Goal: Task Accomplishment & Management: Manage account settings

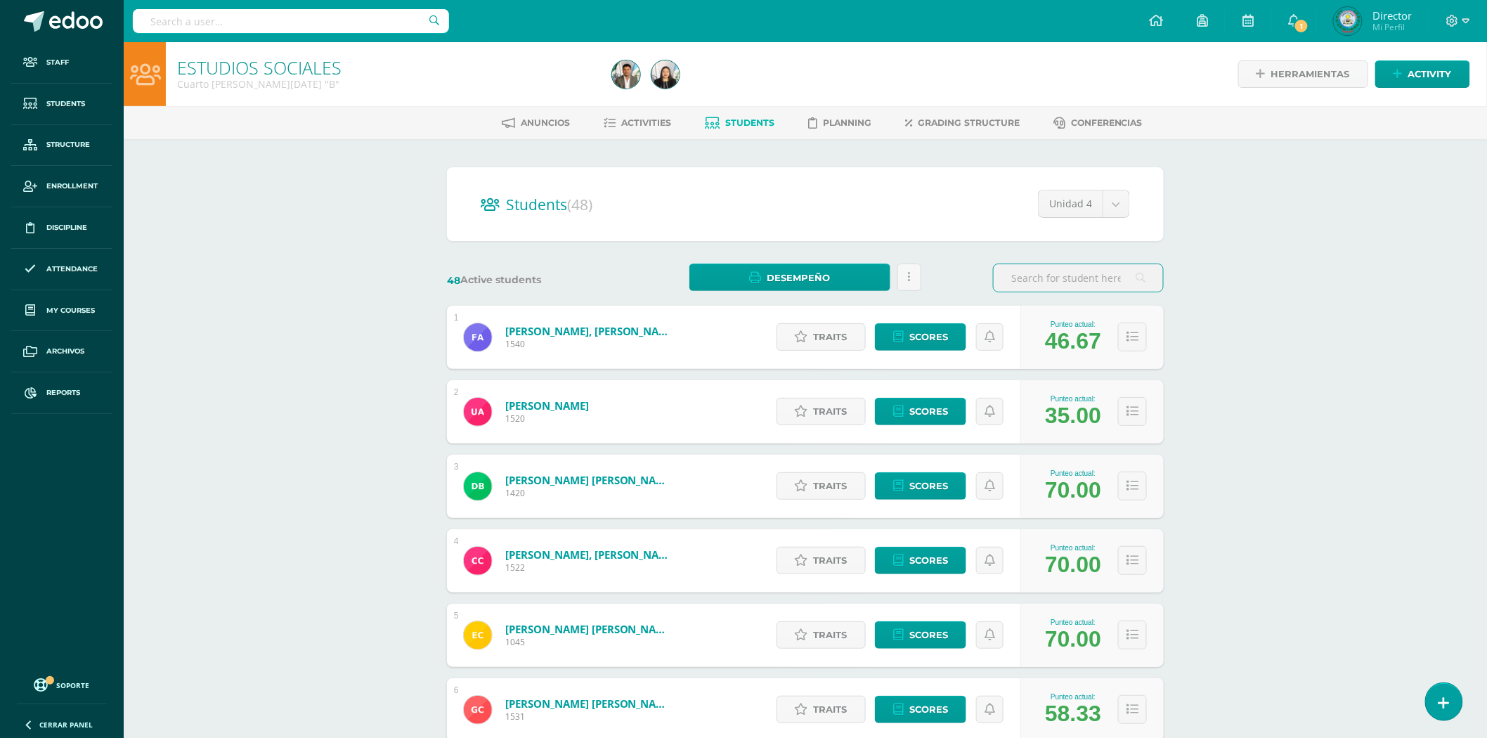
click at [1053, 267] on input "text" at bounding box center [1078, 277] width 169 height 27
click at [1101, 195] on body "Staff Students Structure Enrollment Discipline Attendance My courses Archivos R…" at bounding box center [743, 564] width 1487 height 1128
select select "/dashboard/teacher/section/2183/students/?unit=72286"
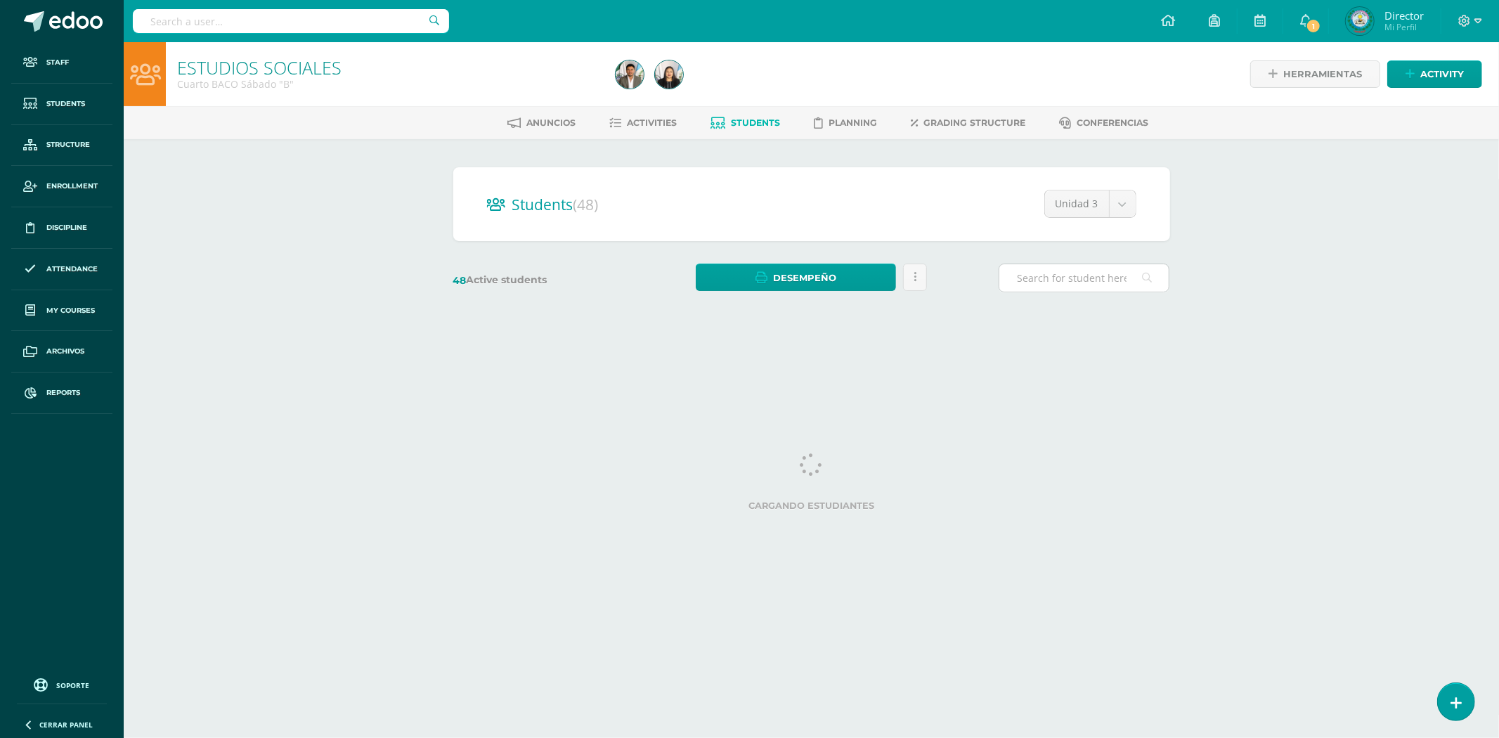
click at [1086, 277] on input "text" at bounding box center [1083, 277] width 169 height 27
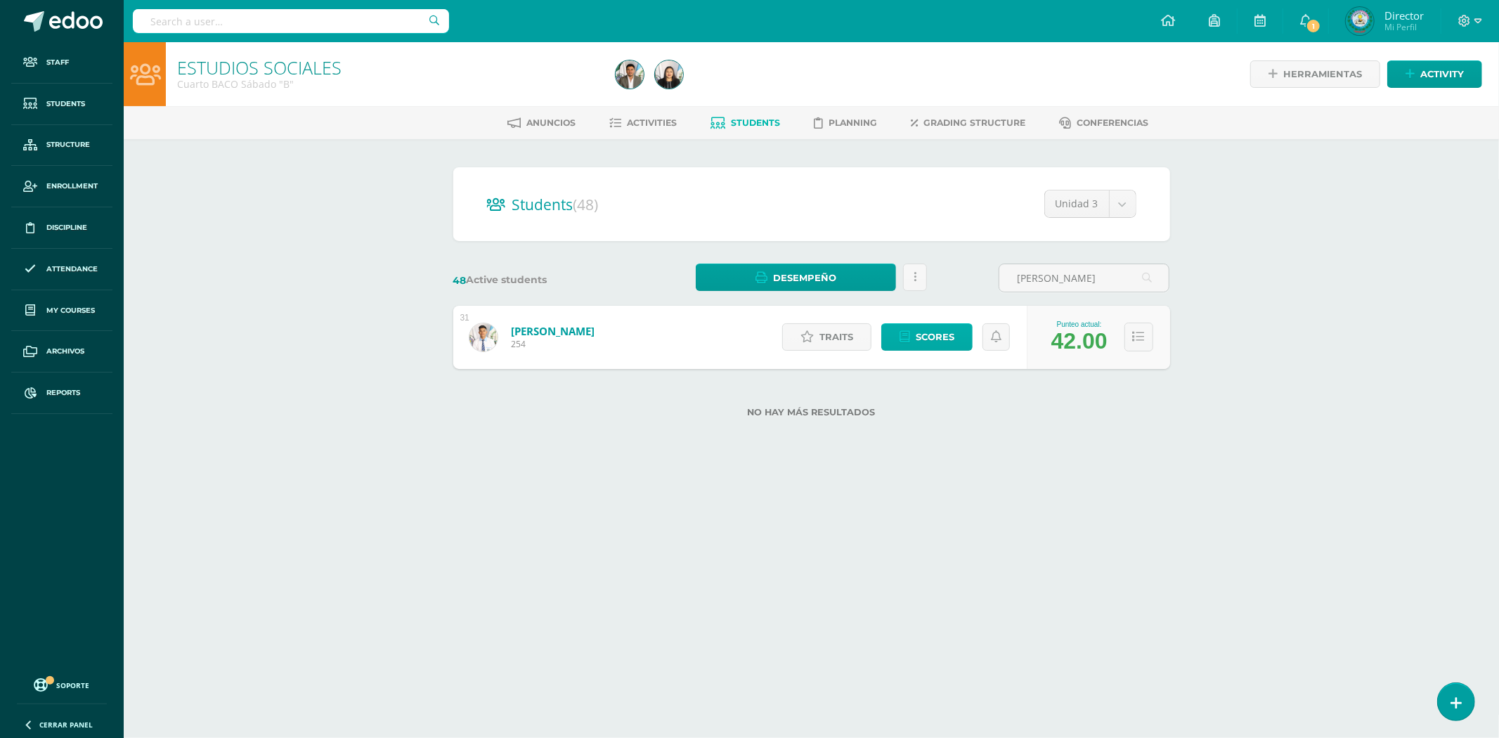
type input "MIGUEL JEREMIAS"
click at [909, 331] on icon at bounding box center [904, 337] width 11 height 12
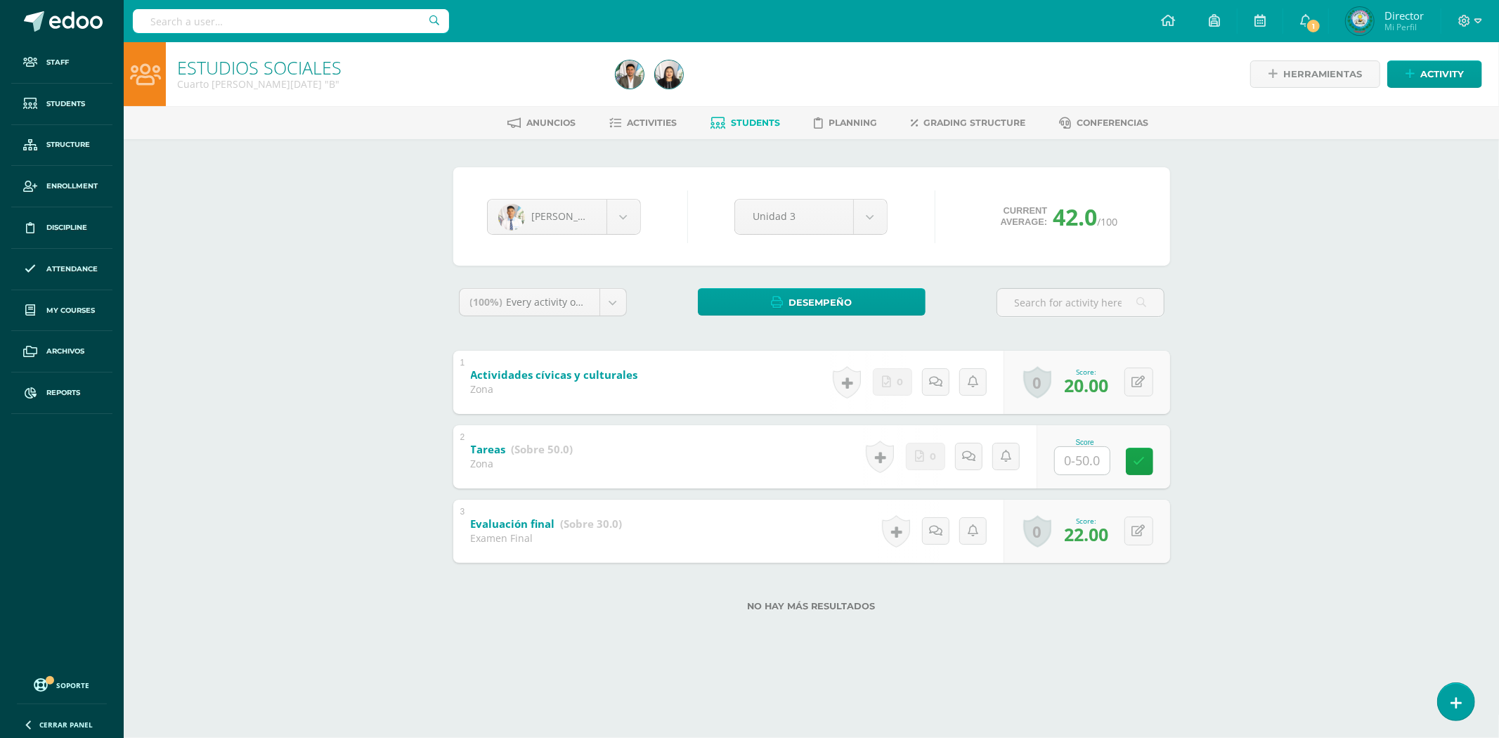
click at [1096, 462] on input "text" at bounding box center [1082, 460] width 55 height 27
type input "50"
click at [1147, 465] on icon at bounding box center [1149, 461] width 13 height 12
click at [252, 22] on input "text" at bounding box center [291, 21] width 316 height 24
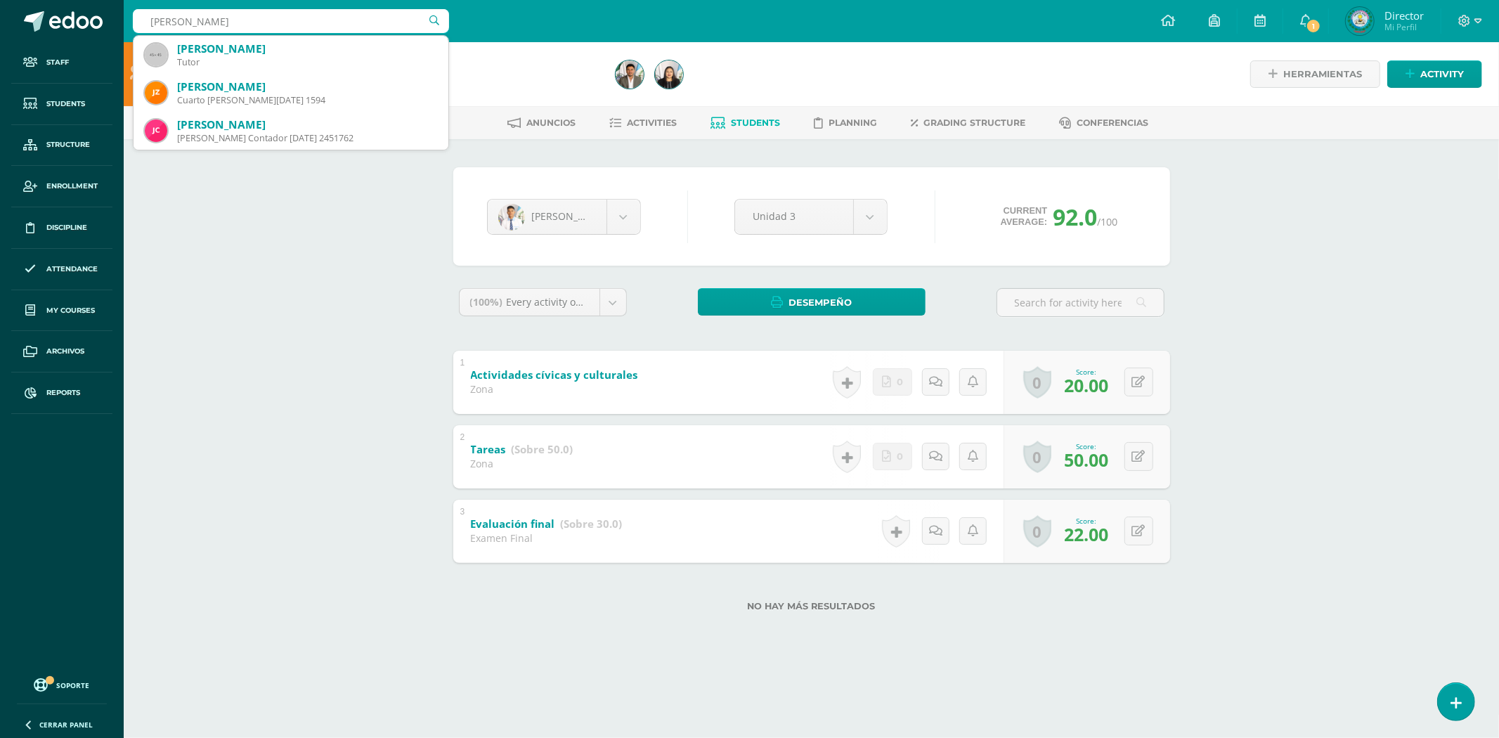
type input "JULIO ALBERTO"
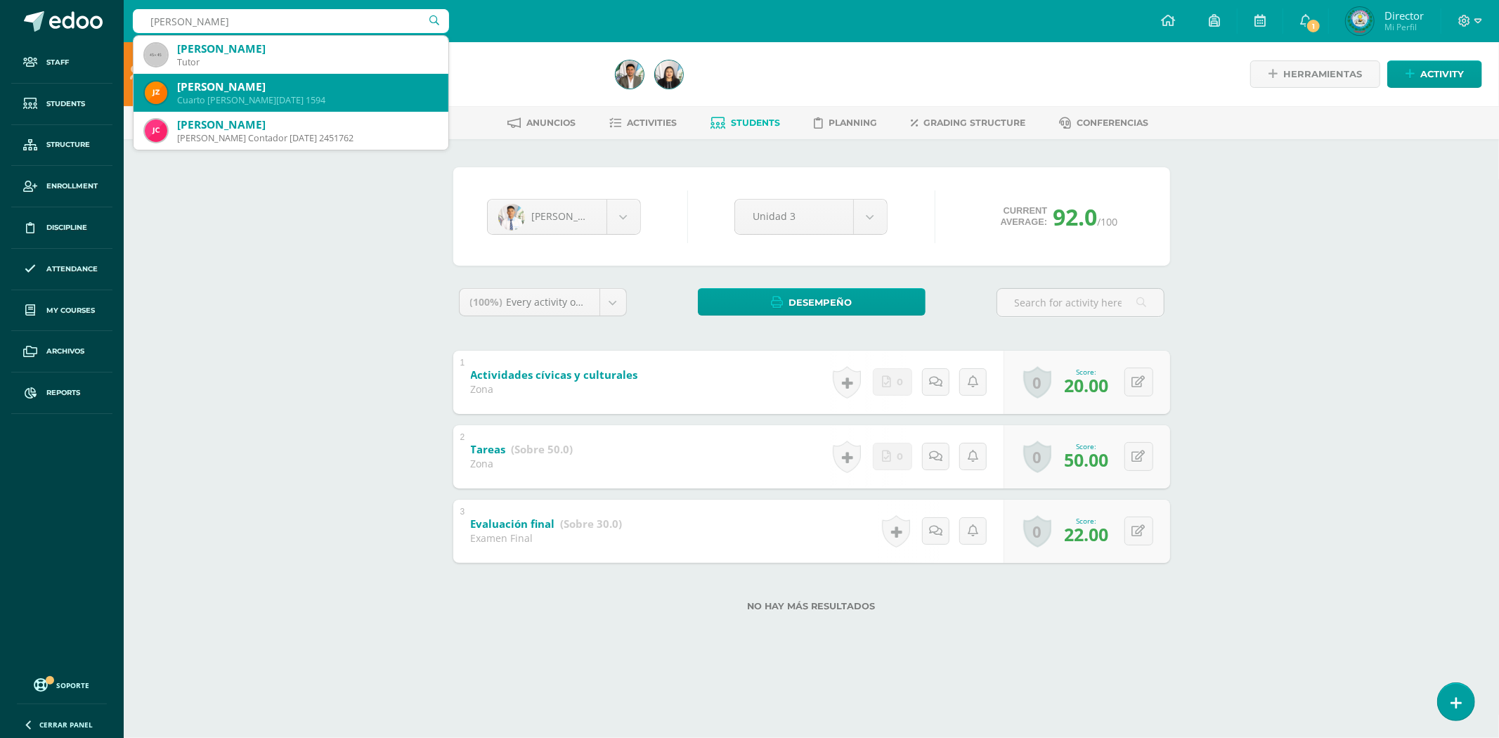
click at [240, 82] on div "[PERSON_NAME]" at bounding box center [307, 86] width 260 height 15
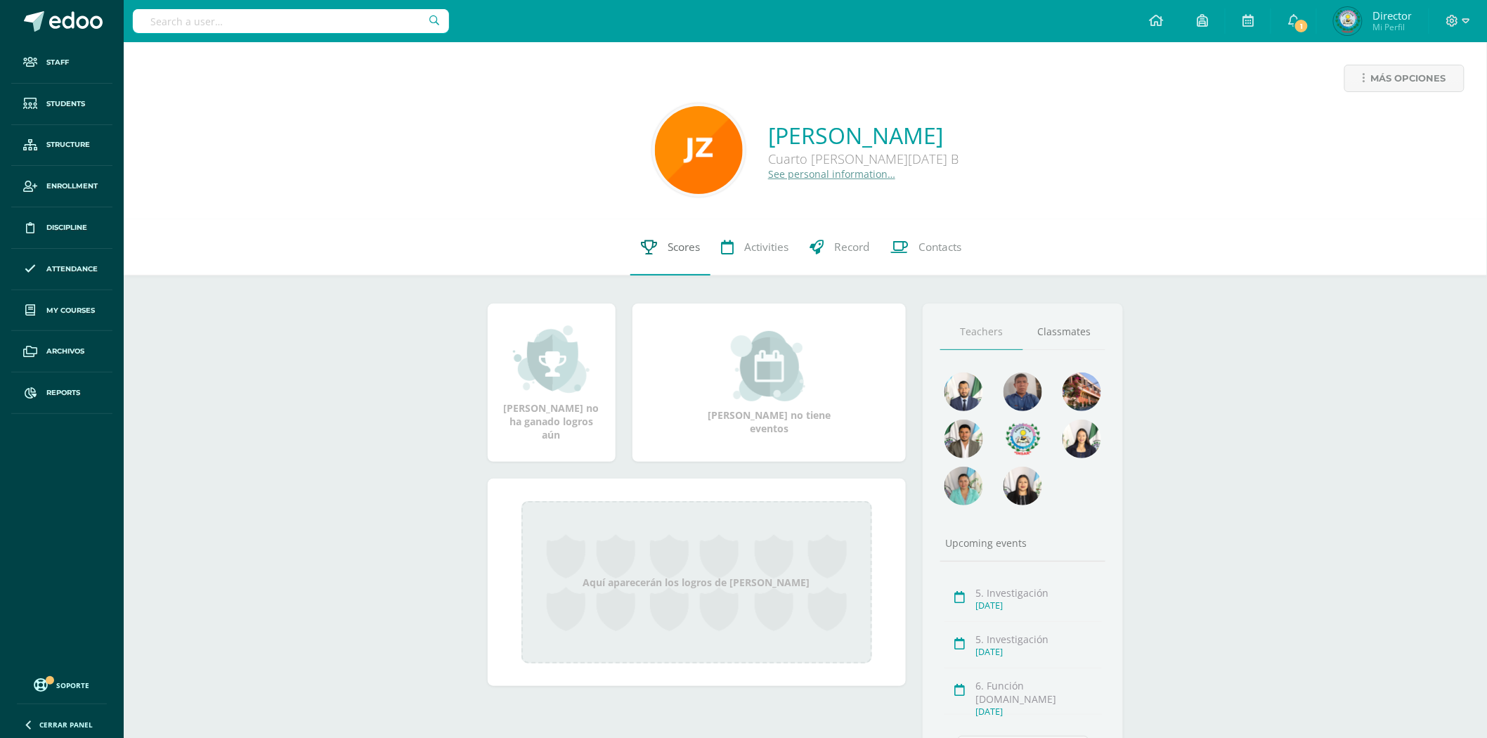
click at [673, 239] on link "Scores" at bounding box center [670, 247] width 80 height 56
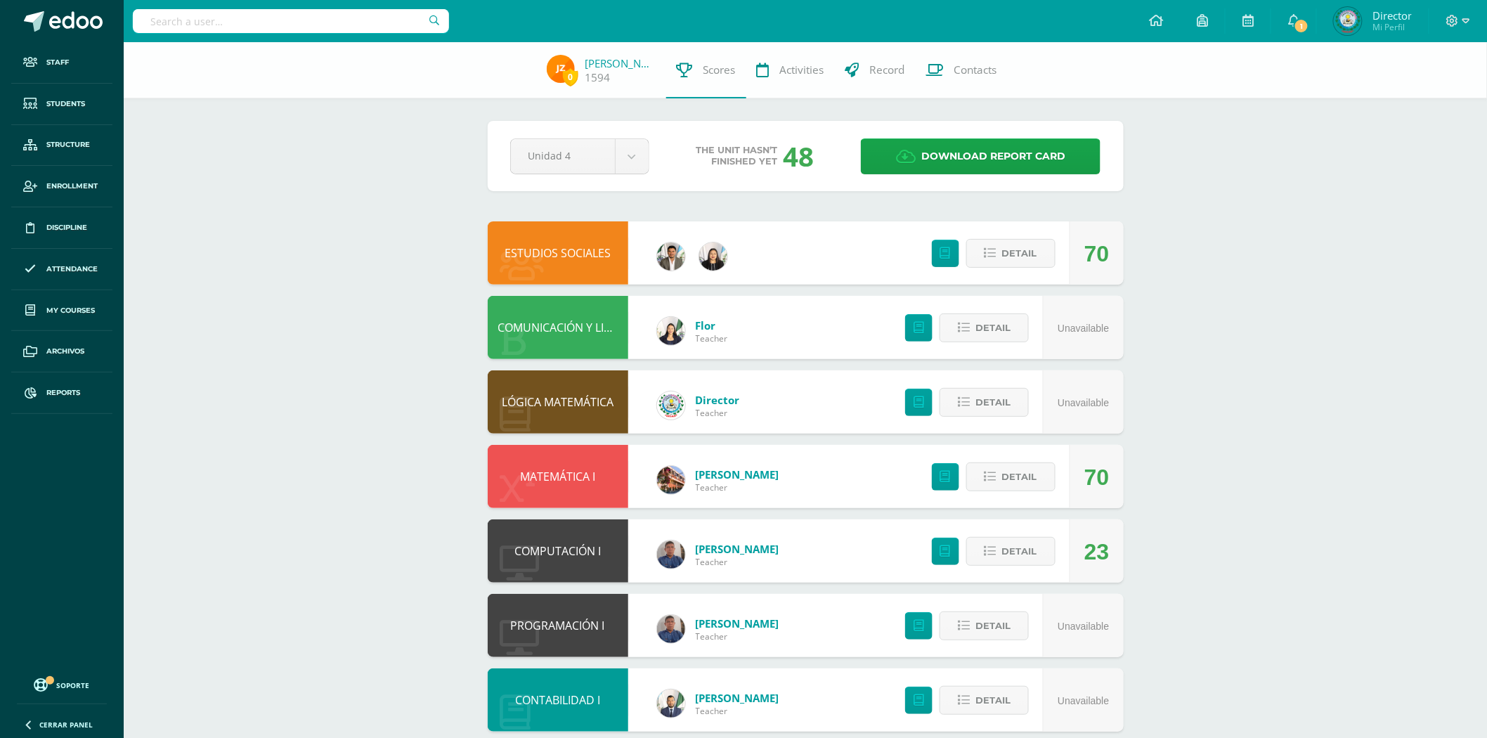
click at [575, 245] on link "ESTUDIOS SOCIALES" at bounding box center [558, 252] width 106 height 15
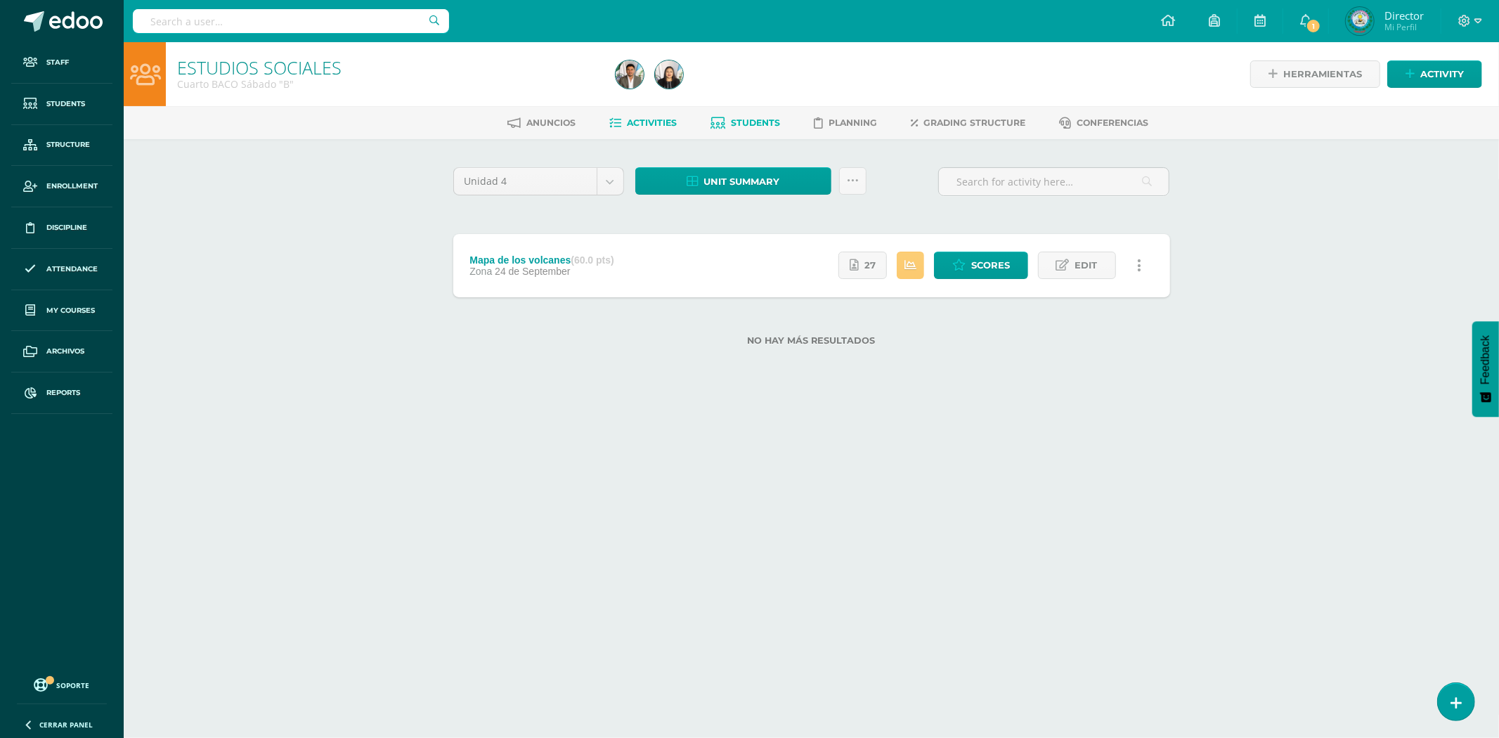
click at [726, 124] on link "Students" at bounding box center [746, 123] width 70 height 22
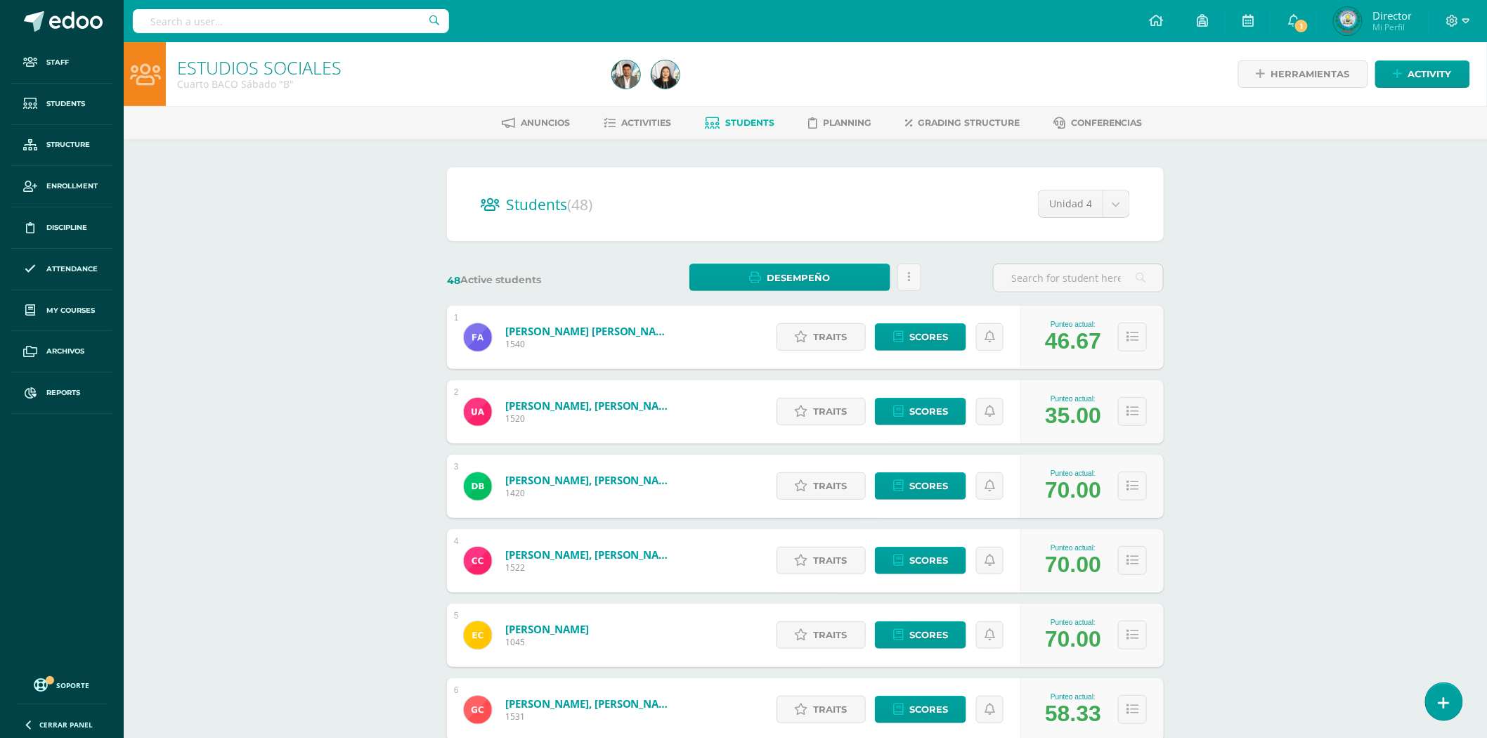
click at [1108, 209] on body "Staff Students Structure Enrollment Discipline Attendance My courses Archivos R…" at bounding box center [743, 564] width 1487 height 1128
select select "/dashboard/teacher/section/2183/students/?unit=72286"
click at [1084, 275] on input "text" at bounding box center [1078, 277] width 169 height 27
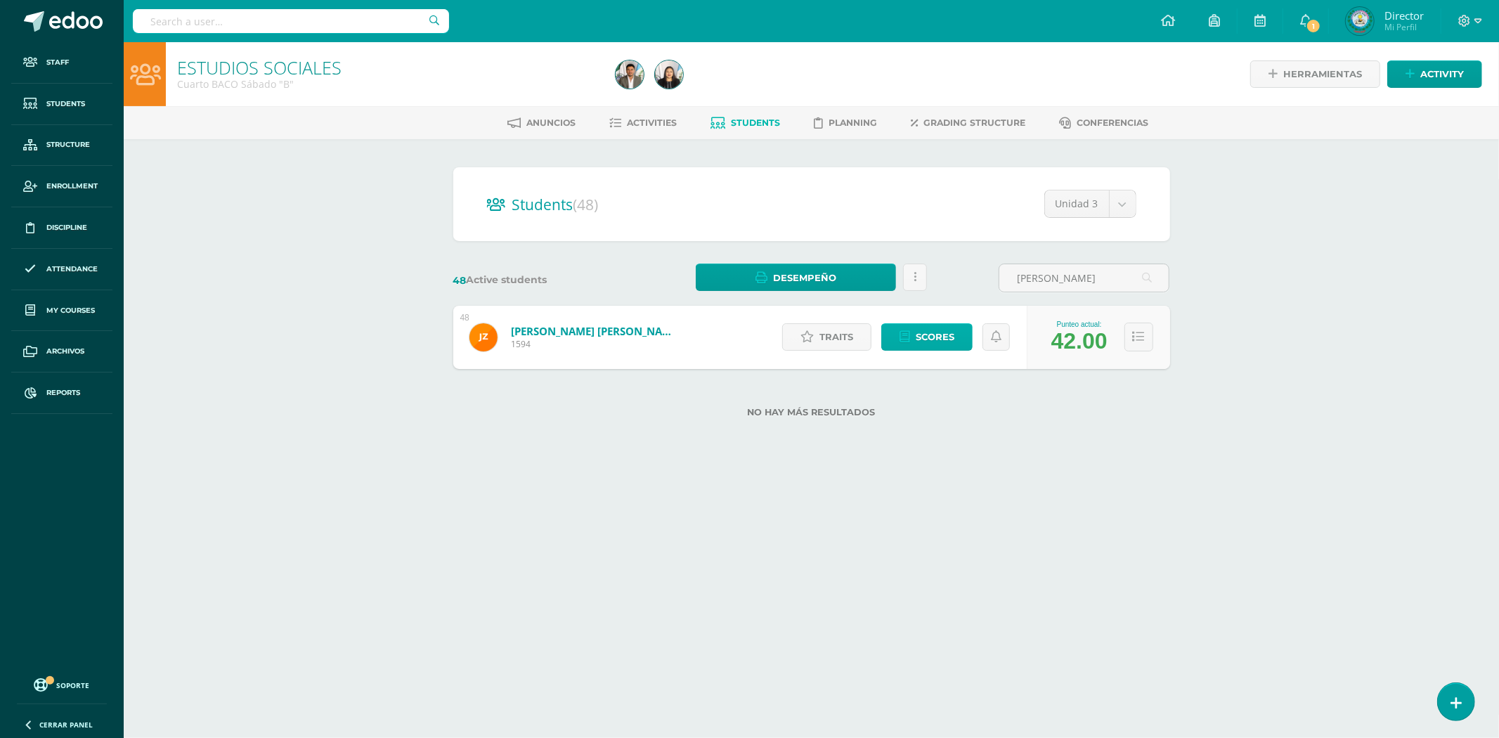
type input "[PERSON_NAME]"
click at [918, 327] on span "Scores" at bounding box center [935, 337] width 39 height 26
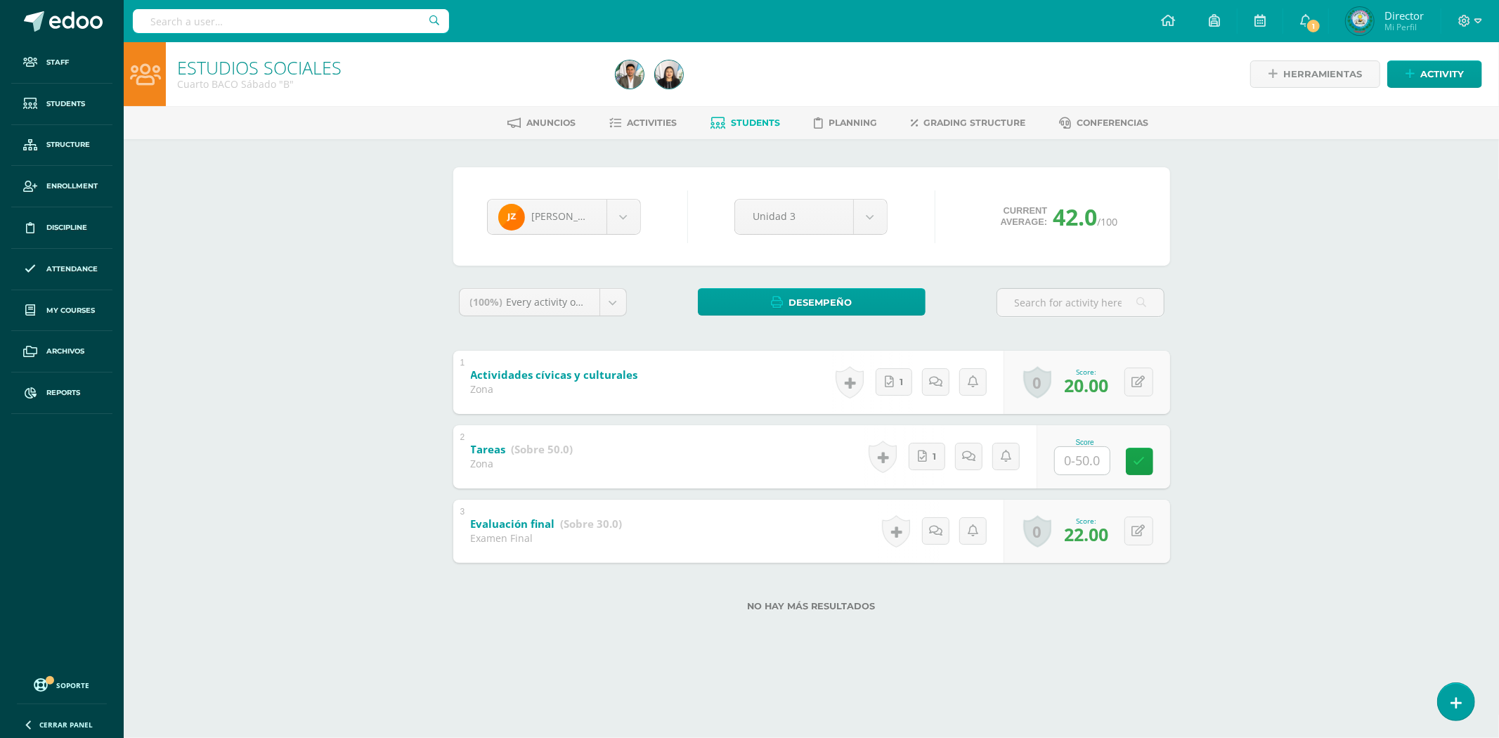
click at [1097, 447] on input "text" at bounding box center [1082, 460] width 55 height 27
type input "50"
click at [1146, 464] on icon at bounding box center [1149, 461] width 13 height 12
click at [300, 22] on input "text" at bounding box center [291, 21] width 316 height 24
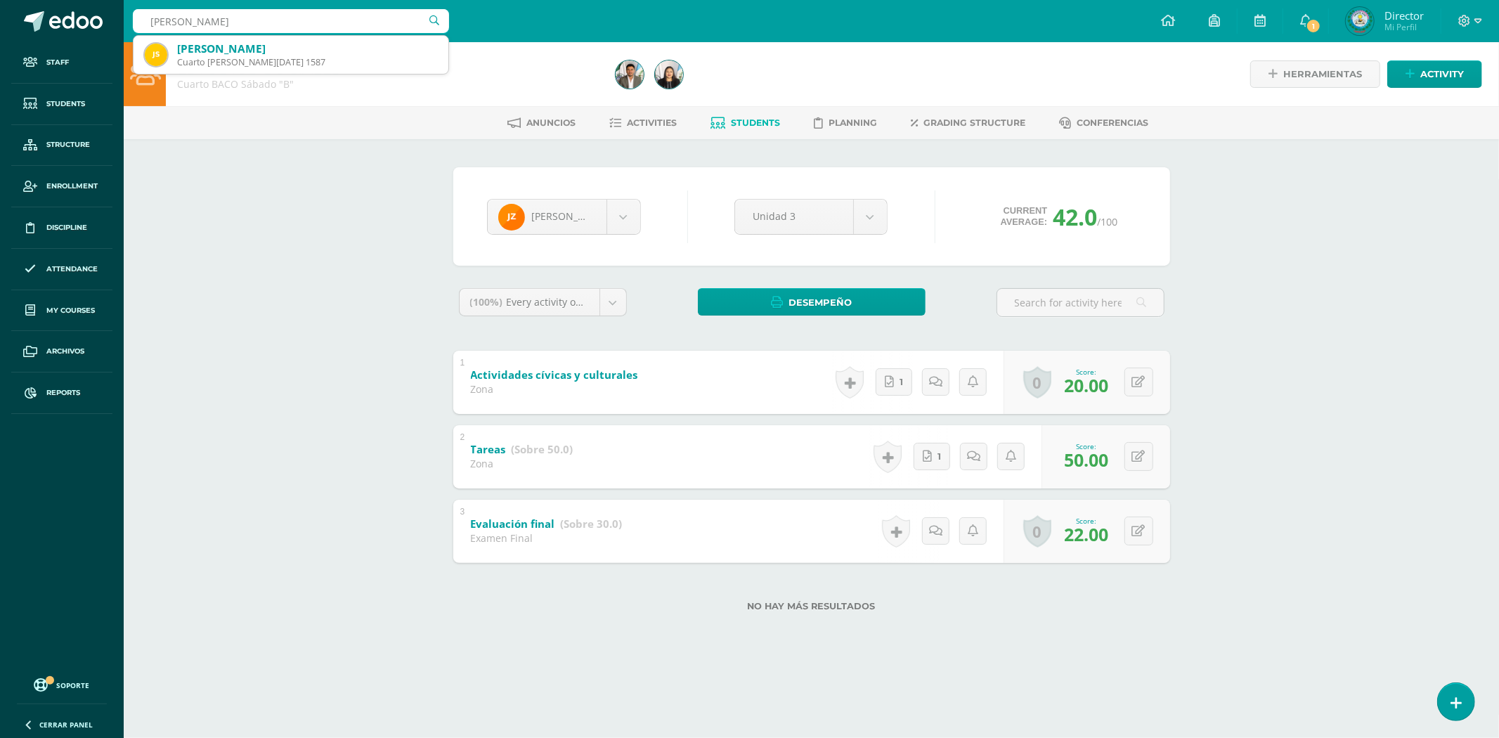
type input "JOSE CARLOS SOLARES"
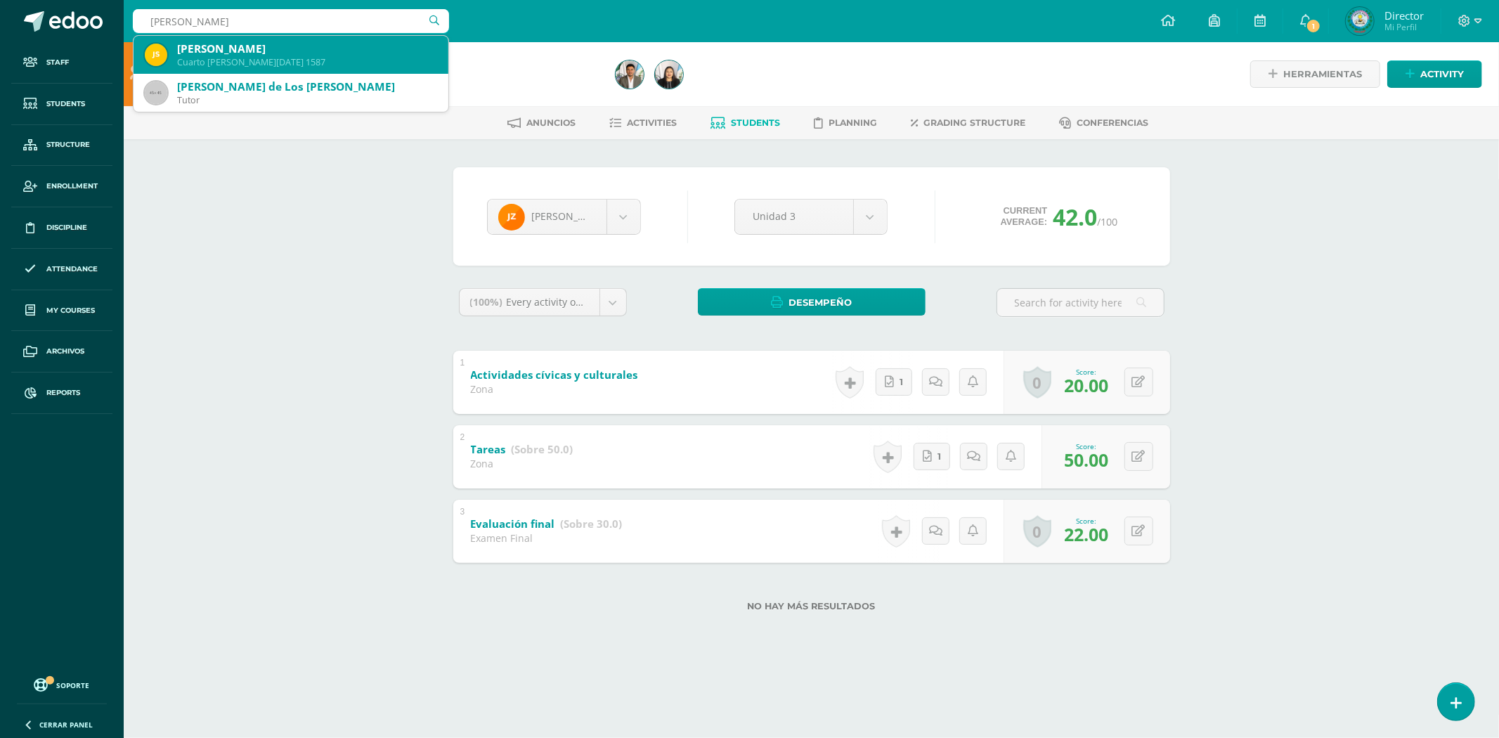
click at [286, 57] on div "Cuarto BACO Sábado 1587" at bounding box center [307, 62] width 260 height 12
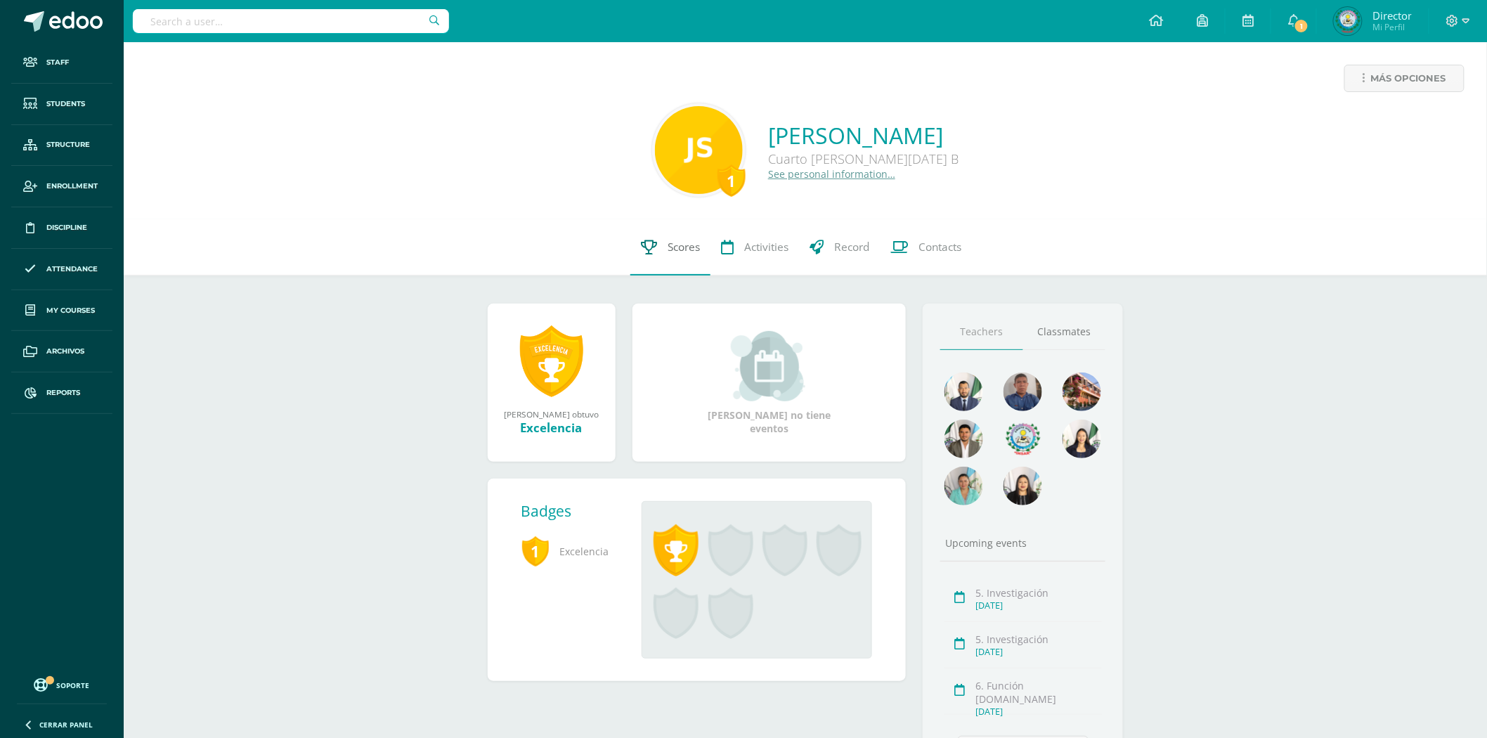
click at [671, 242] on span "Scores" at bounding box center [684, 247] width 32 height 15
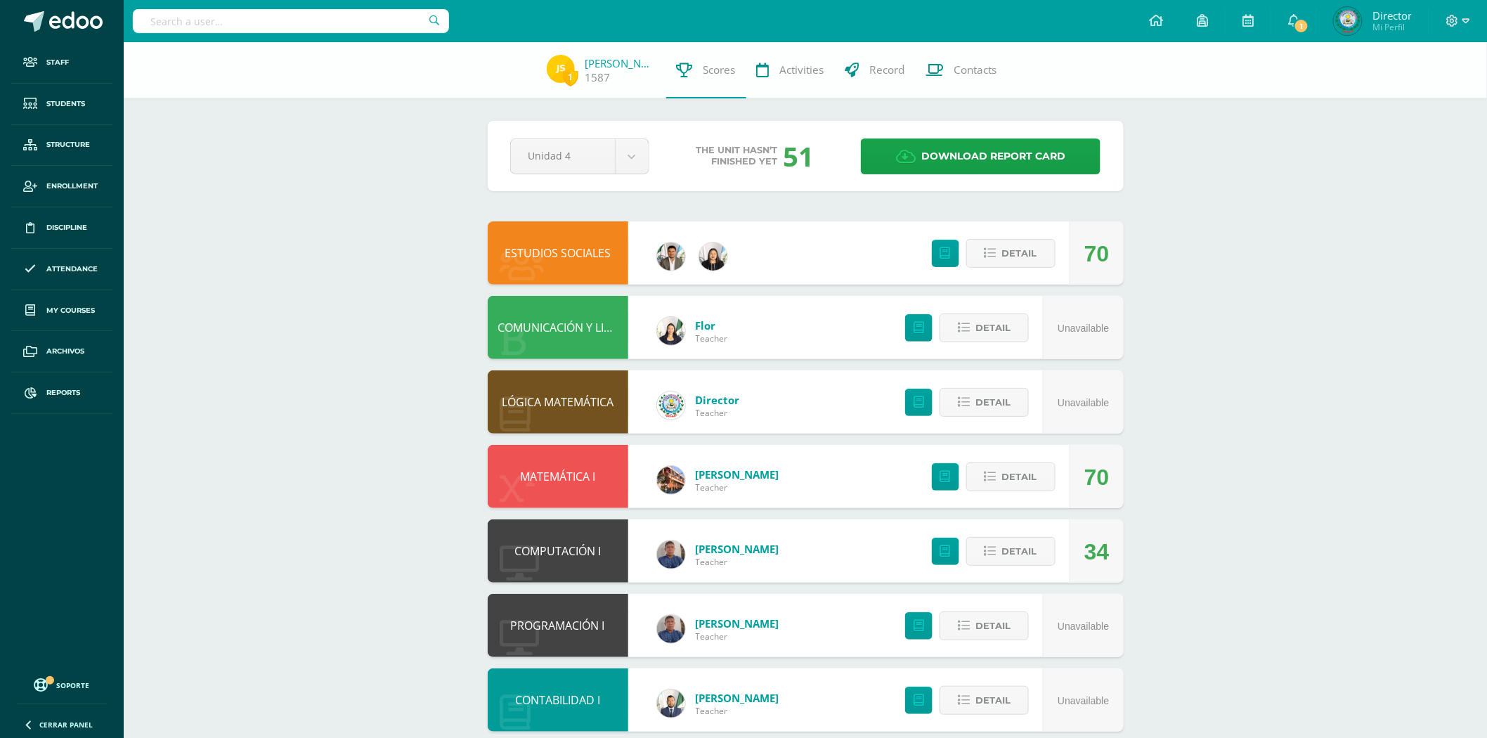
click at [583, 256] on link "ESTUDIOS SOCIALES" at bounding box center [558, 252] width 106 height 15
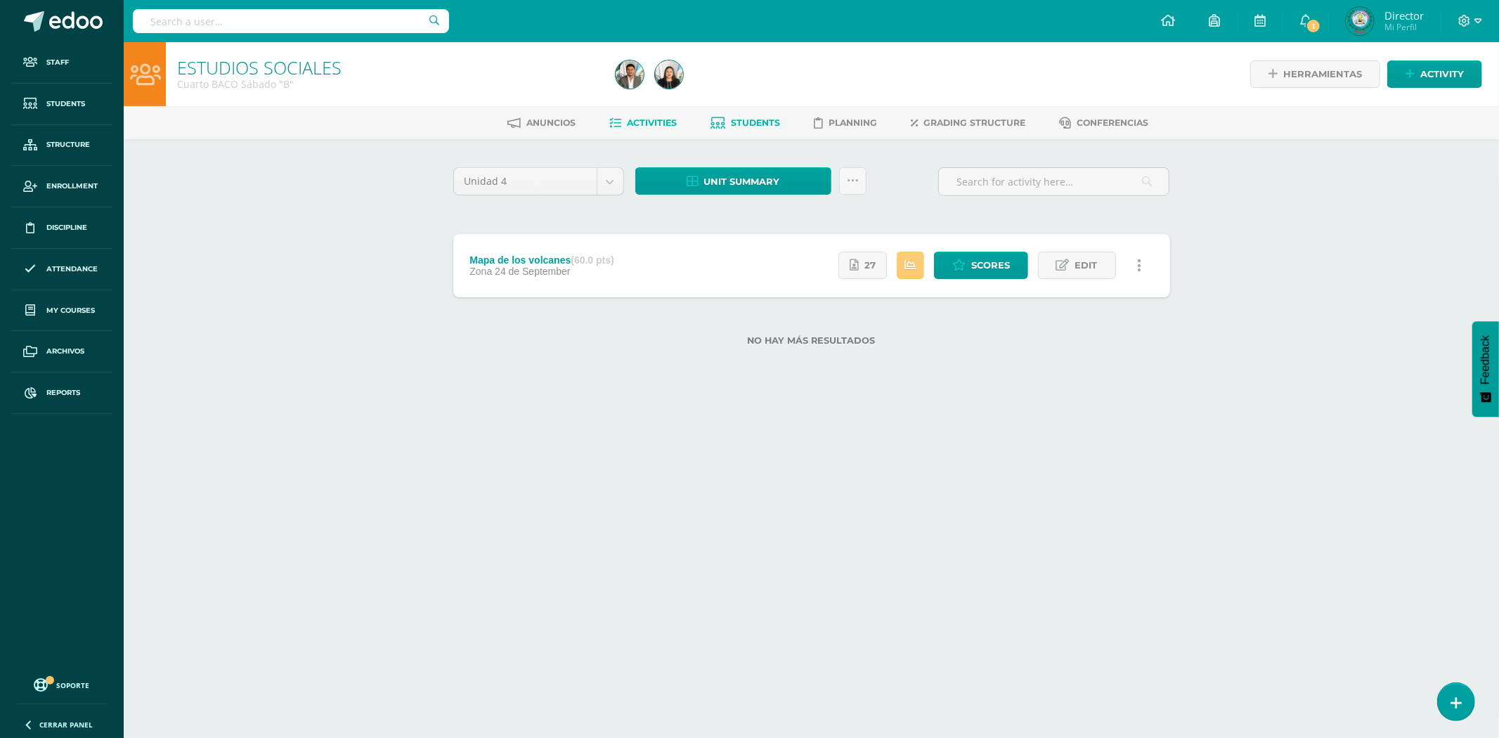
click at [769, 128] on link "Students" at bounding box center [746, 123] width 70 height 22
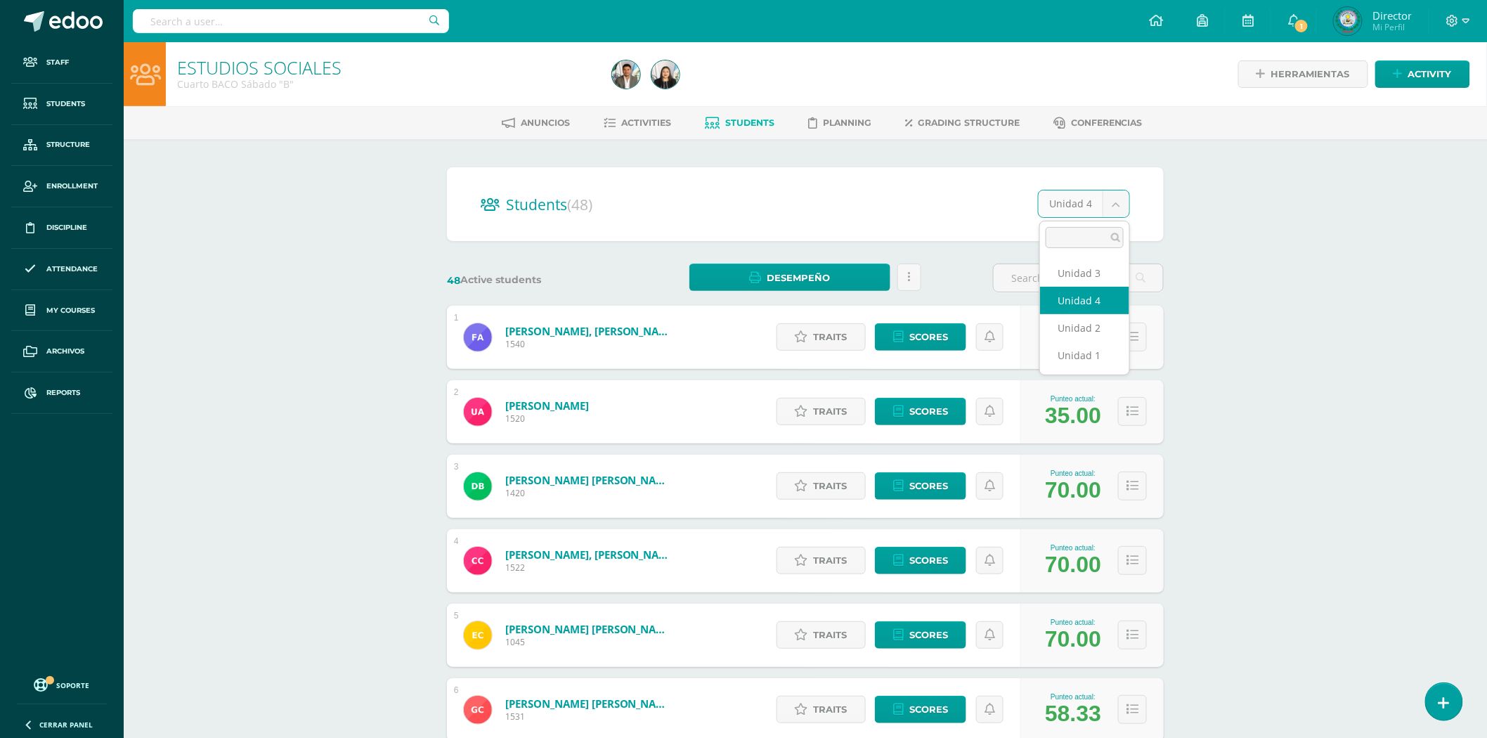
drag, startPoint x: 1114, startPoint y: 221, endPoint x: 1103, endPoint y: 218, distance: 10.9
click at [1112, 207] on body "Staff Students Structure Enrollment Discipline Attendance My courses Archivos R…" at bounding box center [743, 564] width 1487 height 1128
select select "/dashboard/teacher/section/2183/students/?unit=72286"
click at [1078, 279] on input "text" at bounding box center [1078, 277] width 169 height 27
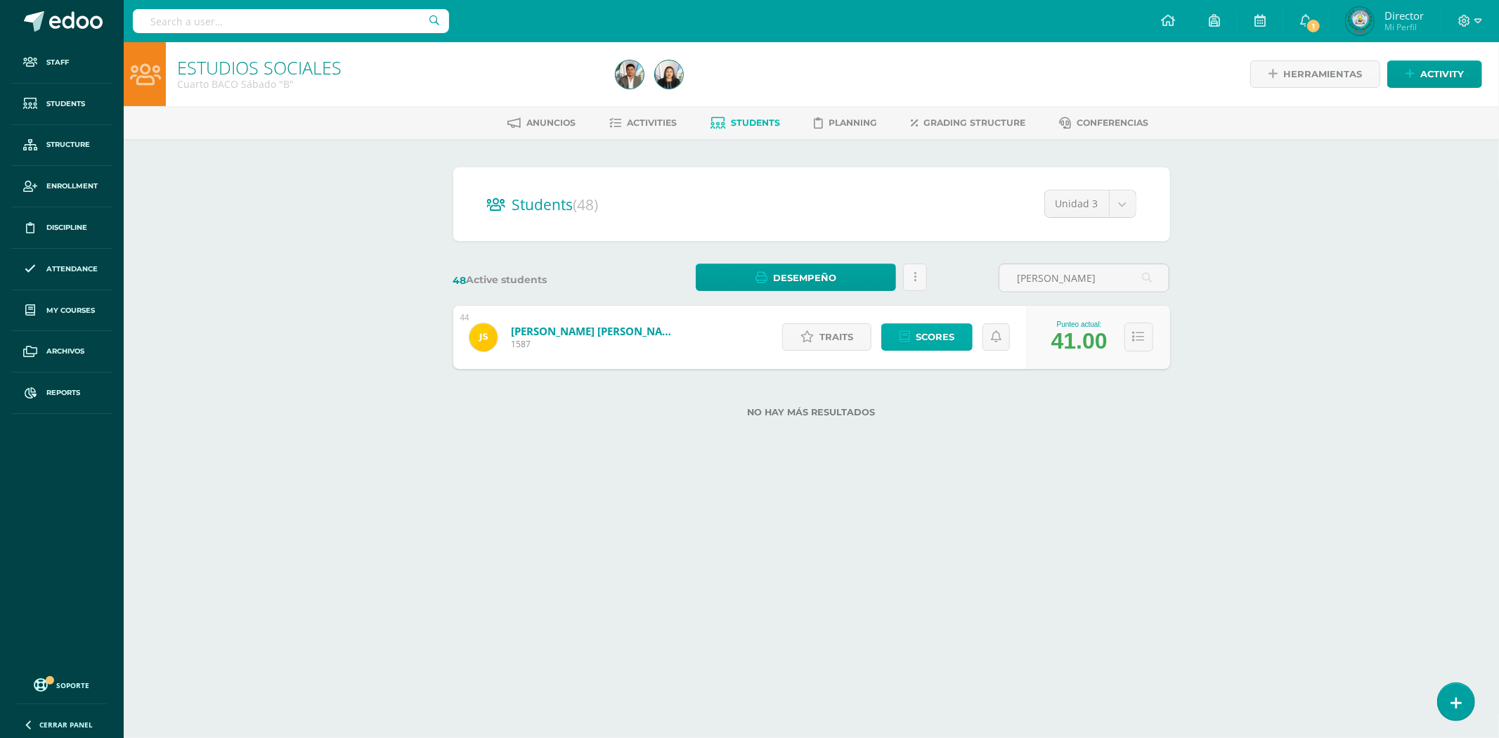
type input "JOSE CARLOS SOLARES"
click at [894, 332] on link "Scores" at bounding box center [926, 336] width 91 height 27
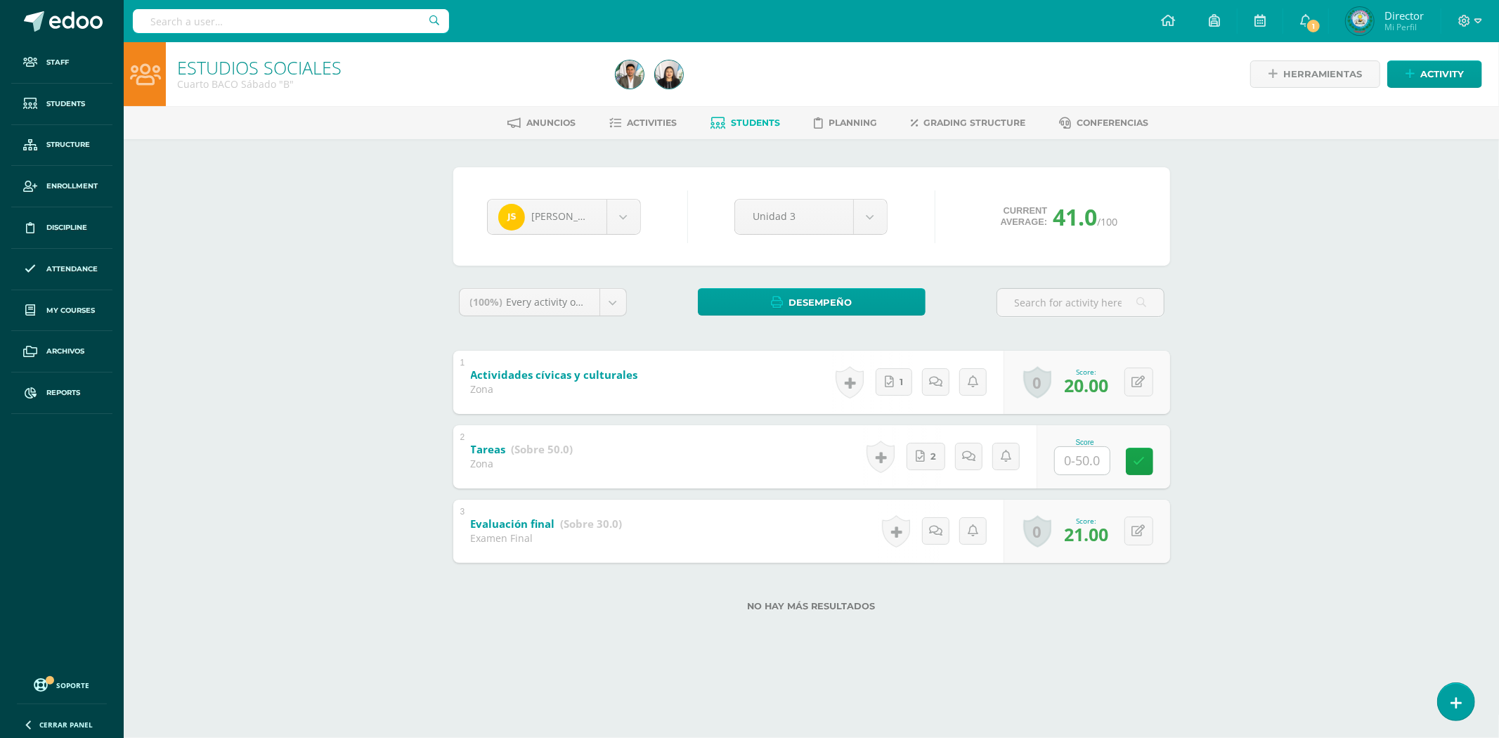
click at [1085, 464] on input "text" at bounding box center [1082, 460] width 55 height 27
type input "40"
click at [1153, 457] on icon at bounding box center [1149, 461] width 13 height 12
click at [330, 25] on input "text" at bounding box center [291, 21] width 316 height 24
type input "H"
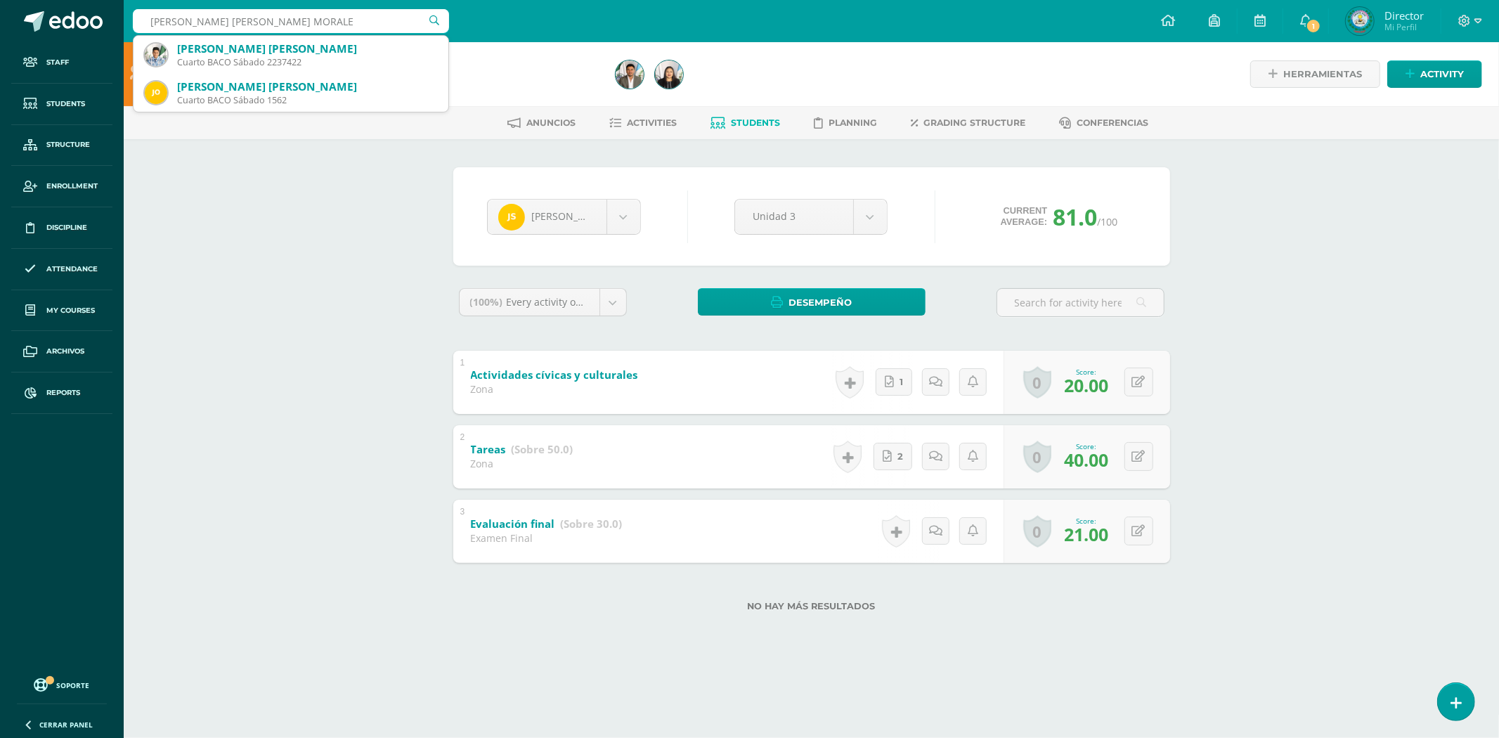
type input "[PERSON_NAME]"
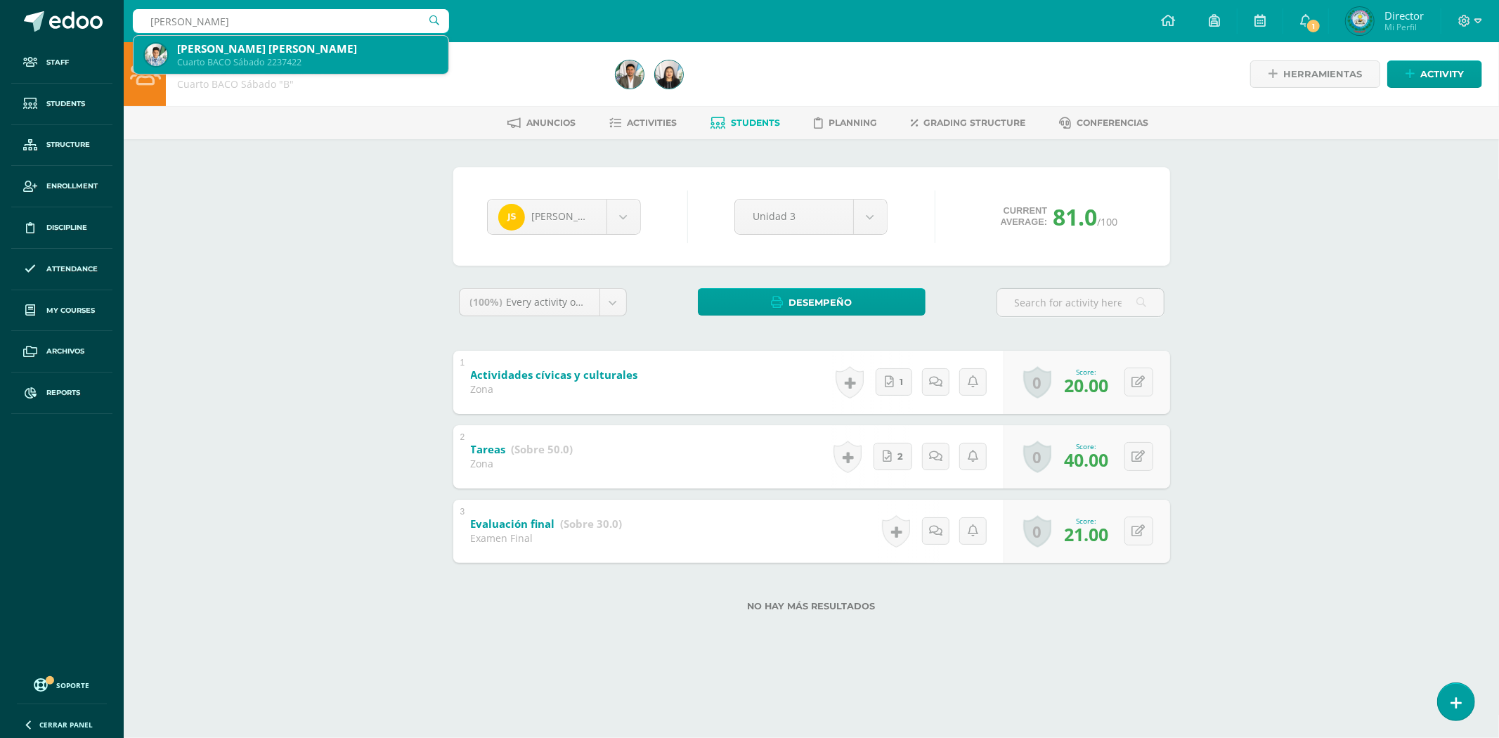
click at [296, 41] on div "[PERSON_NAME] [PERSON_NAME]" at bounding box center [307, 48] width 260 height 15
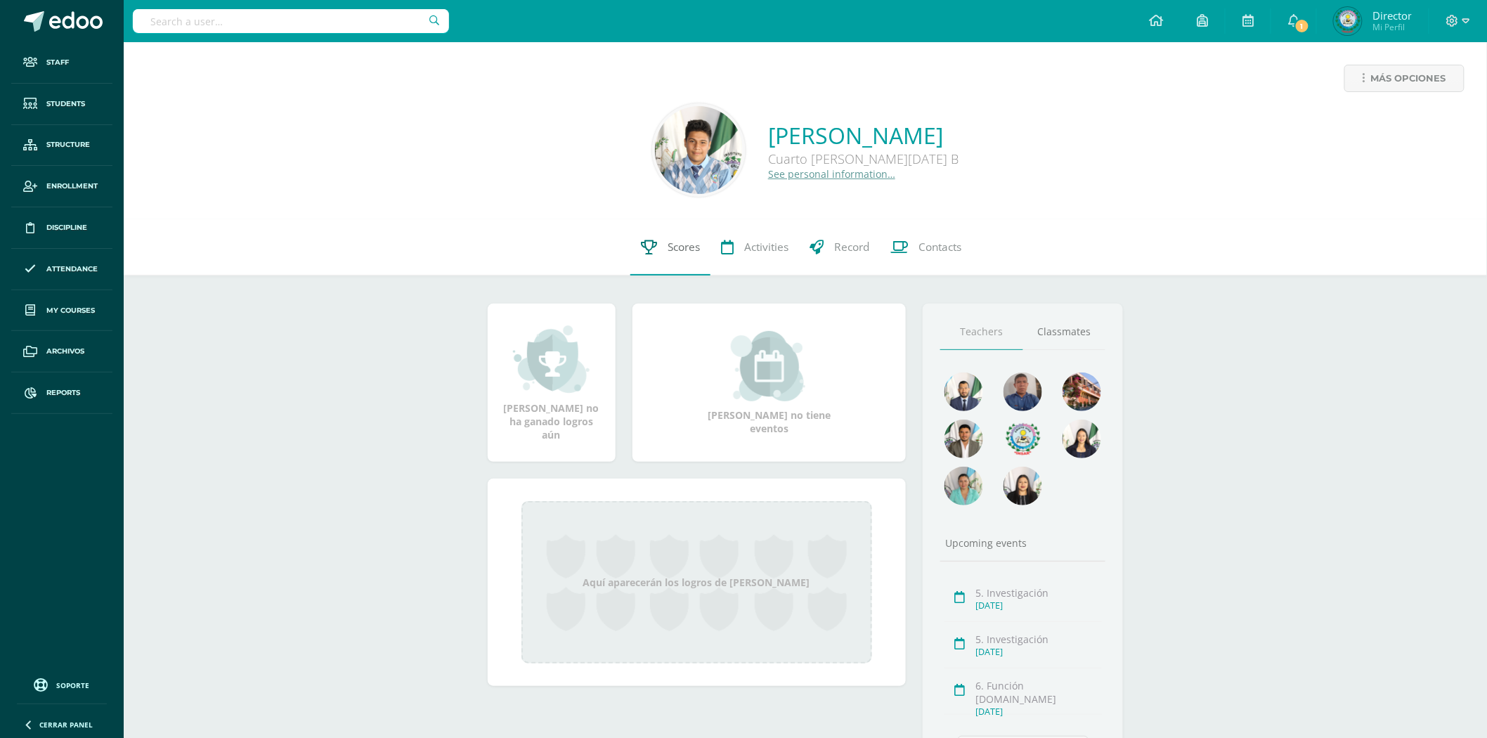
click at [665, 222] on link "Scores" at bounding box center [670, 247] width 80 height 56
click at [658, 230] on link "Scores" at bounding box center [670, 247] width 80 height 56
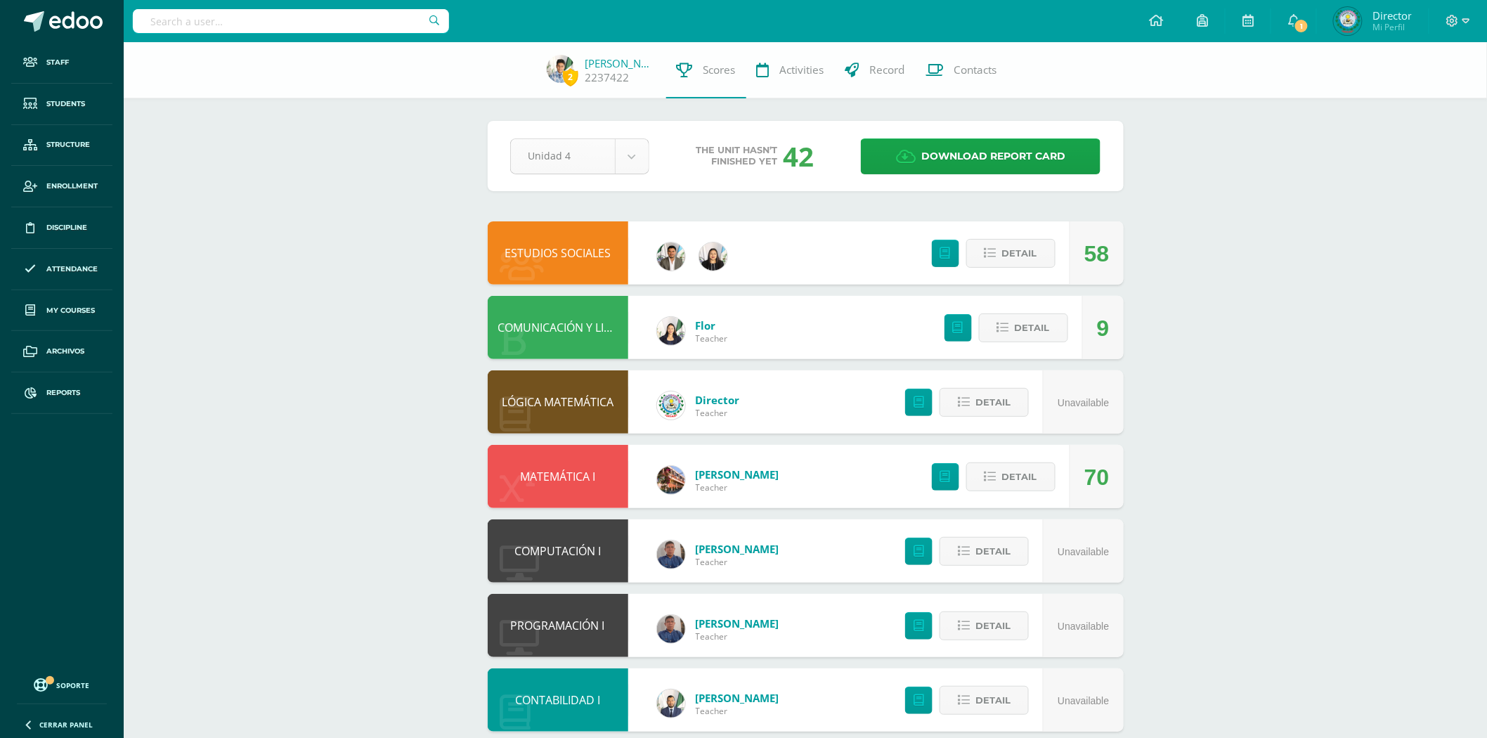
click at [621, 160] on body "Staff Students Structure Enrollment Discipline Attendance My courses Archivos R…" at bounding box center [743, 491] width 1487 height 983
select select "Unidad 3"
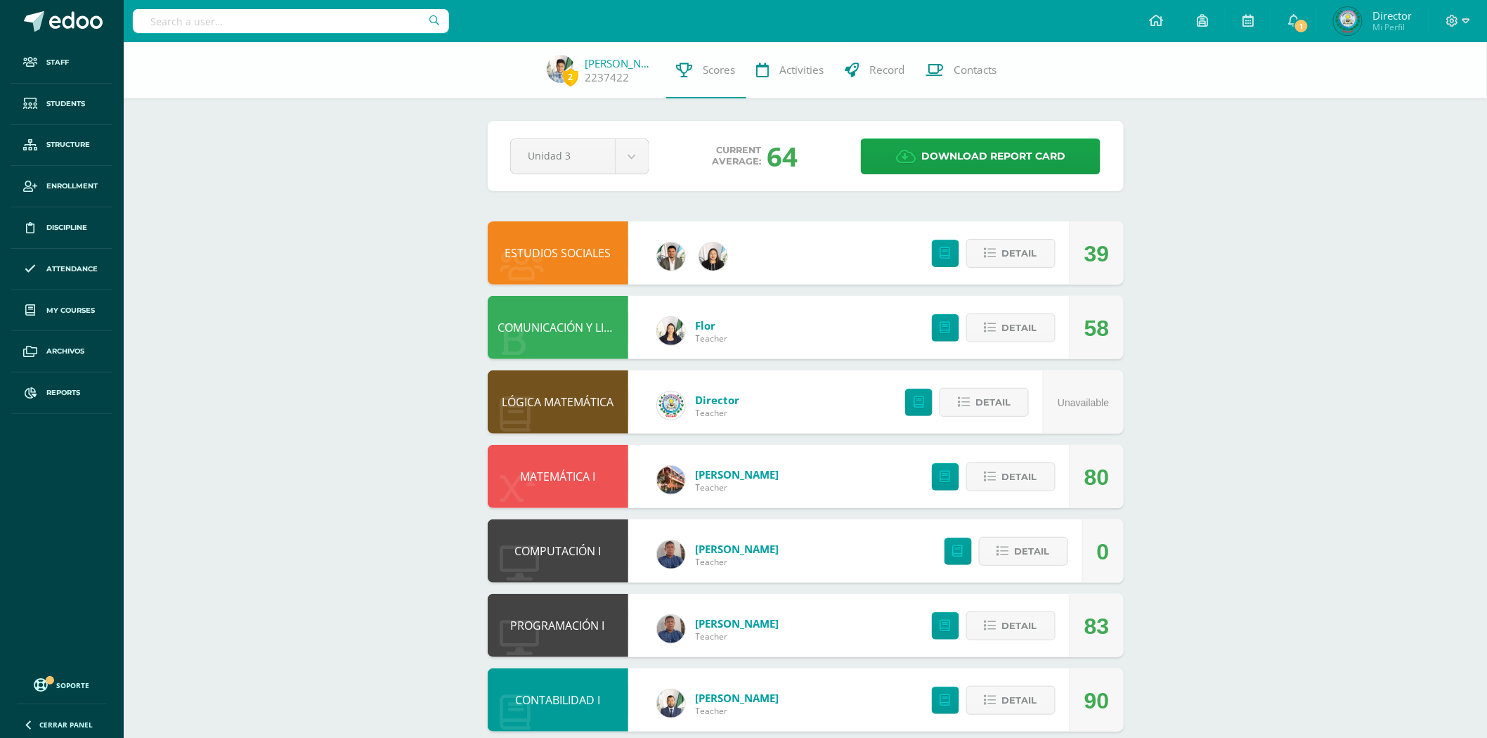
click at [546, 251] on link "ESTUDIOS SOCIALES" at bounding box center [558, 252] width 106 height 15
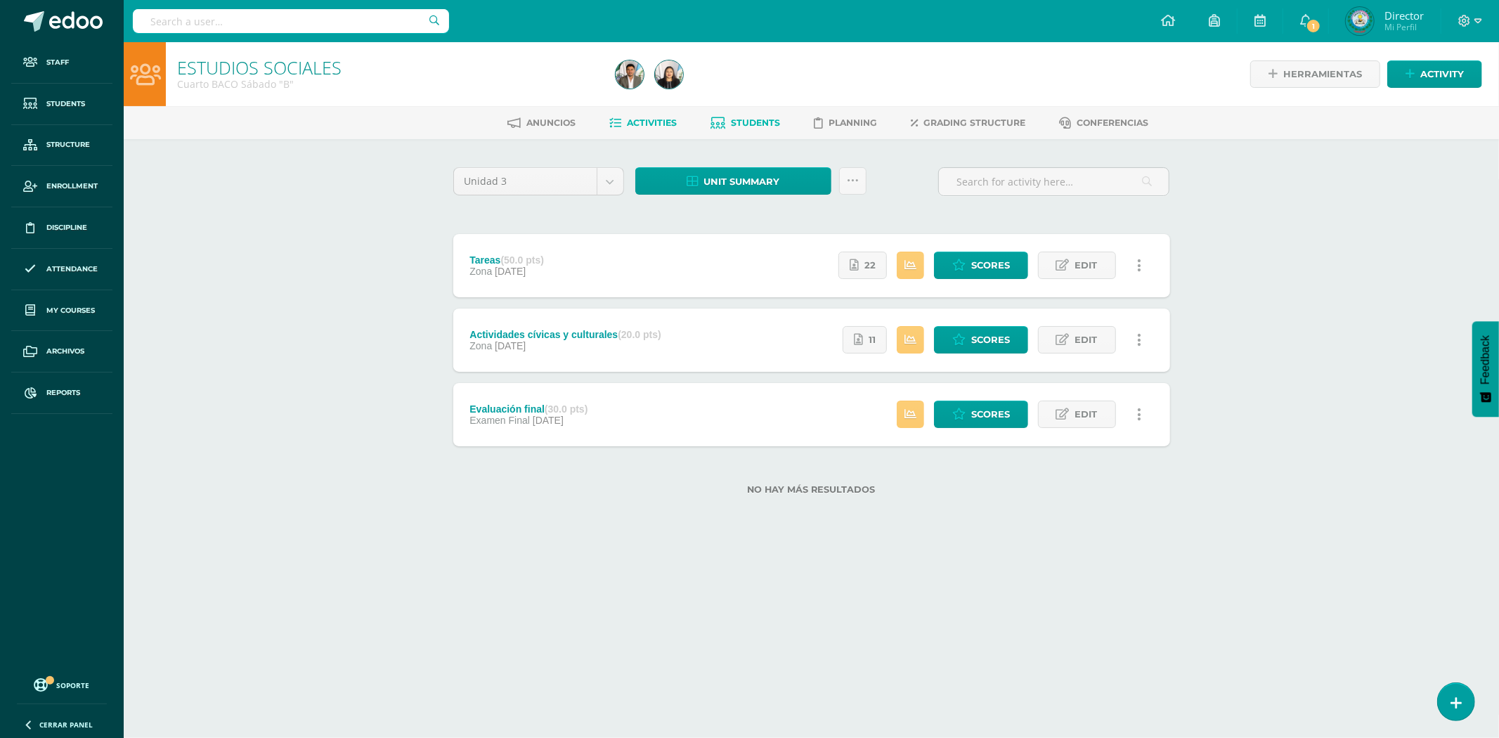
click at [736, 125] on span "Students" at bounding box center [756, 122] width 49 height 11
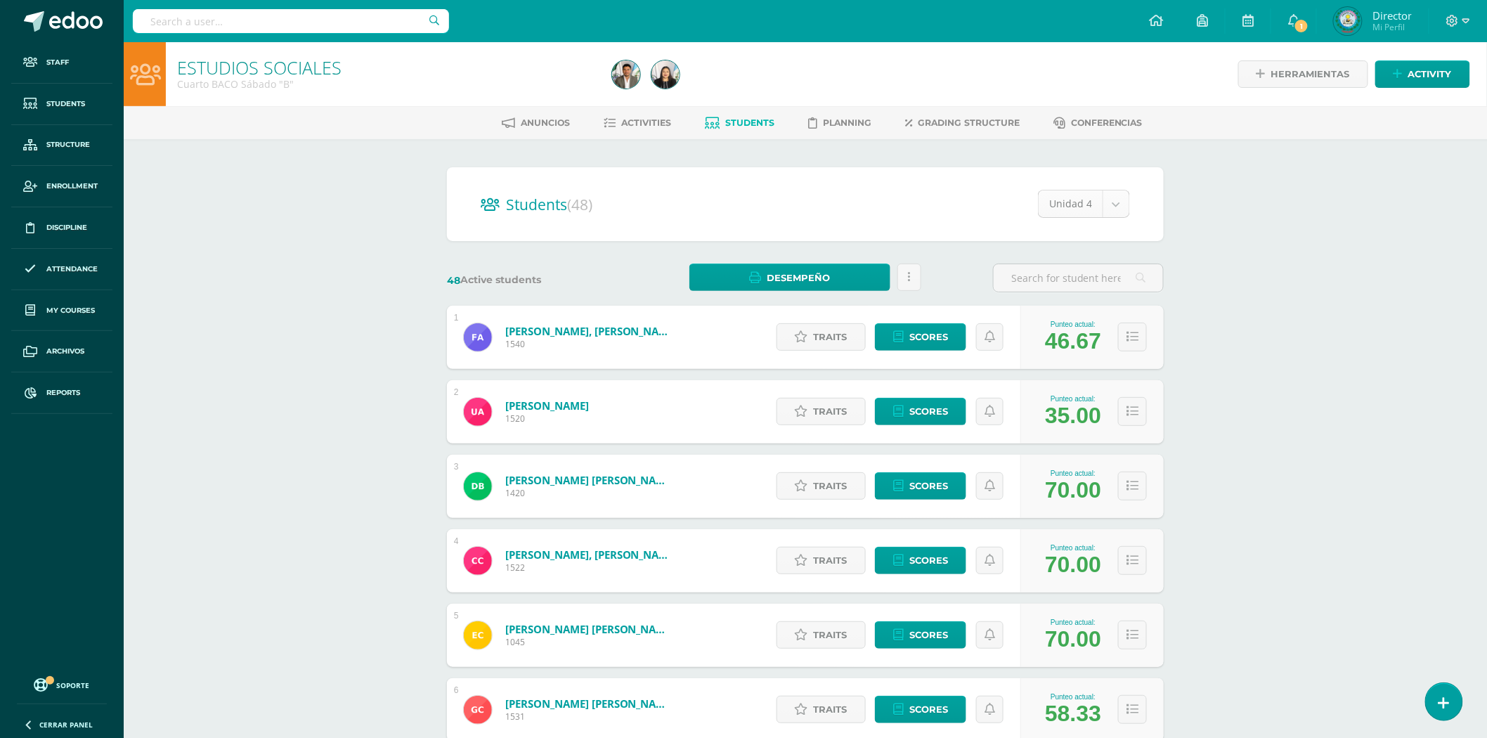
click at [1077, 200] on body "Staff Students Structure Enrollment Discipline Attendance My courses Archivos R…" at bounding box center [743, 564] width 1487 height 1128
select select "/dashboard/teacher/section/2183/students/?unit=72286"
click at [1051, 267] on input "text" at bounding box center [1078, 277] width 169 height 27
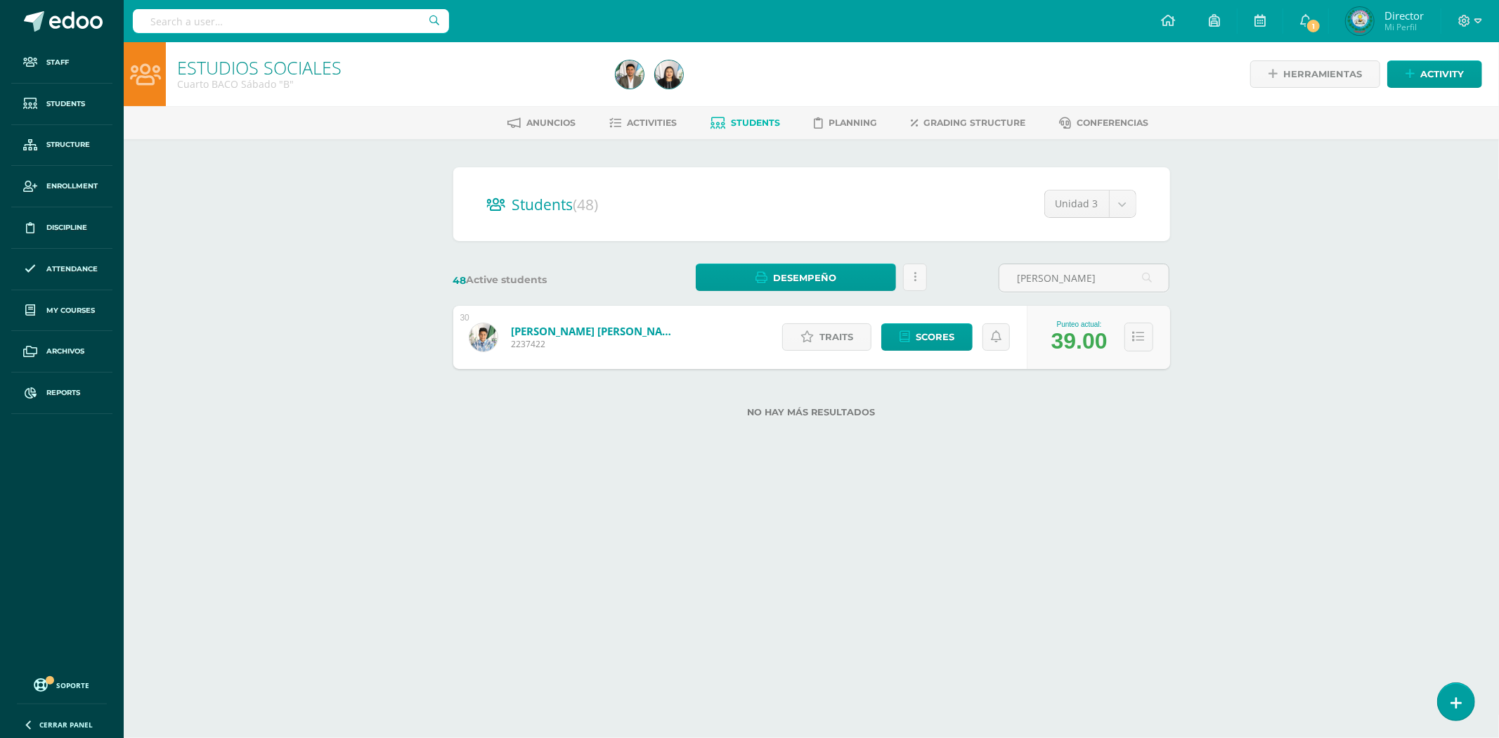
type input "[PERSON_NAME]"
click at [930, 356] on div "Traits Scores" at bounding box center [901, 337] width 252 height 63
click at [935, 341] on span "Scores" at bounding box center [935, 337] width 39 height 26
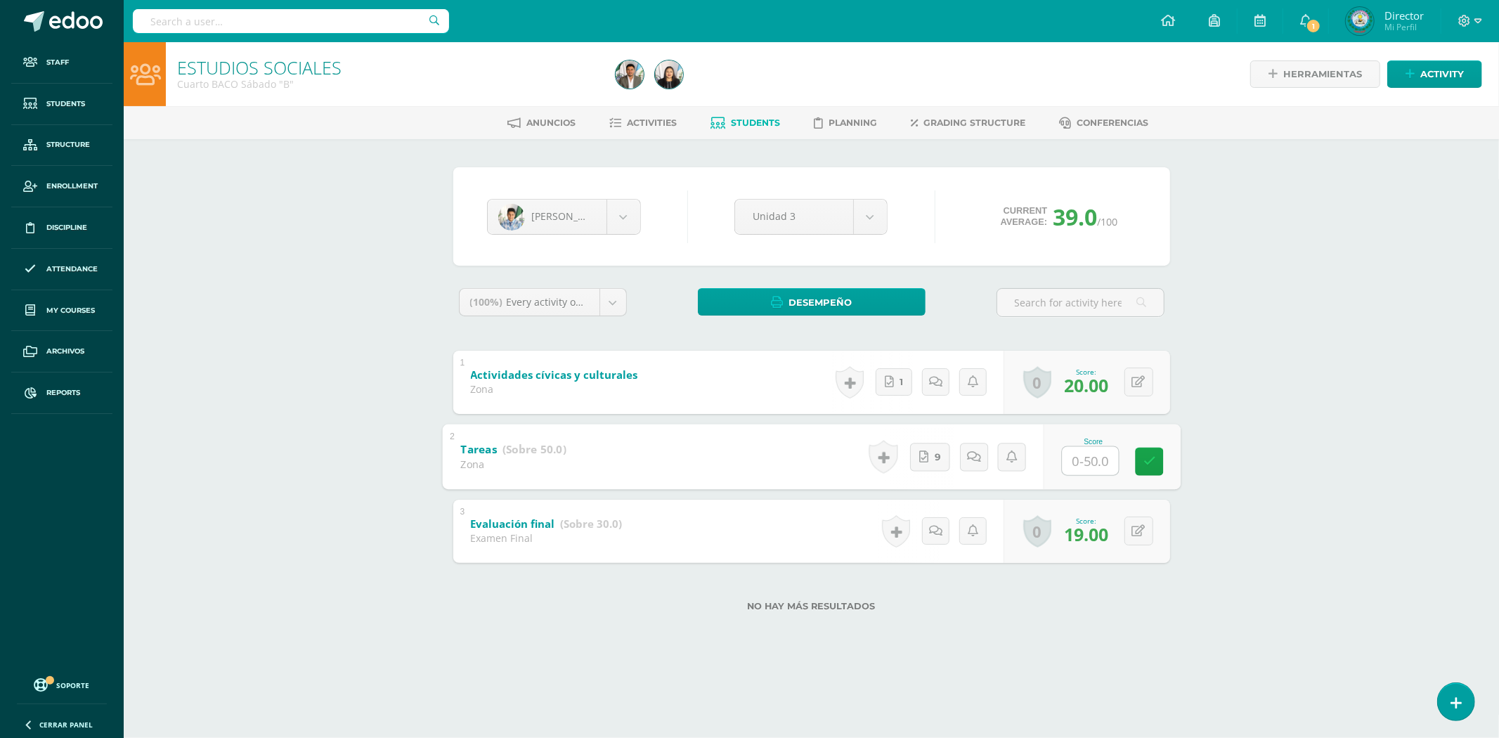
click at [1084, 457] on input "text" at bounding box center [1090, 460] width 56 height 28
type input "50"
click at [1151, 474] on link at bounding box center [1149, 461] width 28 height 28
click at [247, 23] on input "text" at bounding box center [291, 21] width 316 height 24
type input "H"
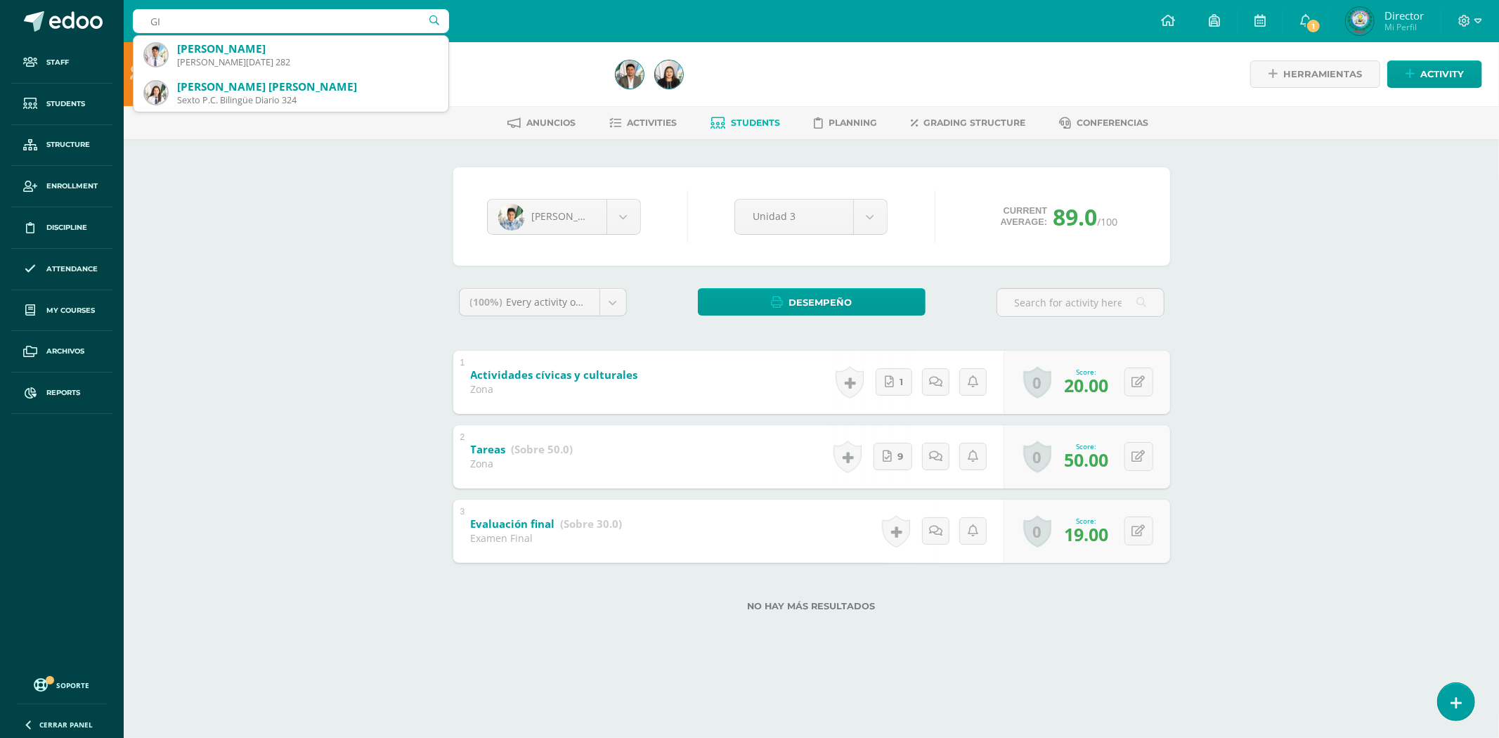
type input "G"
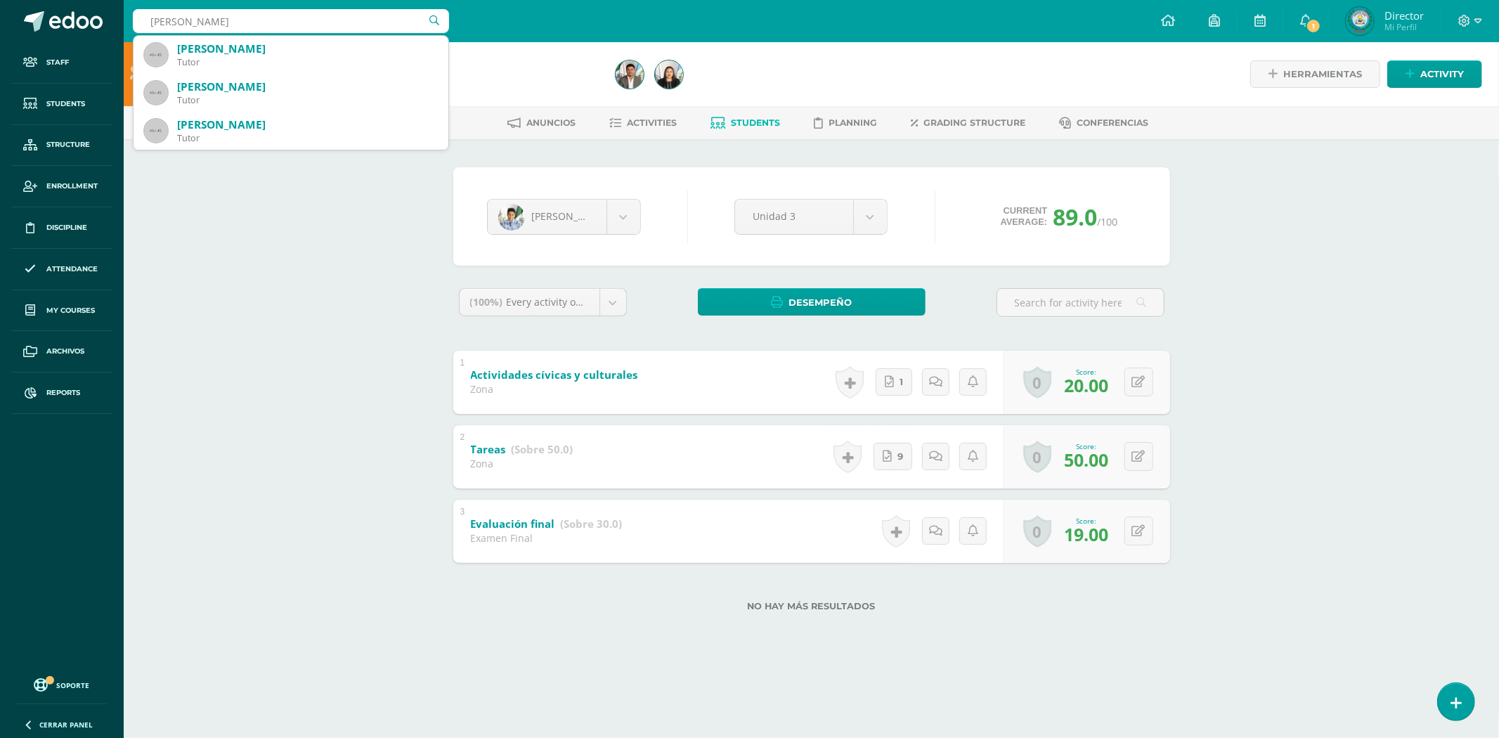
type input "JOSEFA CHIC"
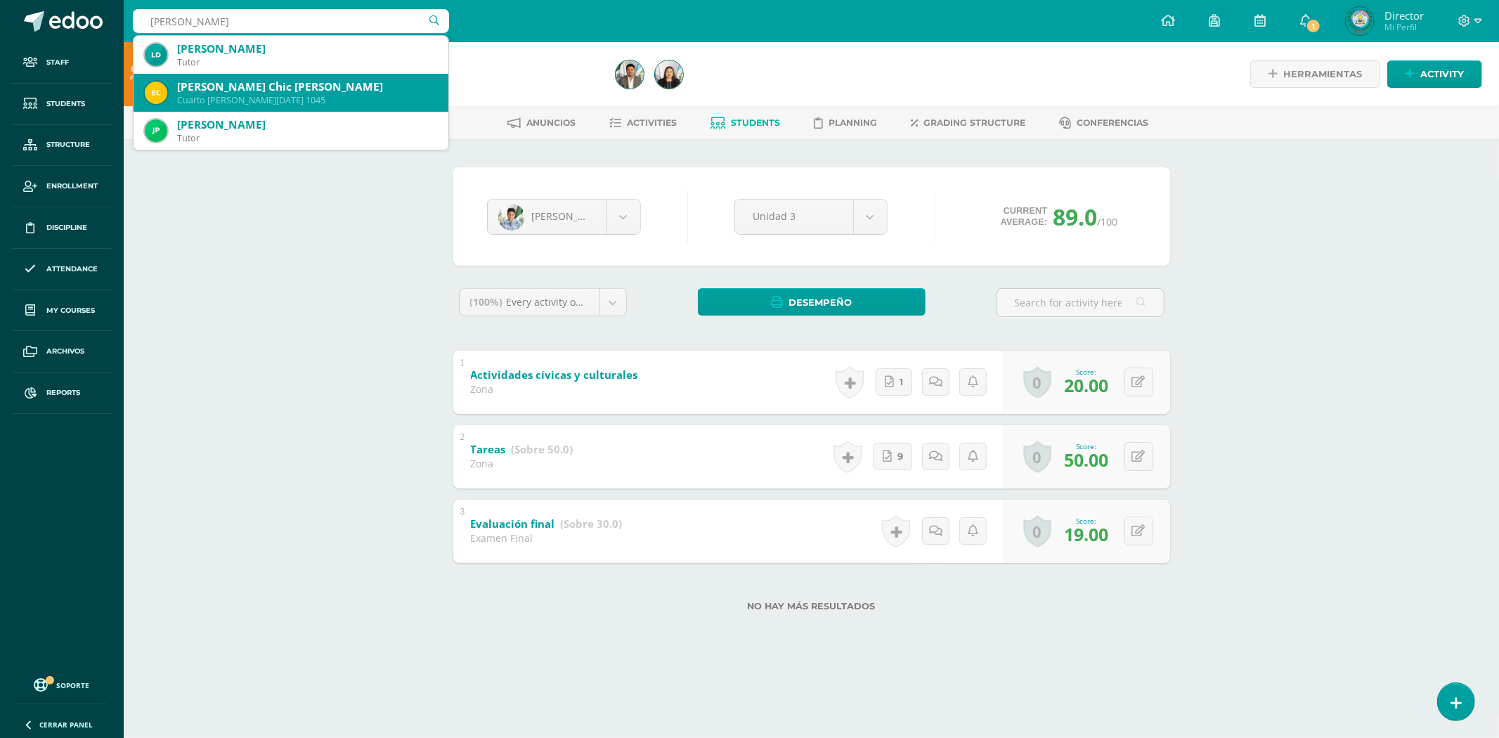
click at [234, 86] on div "Elida Josefa Chic Castro" at bounding box center [307, 86] width 260 height 15
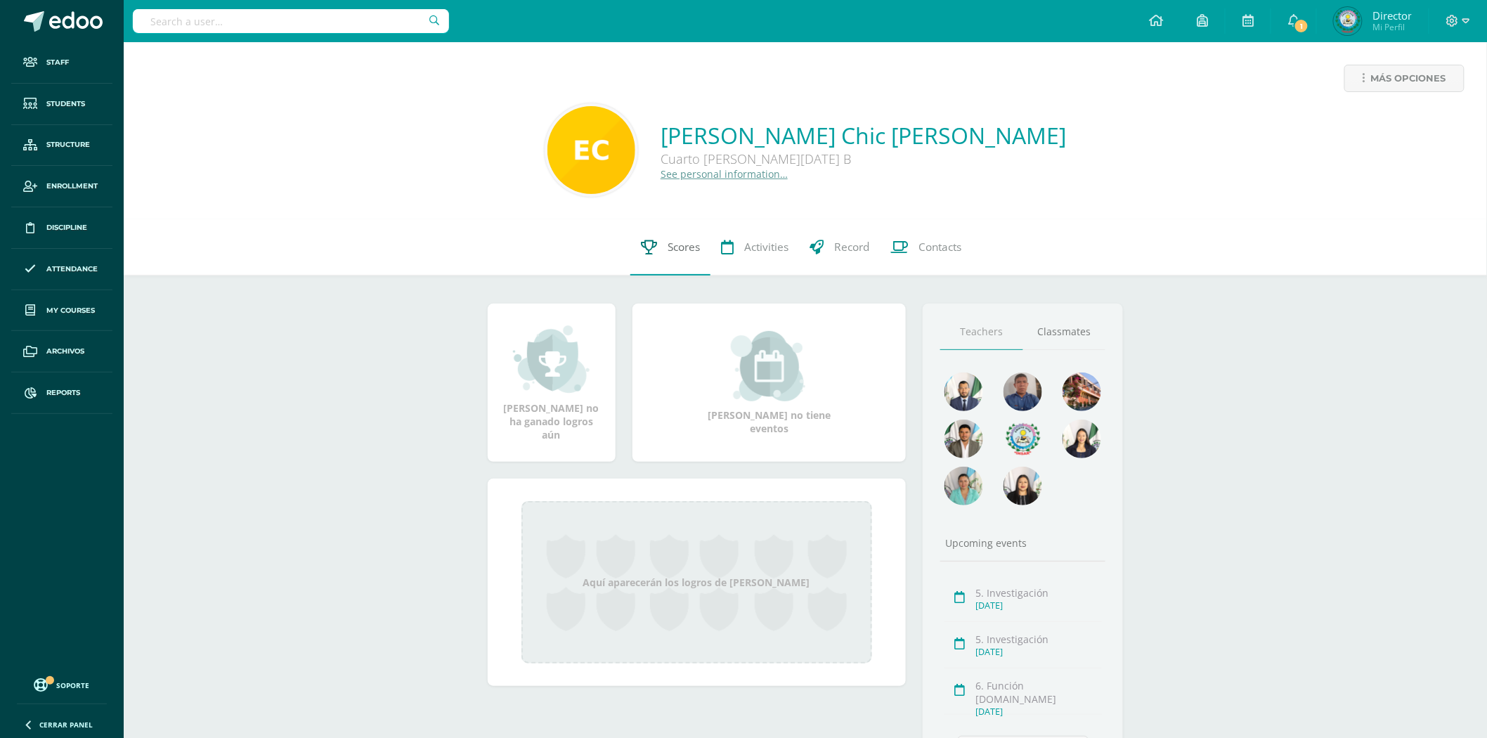
click at [682, 266] on link "Scores" at bounding box center [670, 247] width 80 height 56
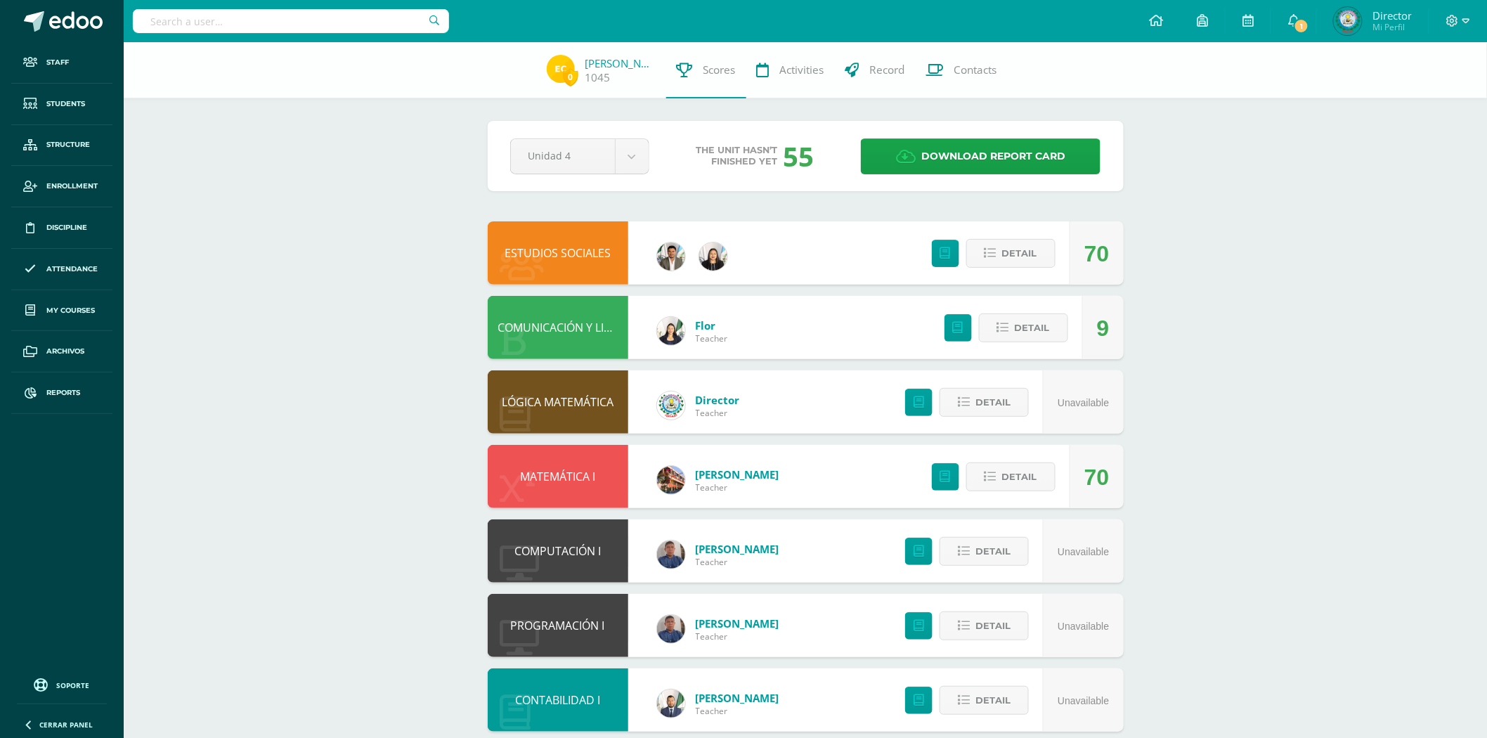
click at [567, 246] on link "ESTUDIOS SOCIALES" at bounding box center [558, 252] width 106 height 15
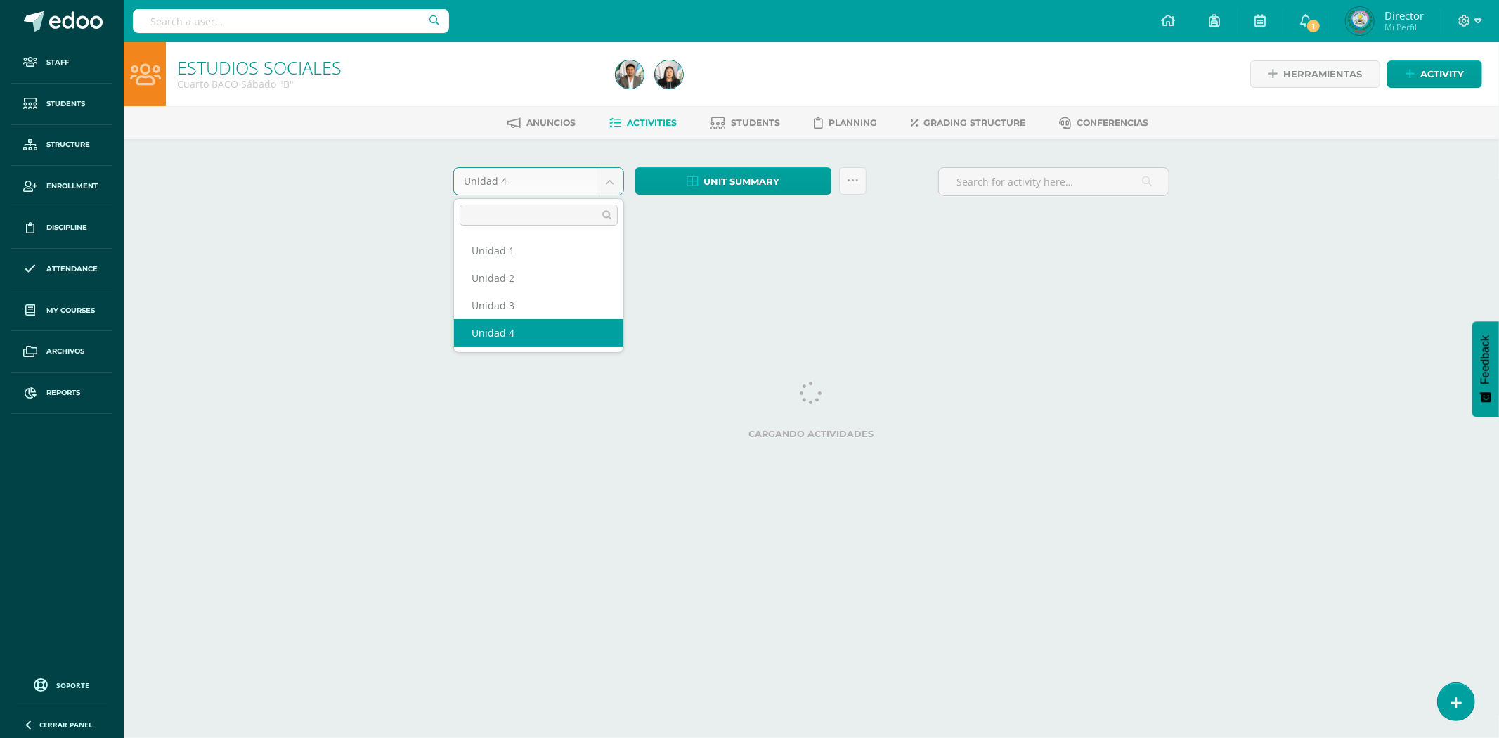
click at [621, 186] on body "Staff Students Structure Enrollment Discipline Attendance My courses Archivos R…" at bounding box center [749, 131] width 1499 height 262
select select "Unidad 3"
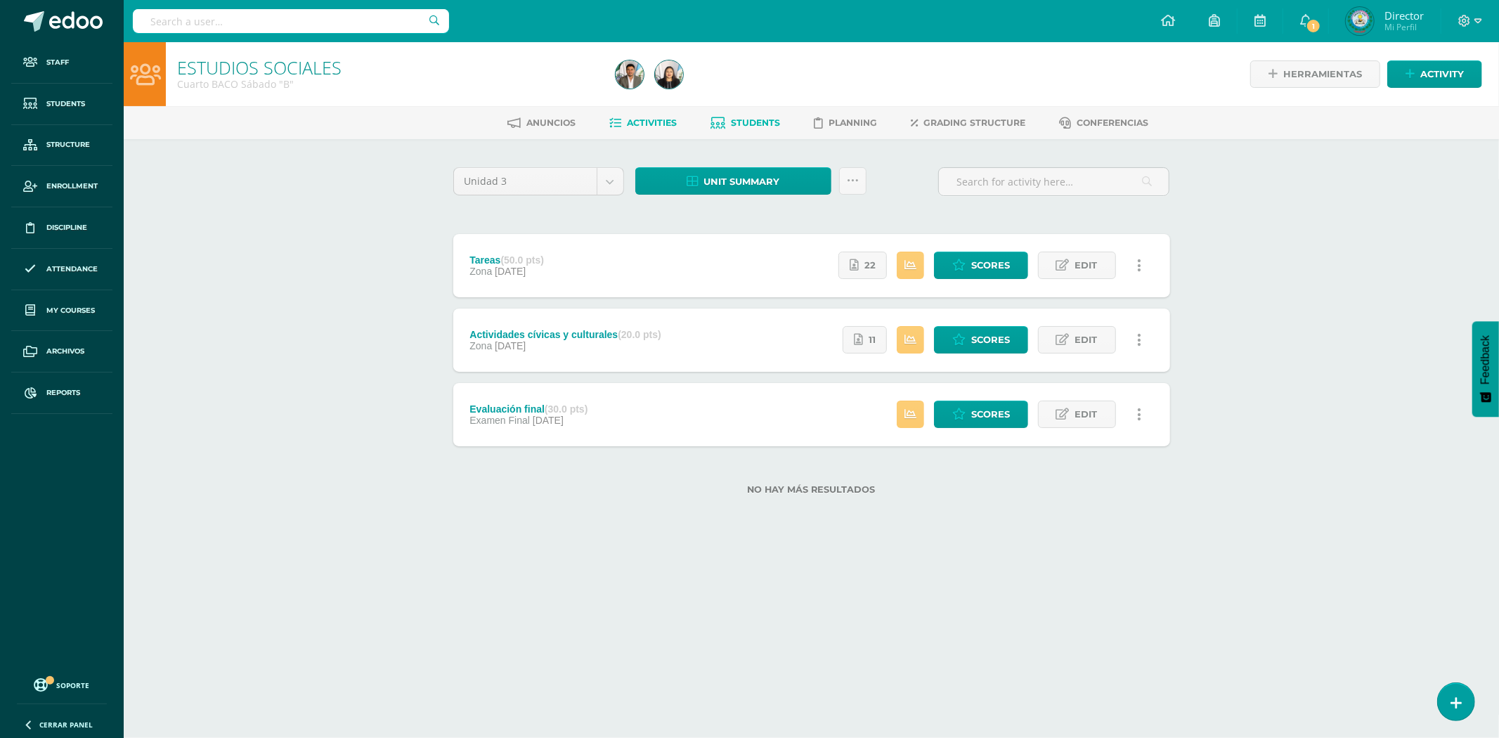
click at [746, 120] on span "Students" at bounding box center [756, 122] width 49 height 11
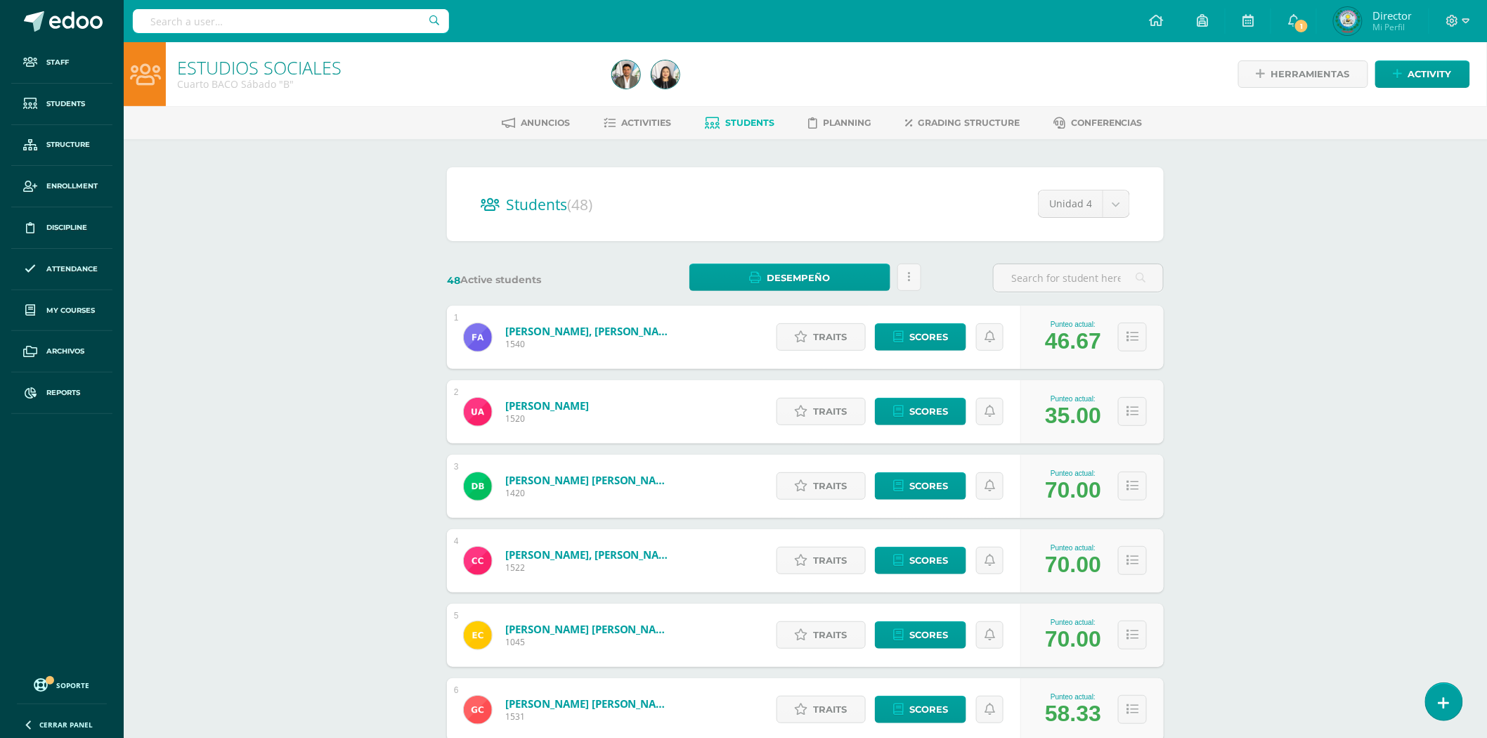
drag, startPoint x: 1066, startPoint y: 287, endPoint x: 1015, endPoint y: 292, distance: 50.8
click at [1053, 291] on div at bounding box center [1078, 278] width 171 height 29
click at [1099, 195] on body "Staff Students Structure Enrollment Discipline Attendance My courses Archivos R…" at bounding box center [743, 564] width 1487 height 1128
select select "/dashboard/teacher/section/2183/students/?unit=72286"
drag, startPoint x: 0, startPoint y: 0, endPoint x: 1080, endPoint y: 281, distance: 1116.1
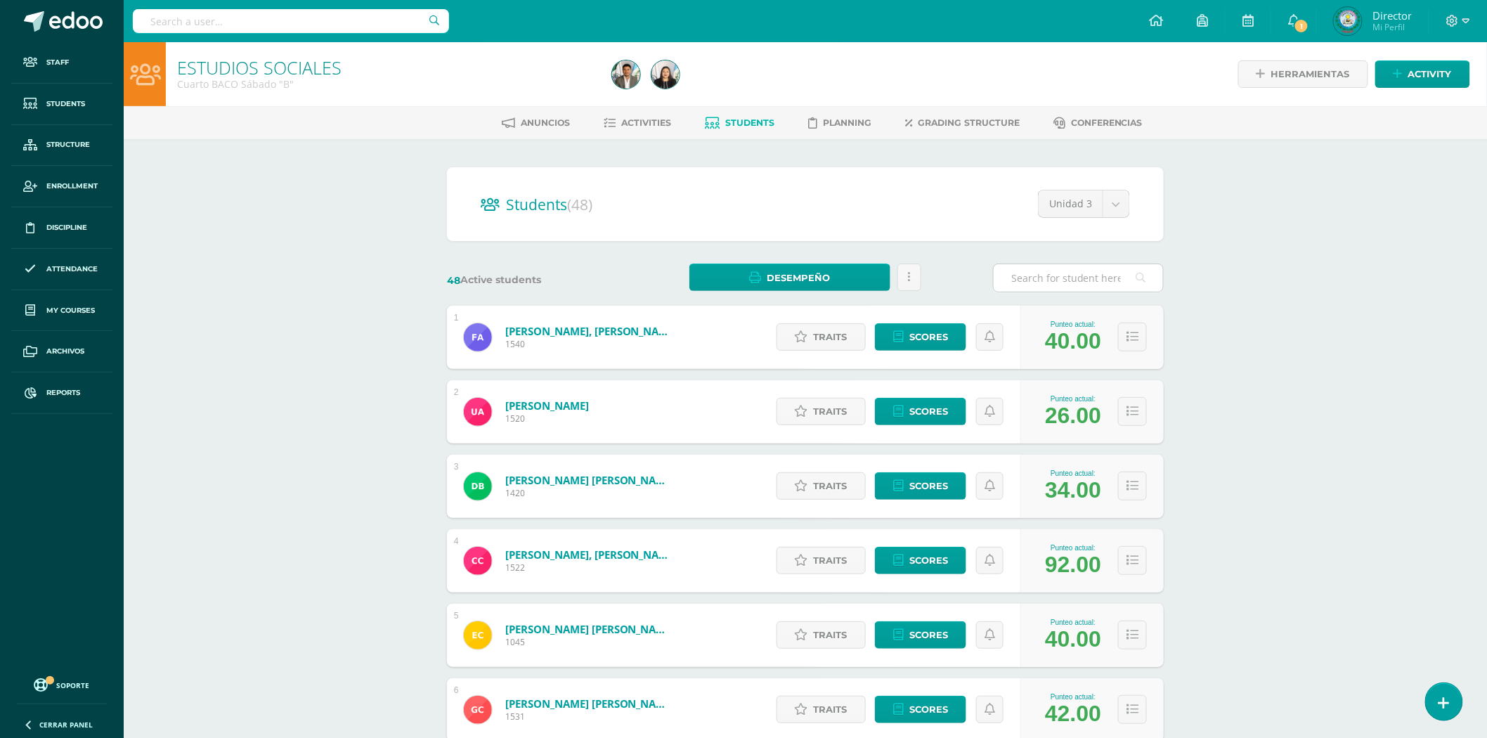
click at [1080, 281] on input "text" at bounding box center [1078, 277] width 169 height 27
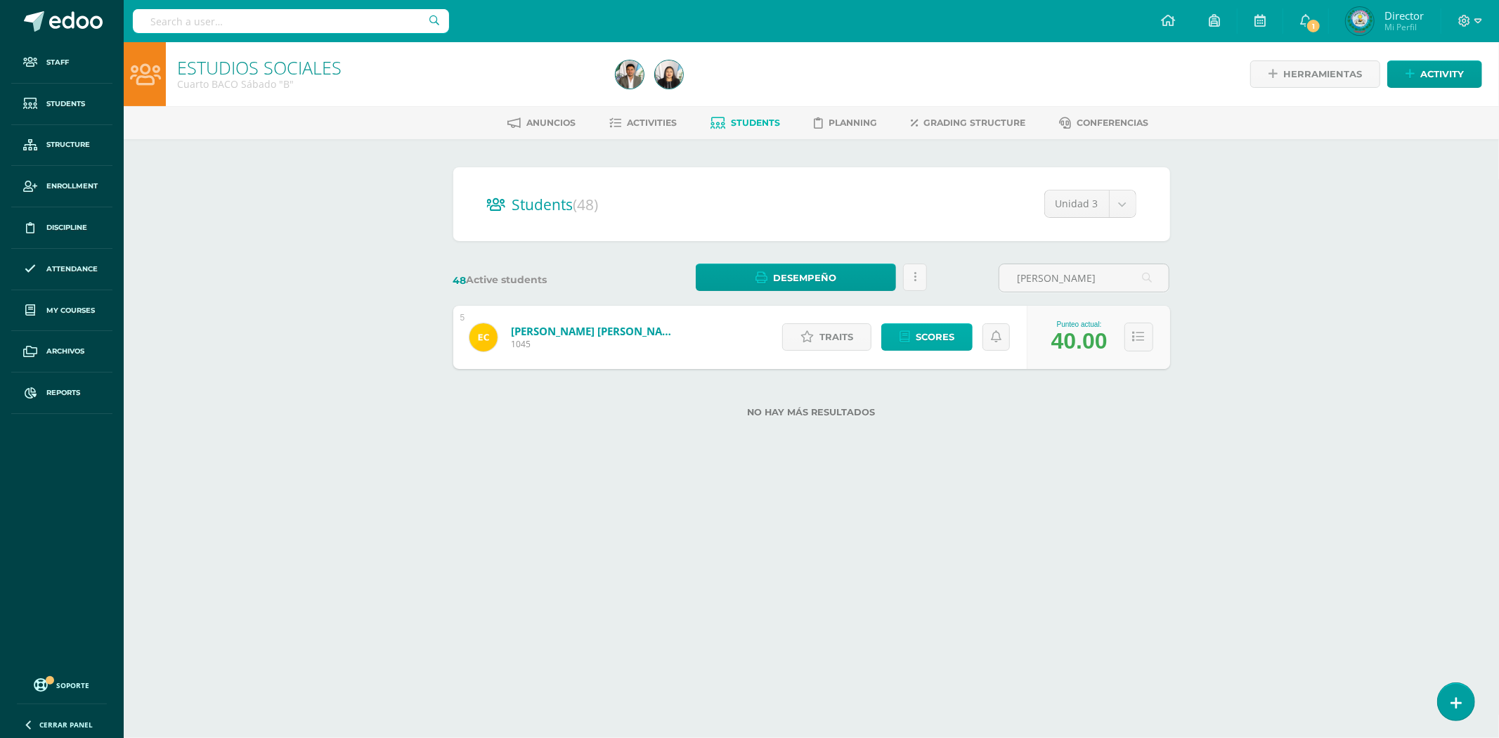
type input "ELIDA JOSEFA"
click at [895, 332] on link "Scores" at bounding box center [926, 336] width 91 height 27
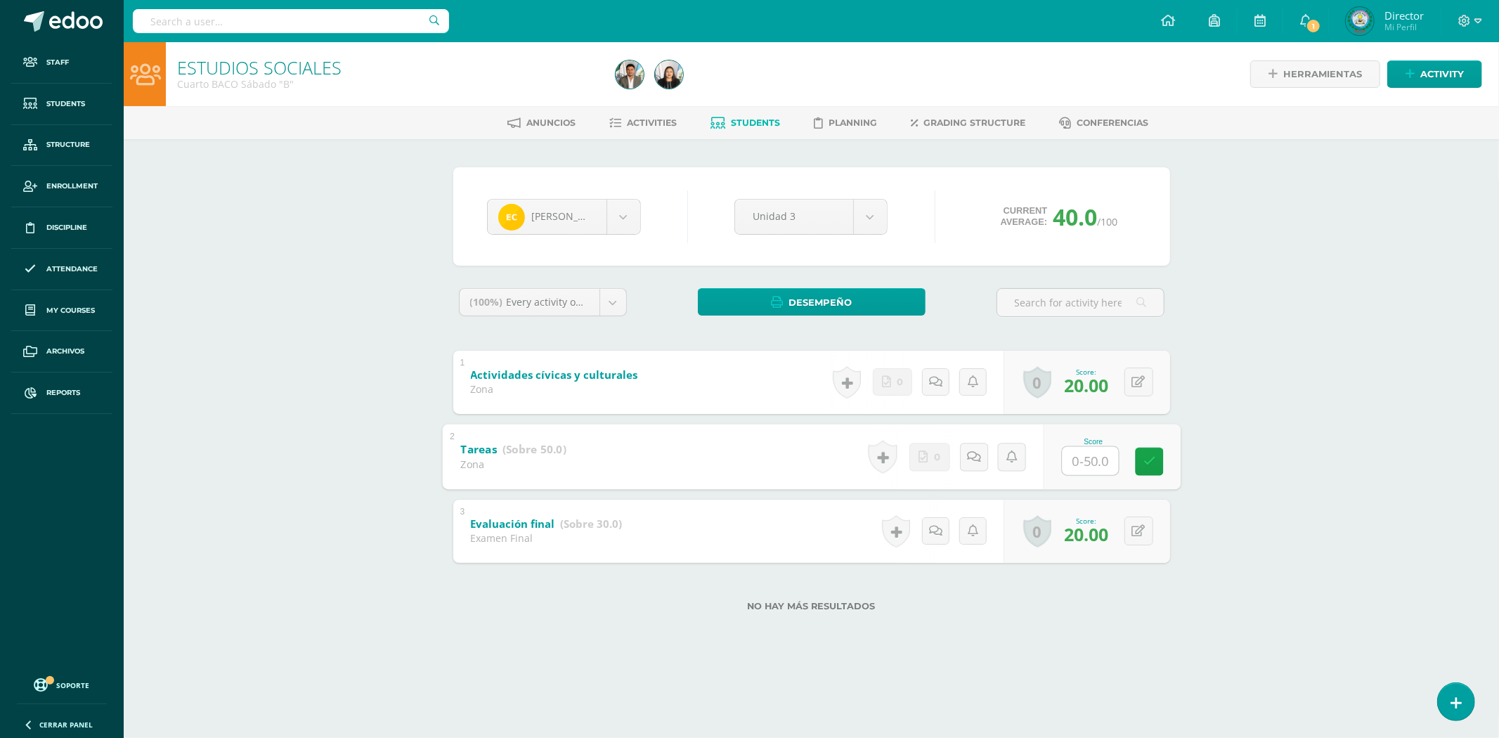
click at [1063, 461] on input "text" at bounding box center [1090, 460] width 56 height 28
type input "40"
click at [1155, 459] on link at bounding box center [1149, 461] width 28 height 28
click at [342, 30] on input "text" at bounding box center [291, 21] width 316 height 24
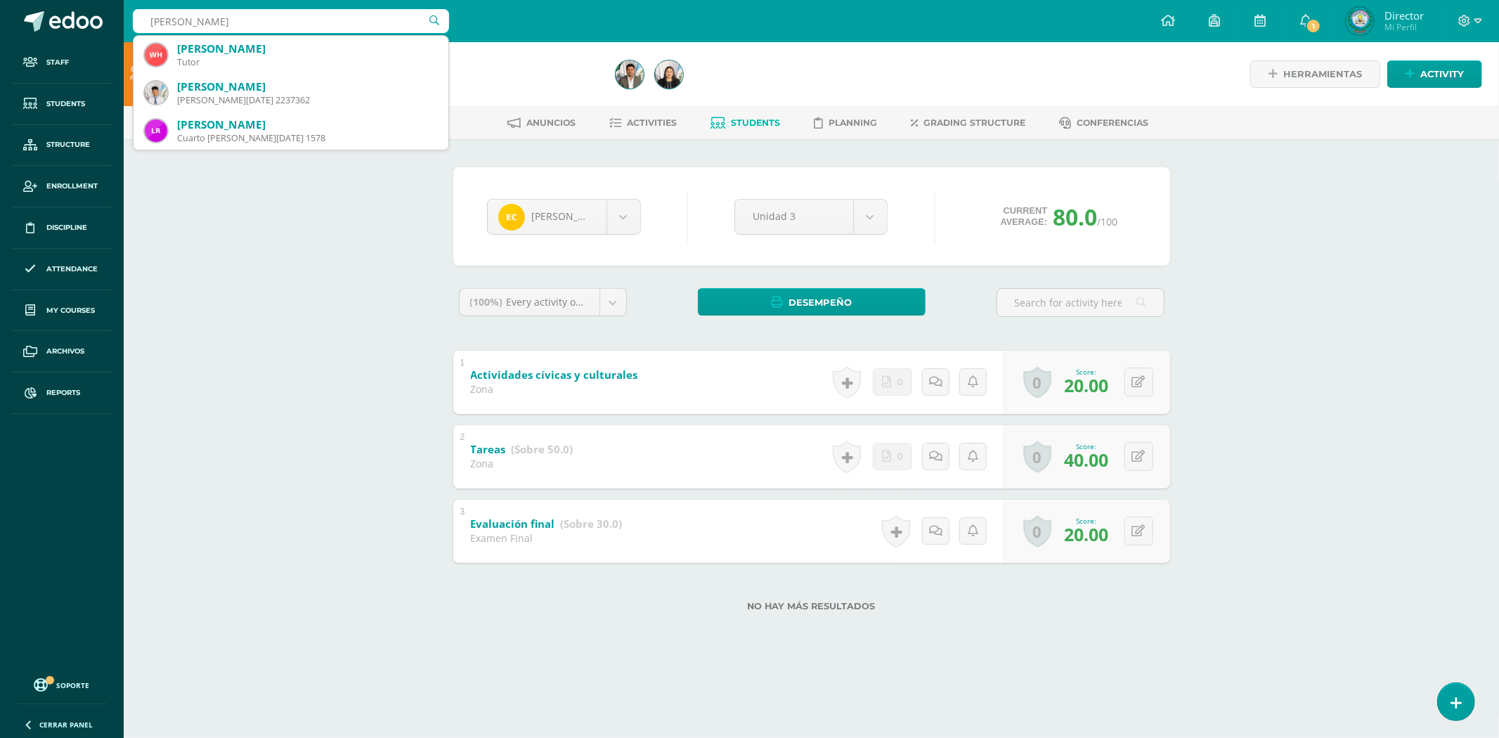
type input "[PERSON_NAME]"
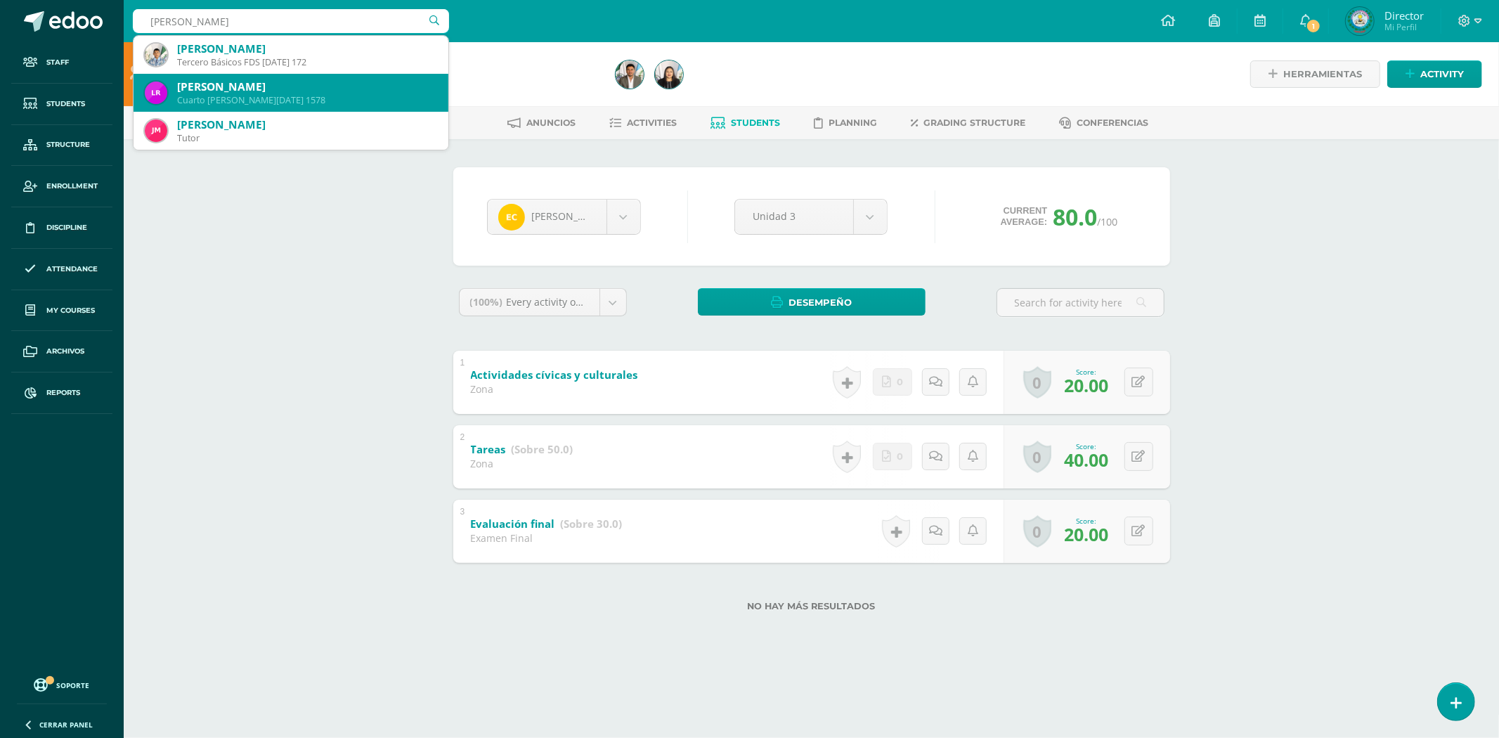
click at [313, 86] on div "[PERSON_NAME]" at bounding box center [307, 86] width 260 height 15
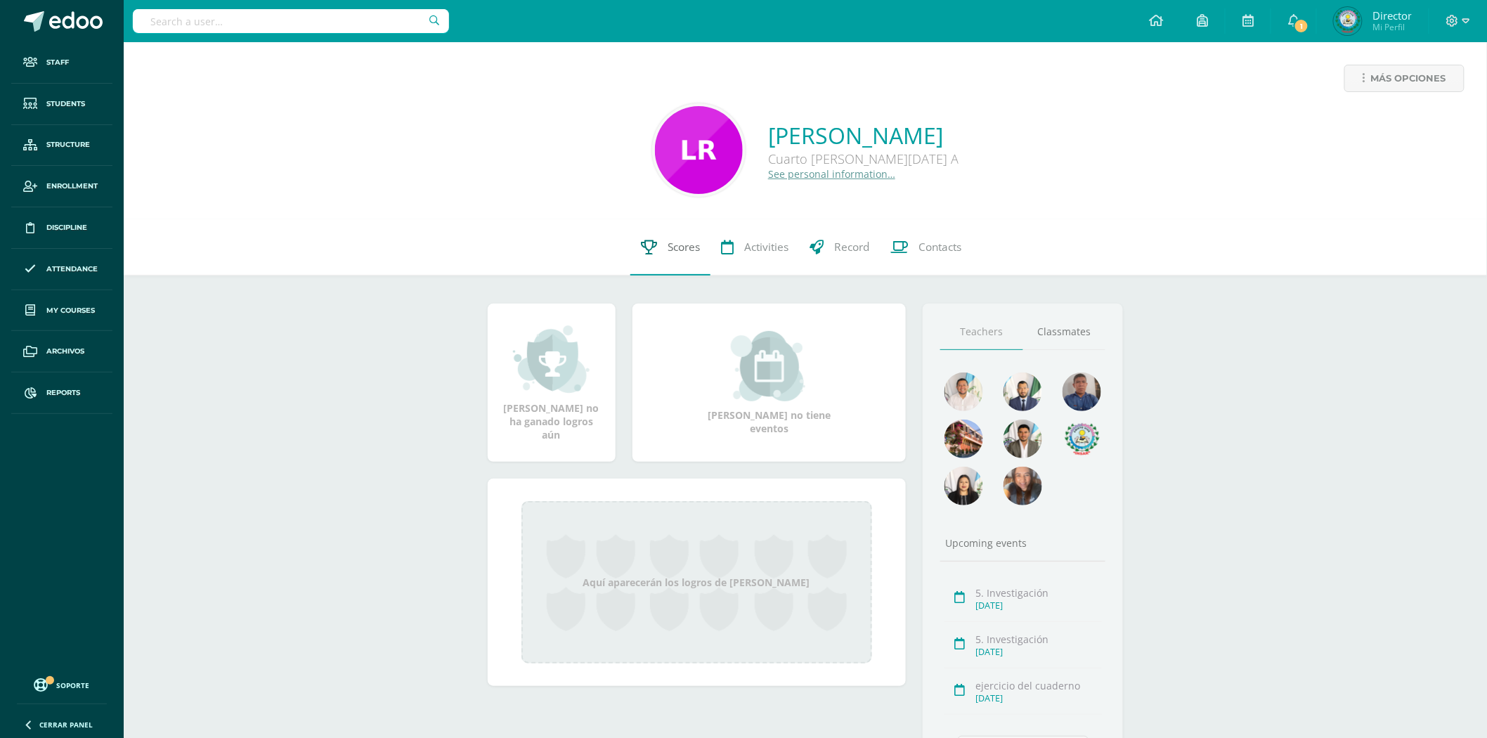
click at [642, 256] on link "Scores" at bounding box center [670, 247] width 80 height 56
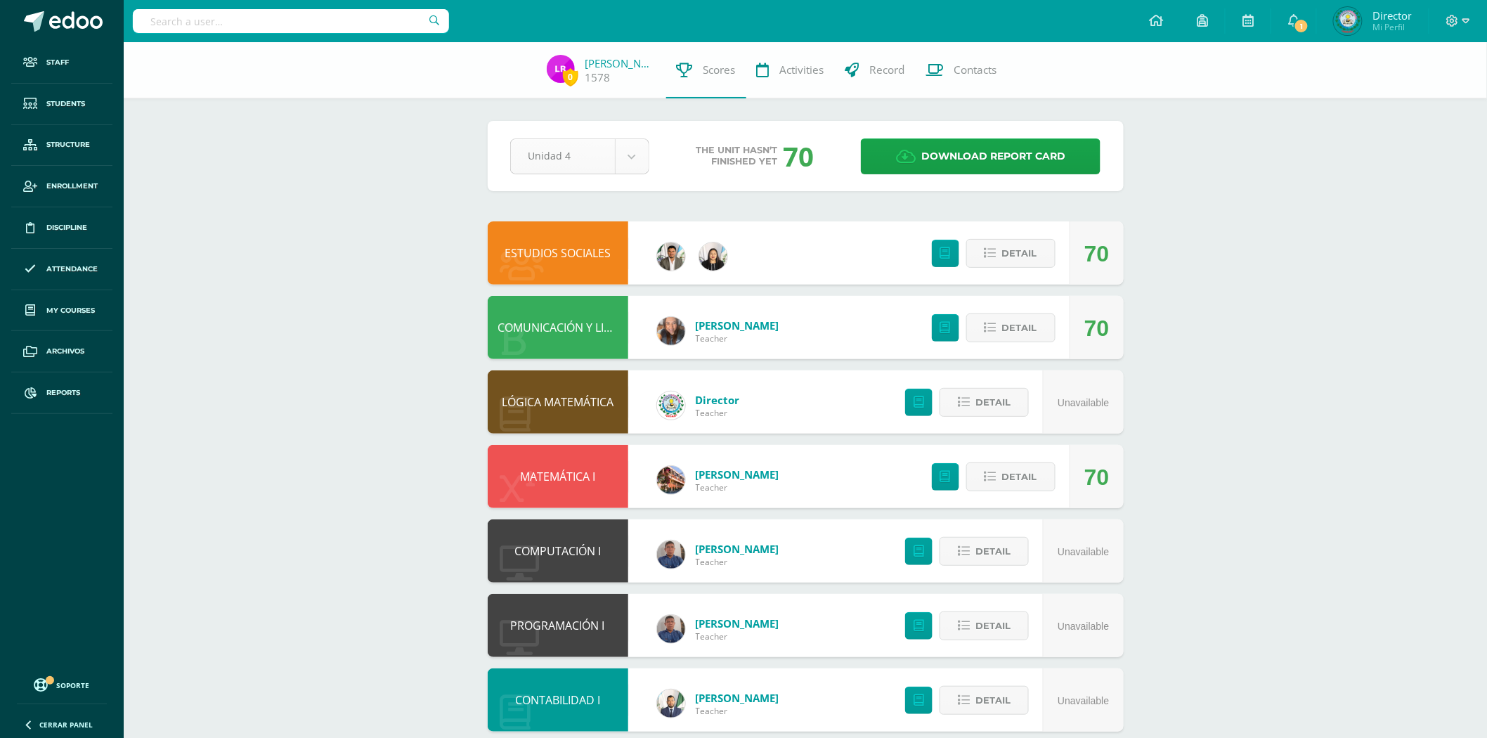
click at [634, 157] on body "Staff Students Structure Enrollment Discipline Attendance My courses Archivos R…" at bounding box center [743, 491] width 1487 height 983
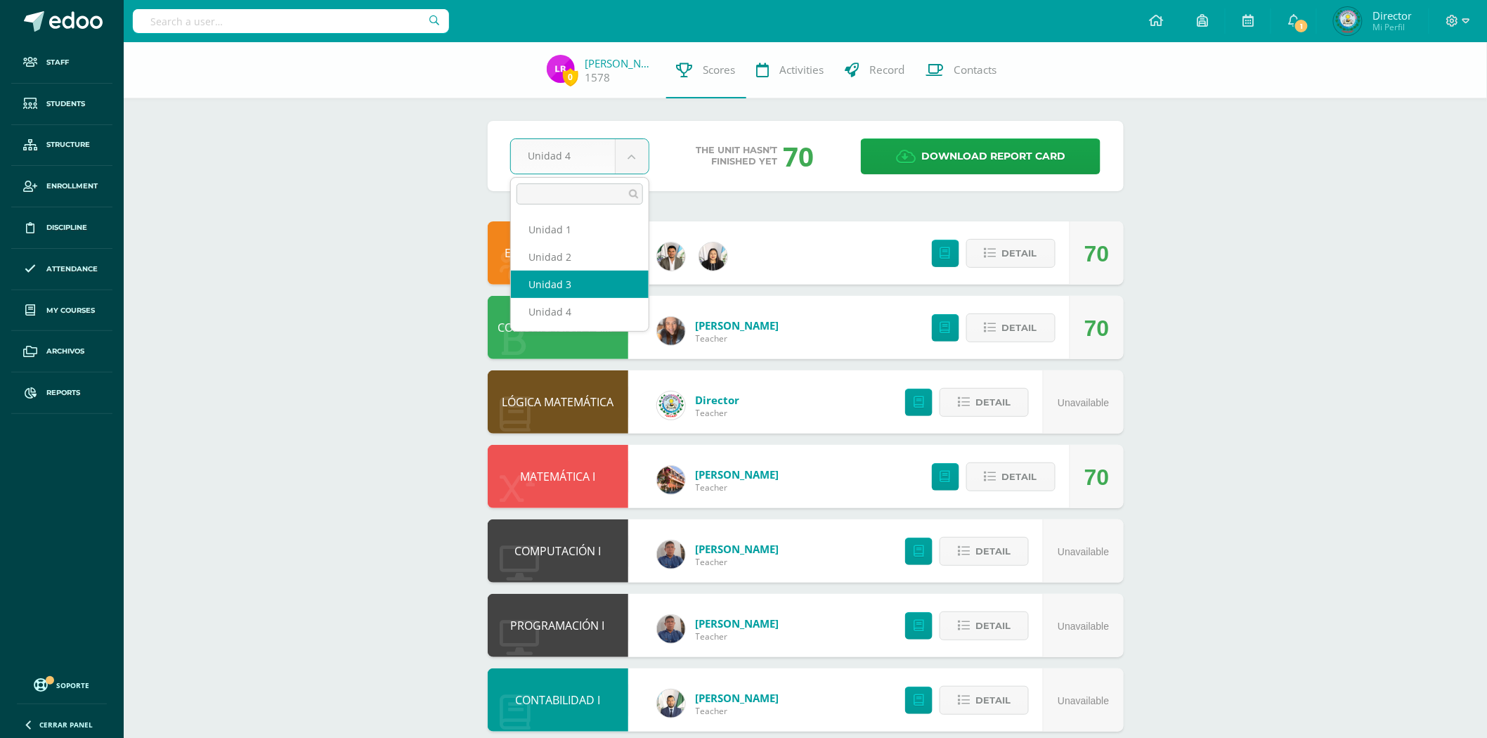
select select "Unidad 3"
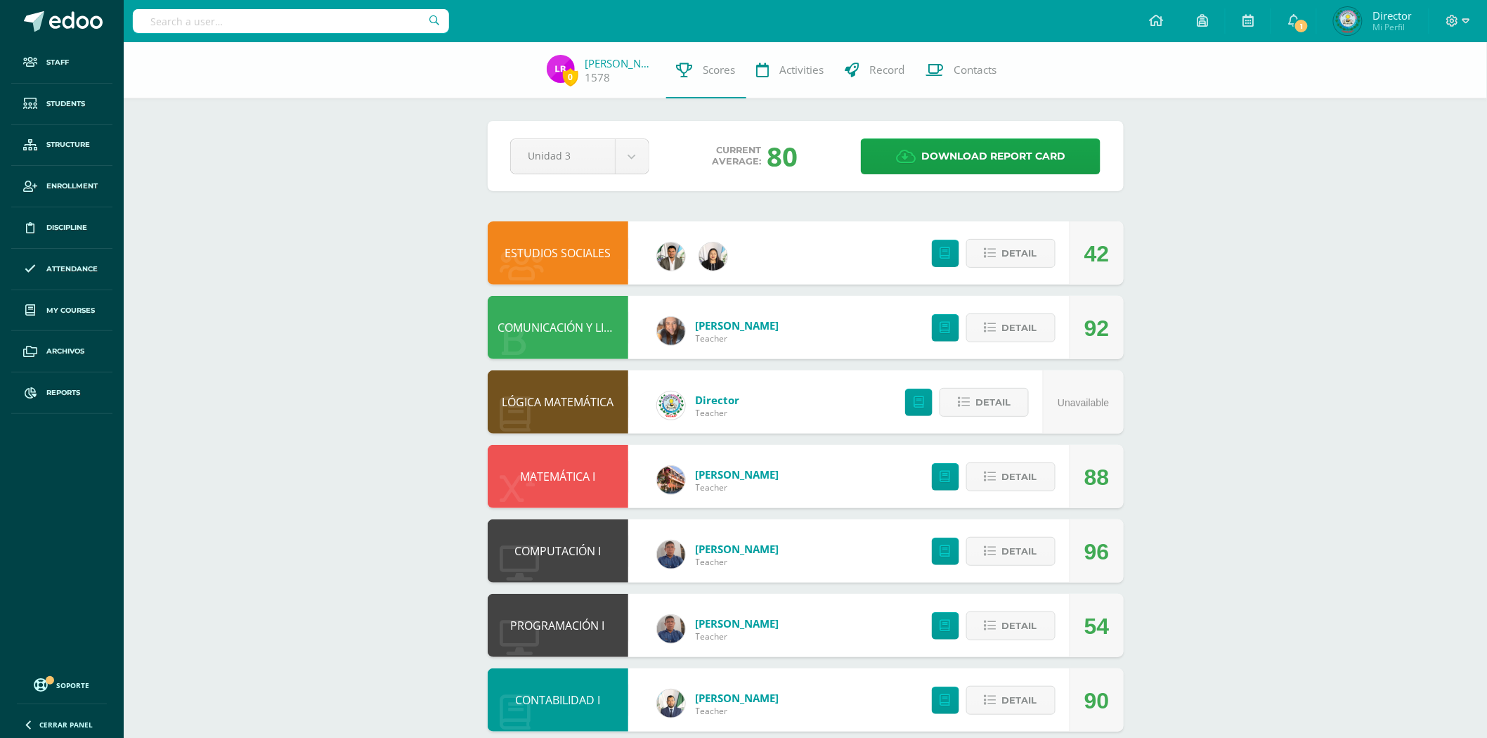
click at [558, 233] on div "ESTUDIOS SOCIALES" at bounding box center [558, 252] width 141 height 63
click at [556, 243] on div "ESTUDIOS SOCIALES" at bounding box center [558, 252] width 141 height 63
click at [552, 253] on link "ESTUDIOS SOCIALES" at bounding box center [558, 252] width 106 height 15
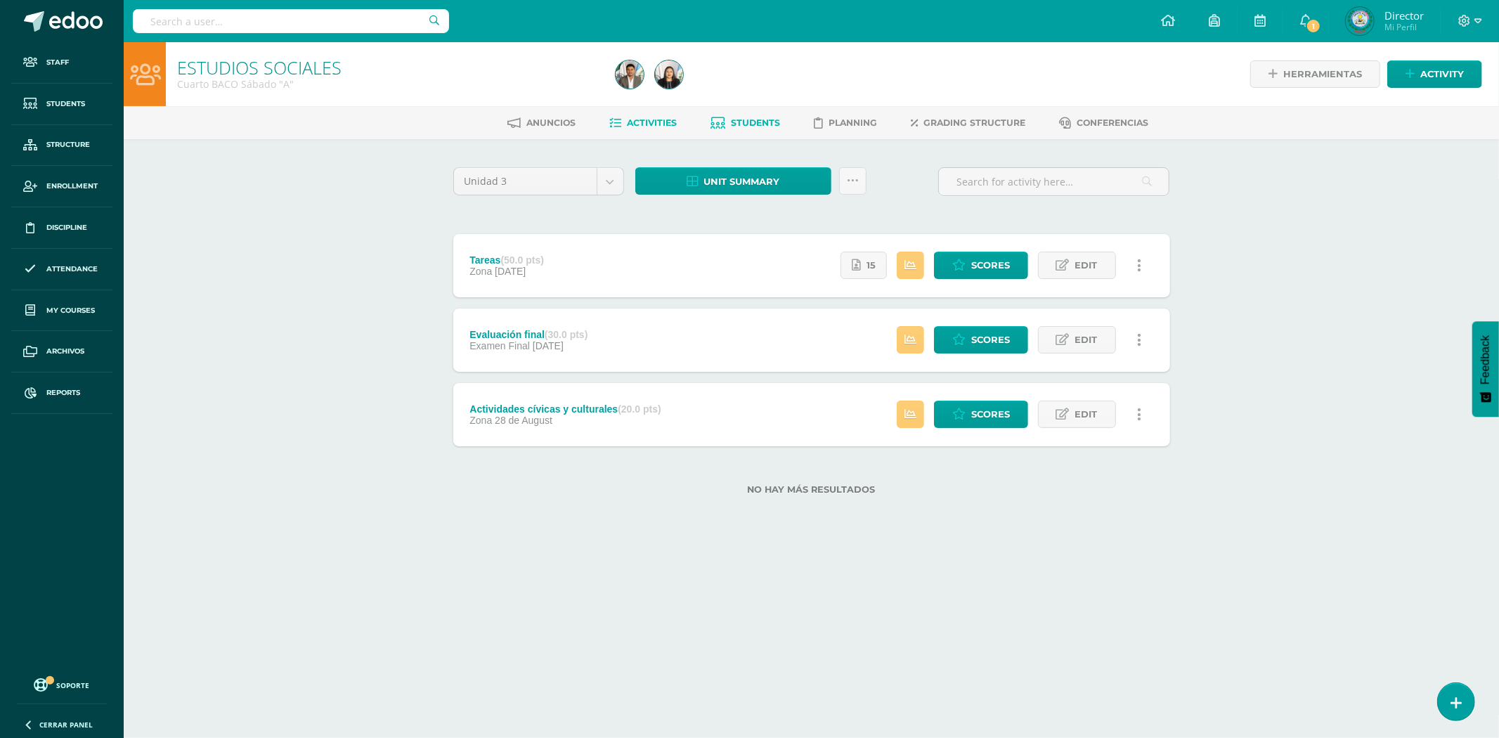
click at [747, 124] on span "Students" at bounding box center [756, 122] width 49 height 11
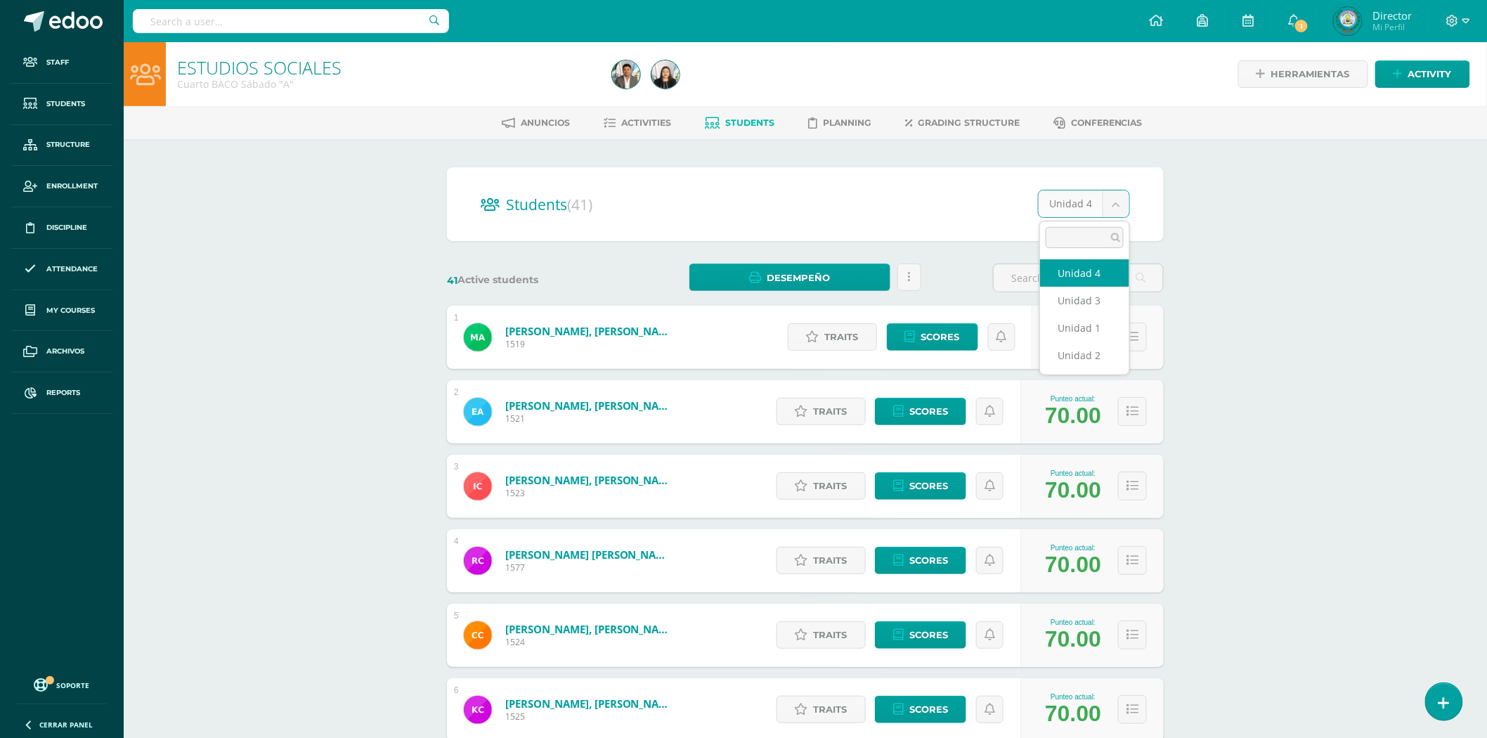
click at [1099, 207] on body "Staff Students Structure Enrollment Discipline Attendance My courses Archivos R…" at bounding box center [743, 564] width 1487 height 1128
select select "/dashboard/teacher/section/2087/students/?unit=70739"
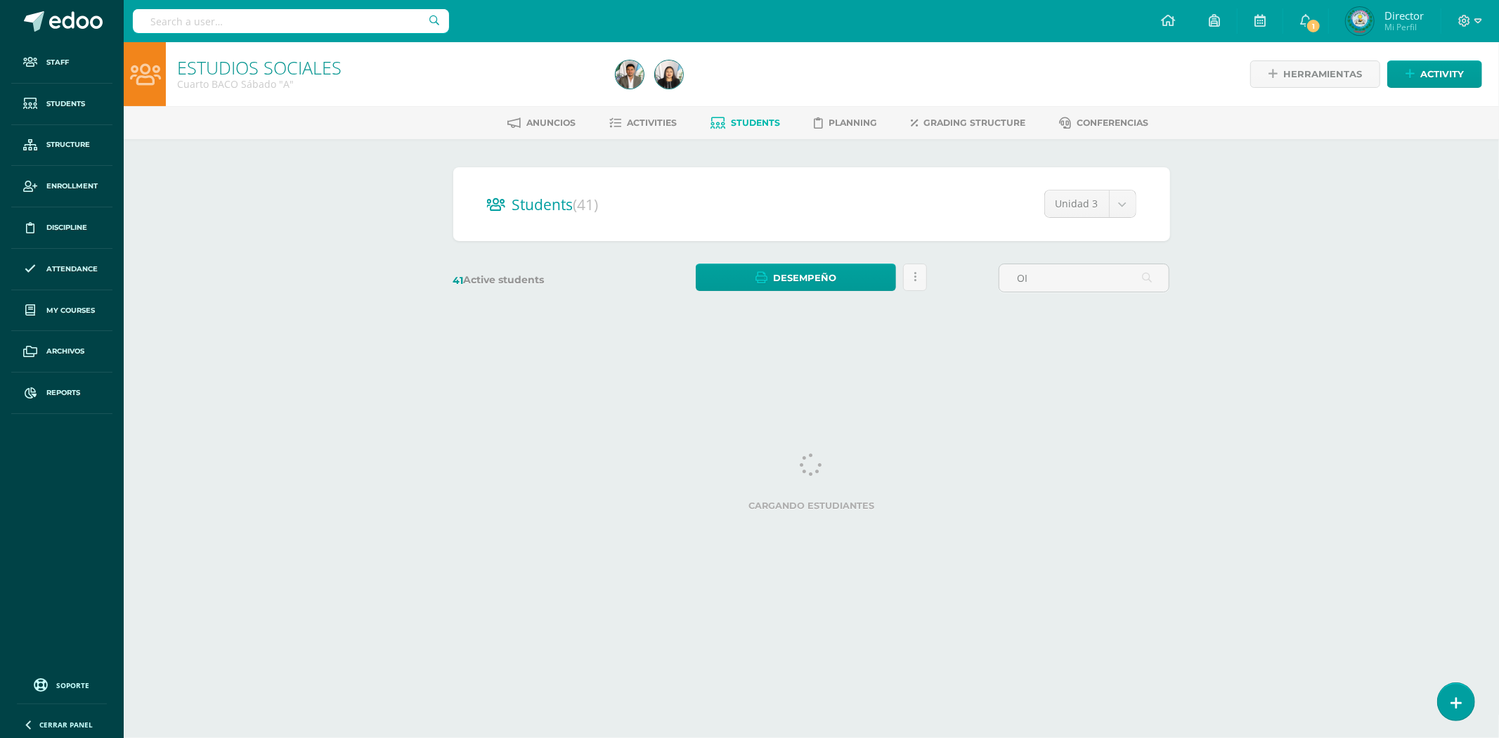
type input "O"
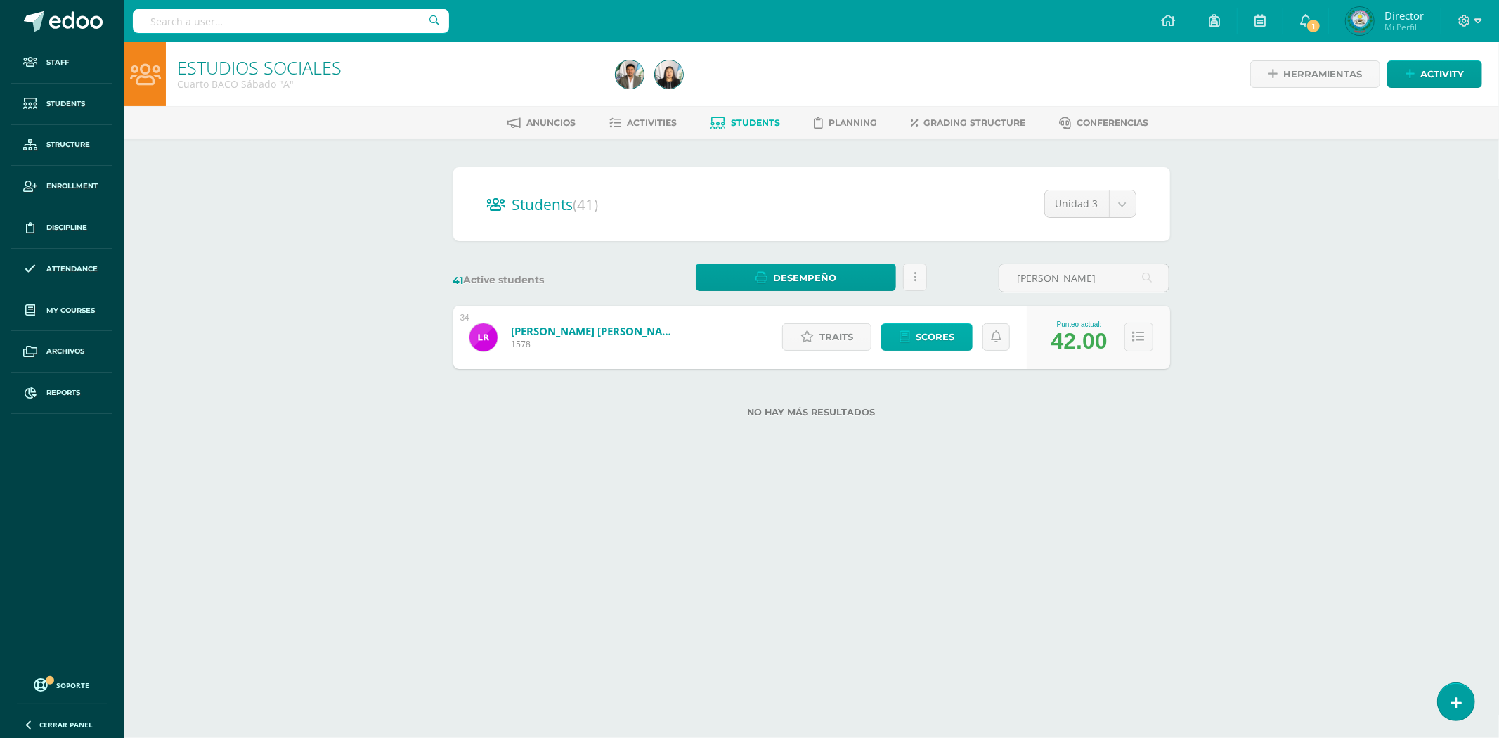
type input "[PERSON_NAME]"
click at [928, 333] on span "Scores" at bounding box center [935, 337] width 39 height 26
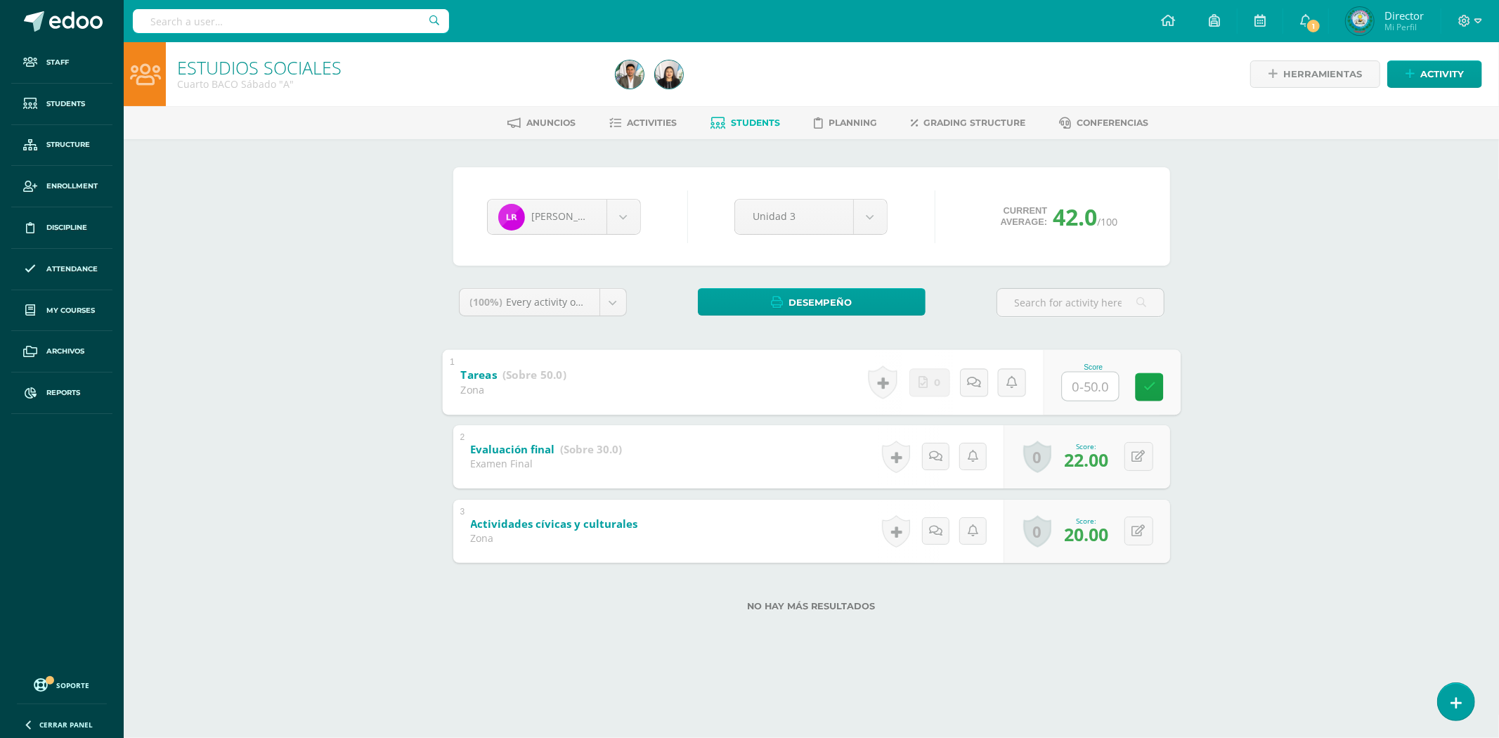
click at [1062, 376] on input "text" at bounding box center [1090, 386] width 56 height 28
type input "50"
click at [1156, 372] on link at bounding box center [1149, 386] width 28 height 28
click at [329, 13] on input "text" at bounding box center [291, 21] width 316 height 24
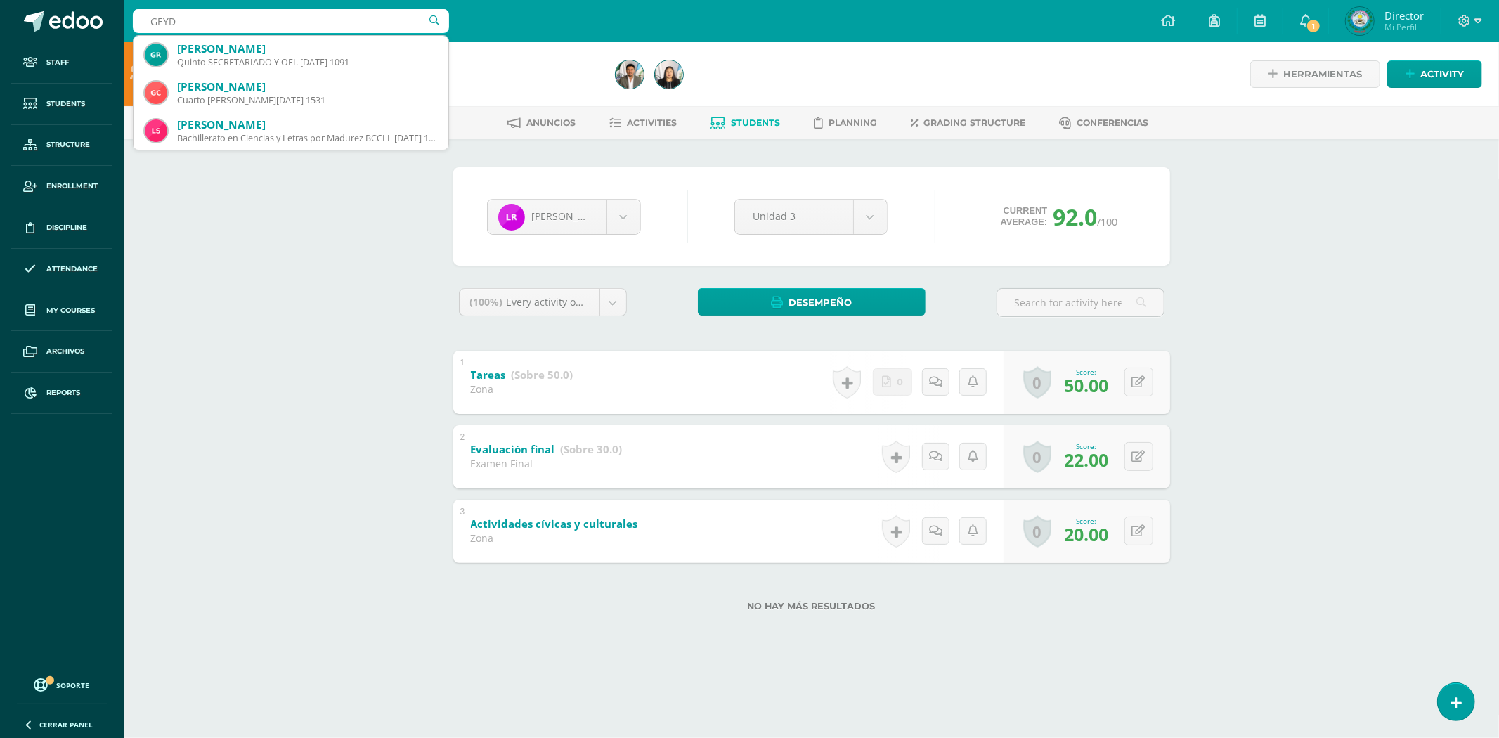
type input "[PERSON_NAME]"
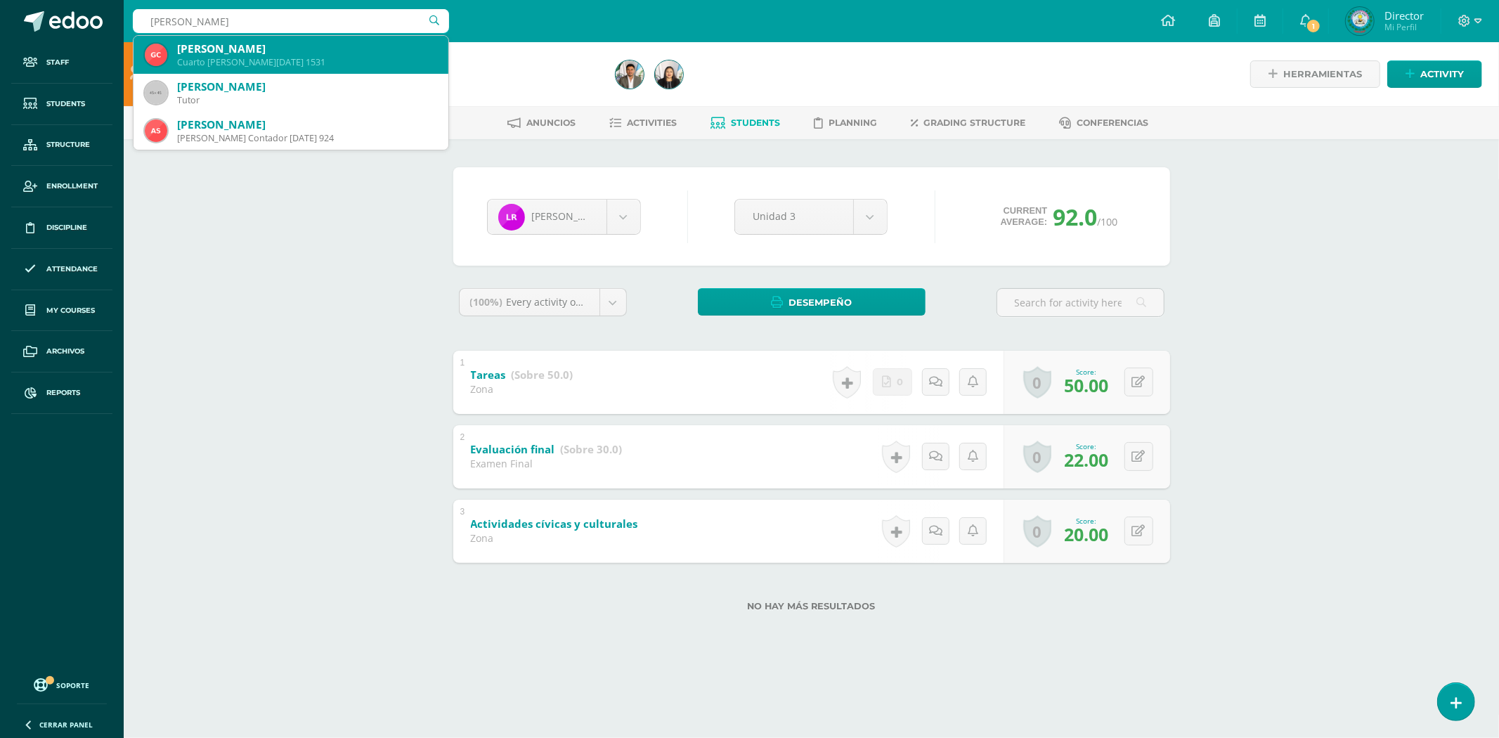
click at [321, 47] on div "[PERSON_NAME]" at bounding box center [307, 48] width 260 height 15
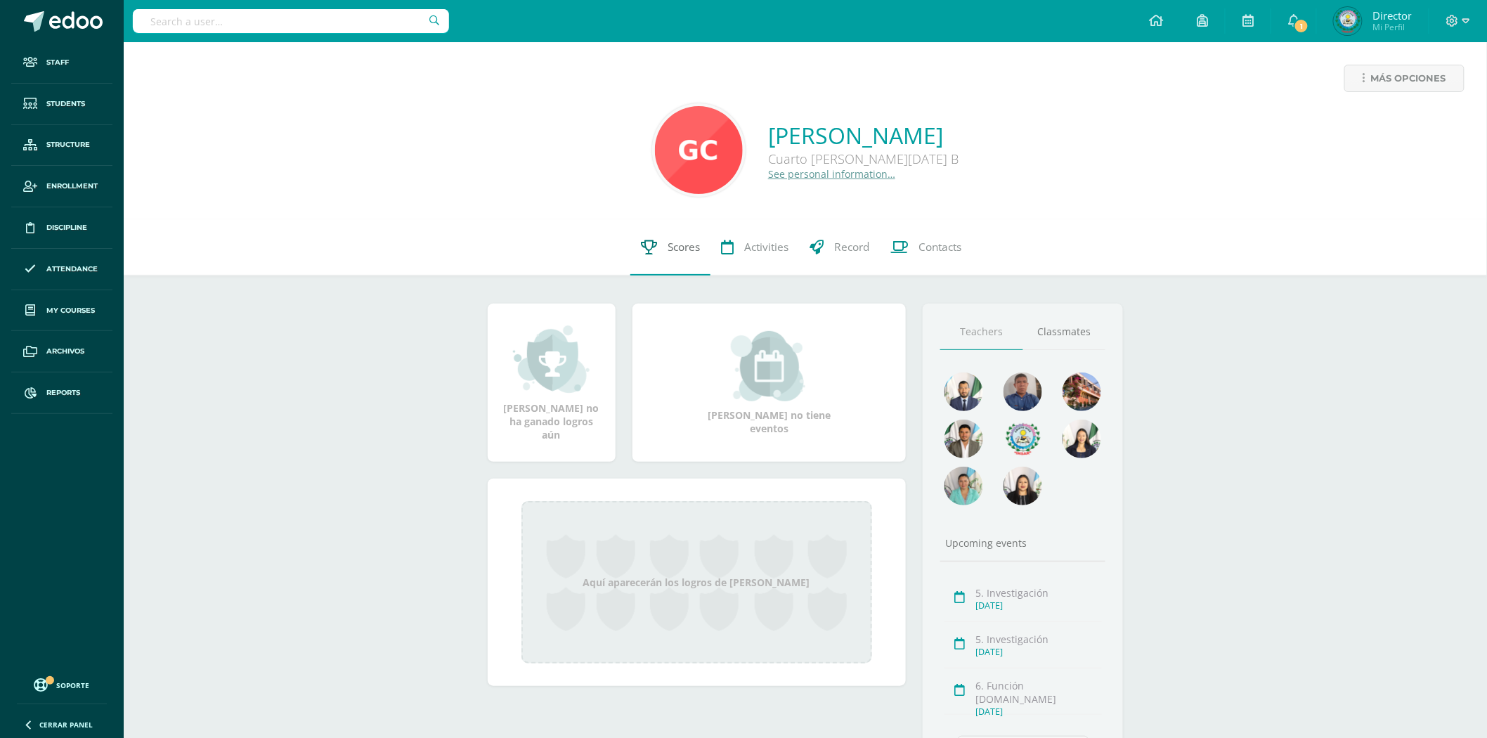
click at [649, 237] on link "Scores" at bounding box center [670, 247] width 80 height 56
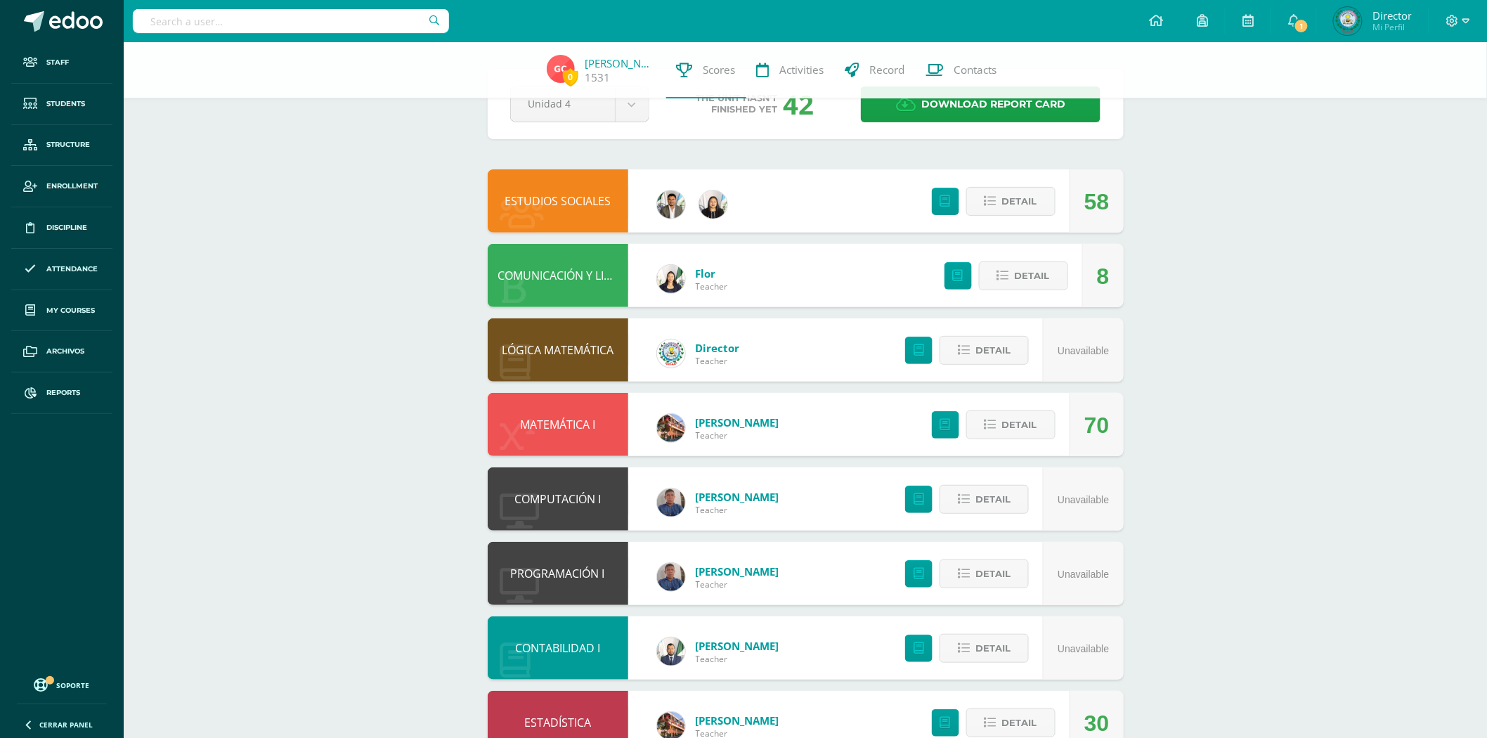
scroll to position [78, 0]
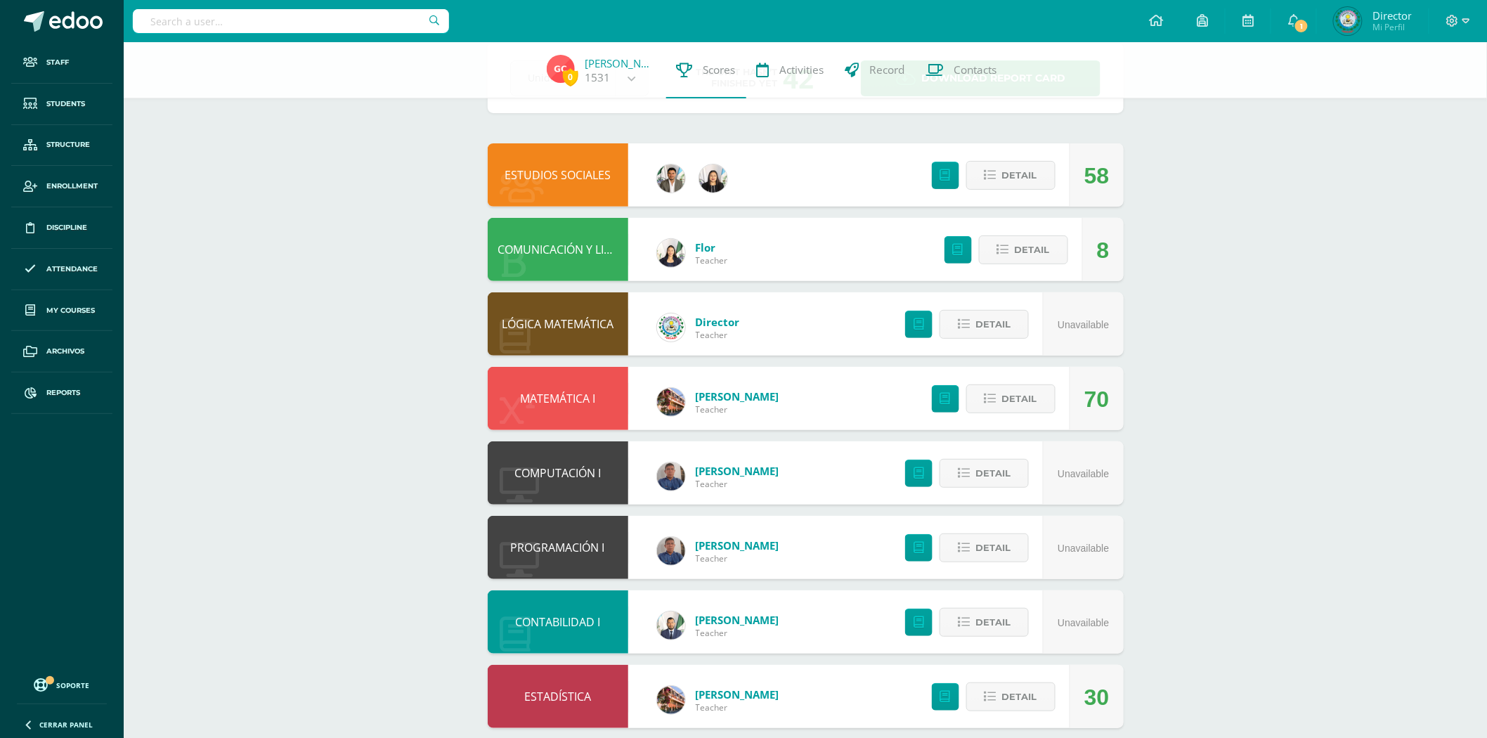
click at [545, 252] on link "COMUNICACIÓN Y LITERATURA" at bounding box center [579, 249] width 162 height 15
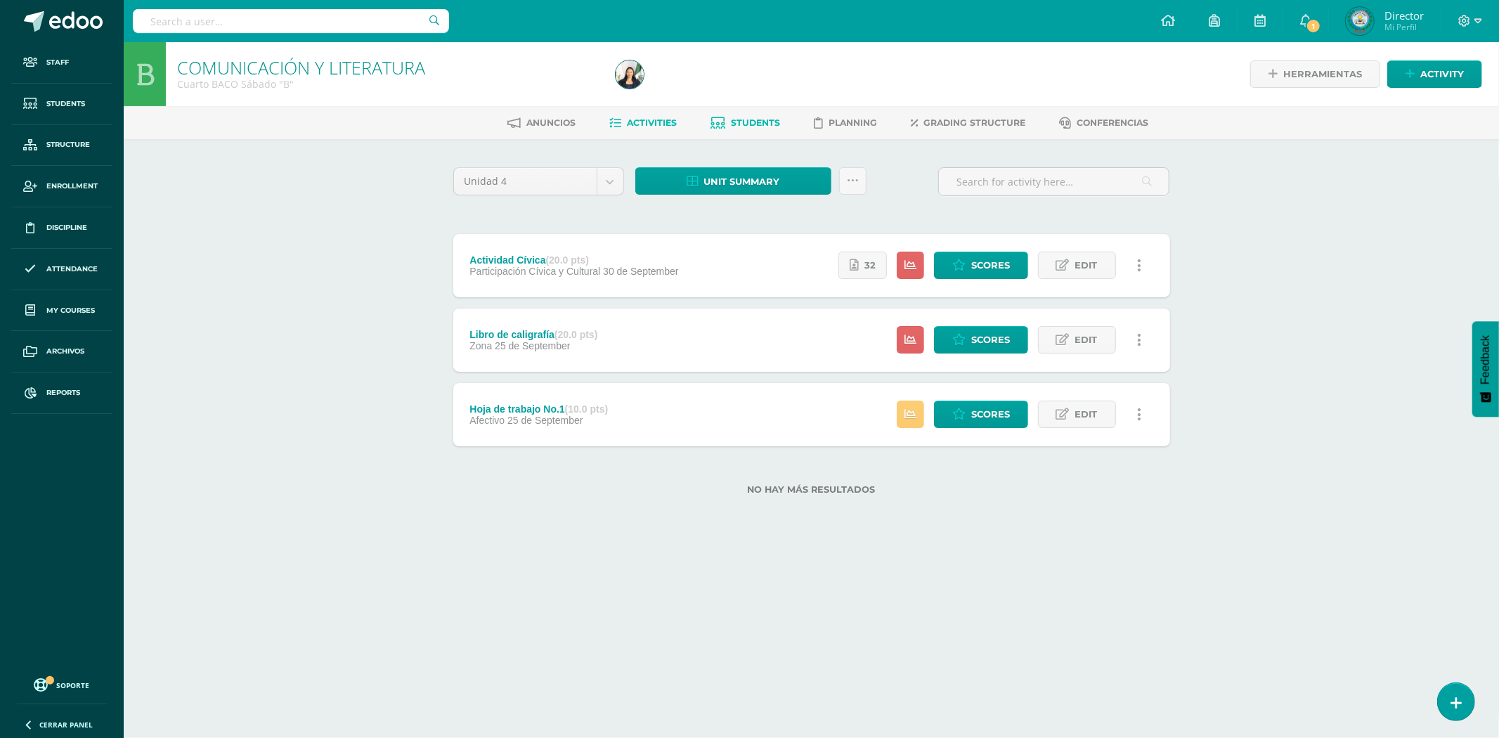
click at [736, 112] on link "Students" at bounding box center [746, 123] width 70 height 22
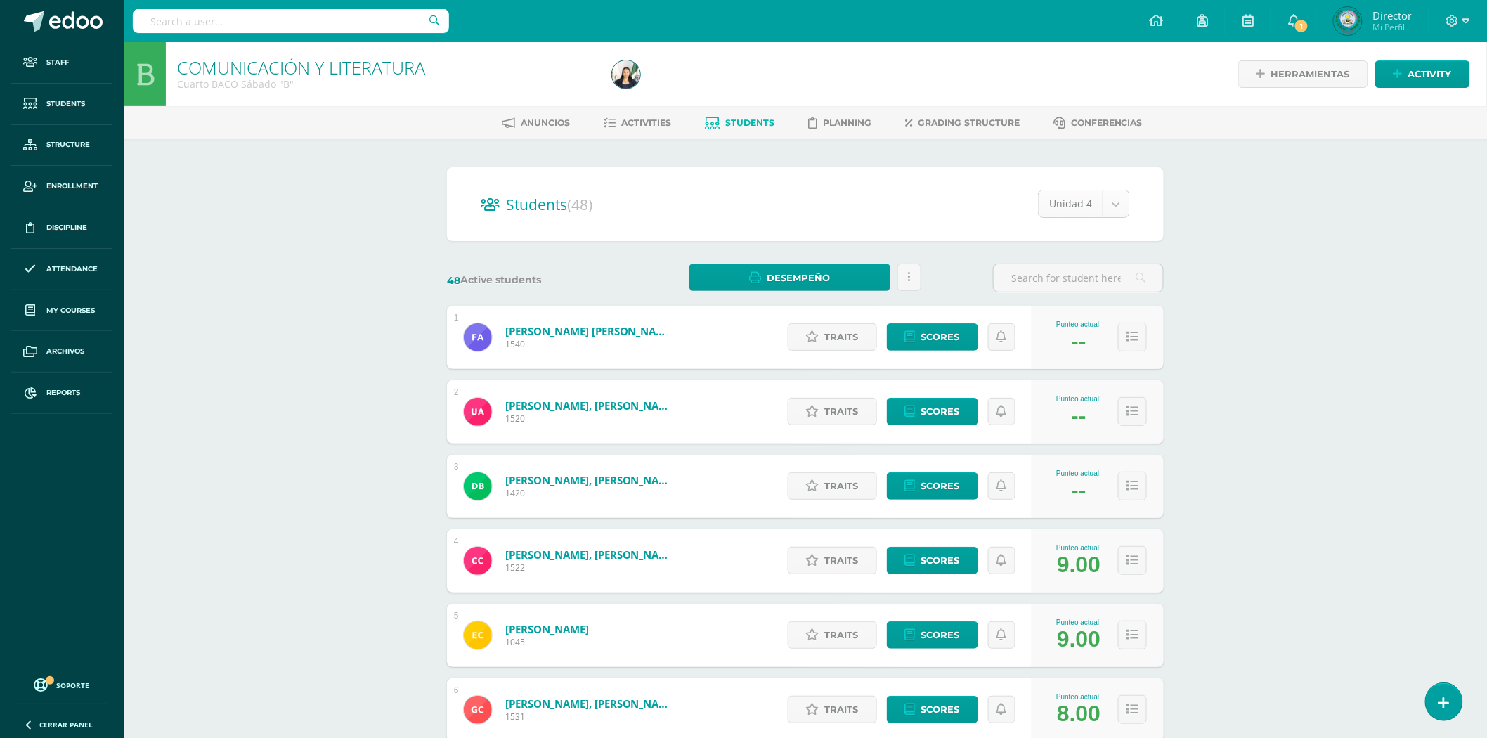
click at [1077, 204] on body "Staff Students Structure Enrollment Discipline Attendance My courses Archivos R…" at bounding box center [743, 564] width 1487 height 1128
select select "/dashboard/teacher/section/2184/students/?unit=72297"
click at [1060, 273] on input "text" at bounding box center [1078, 277] width 169 height 27
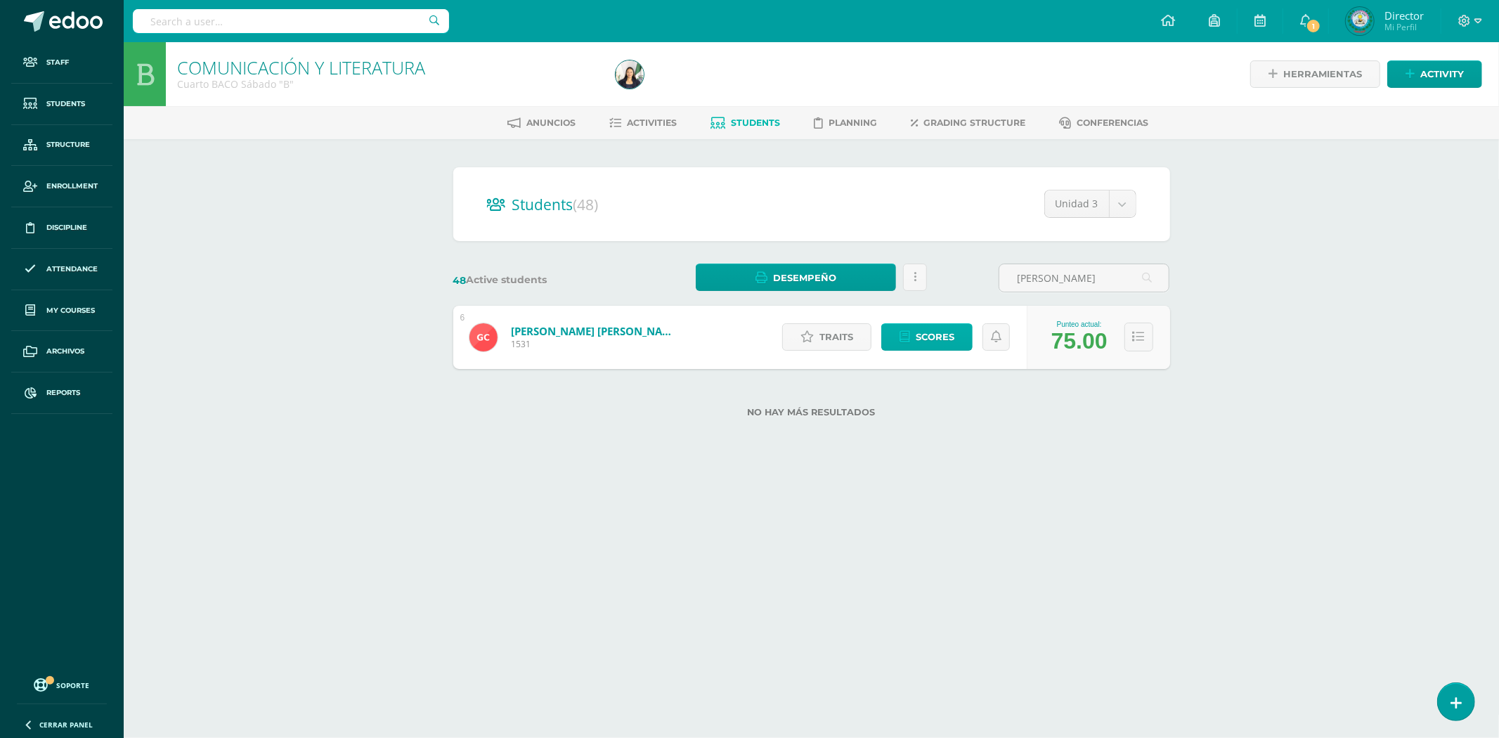
type input "GEYDI MARELIS"
click at [936, 336] on span "Scores" at bounding box center [935, 337] width 39 height 26
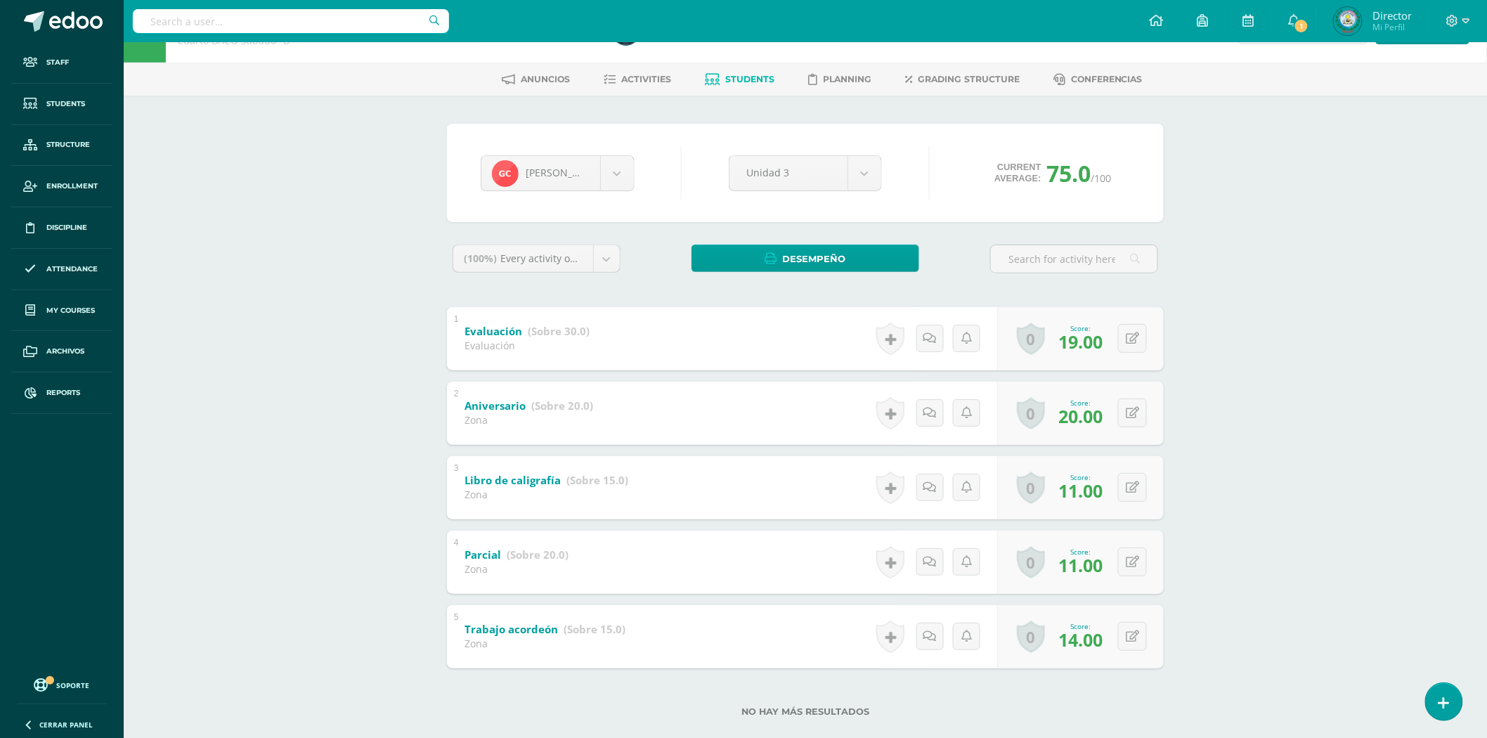
scroll to position [67, 0]
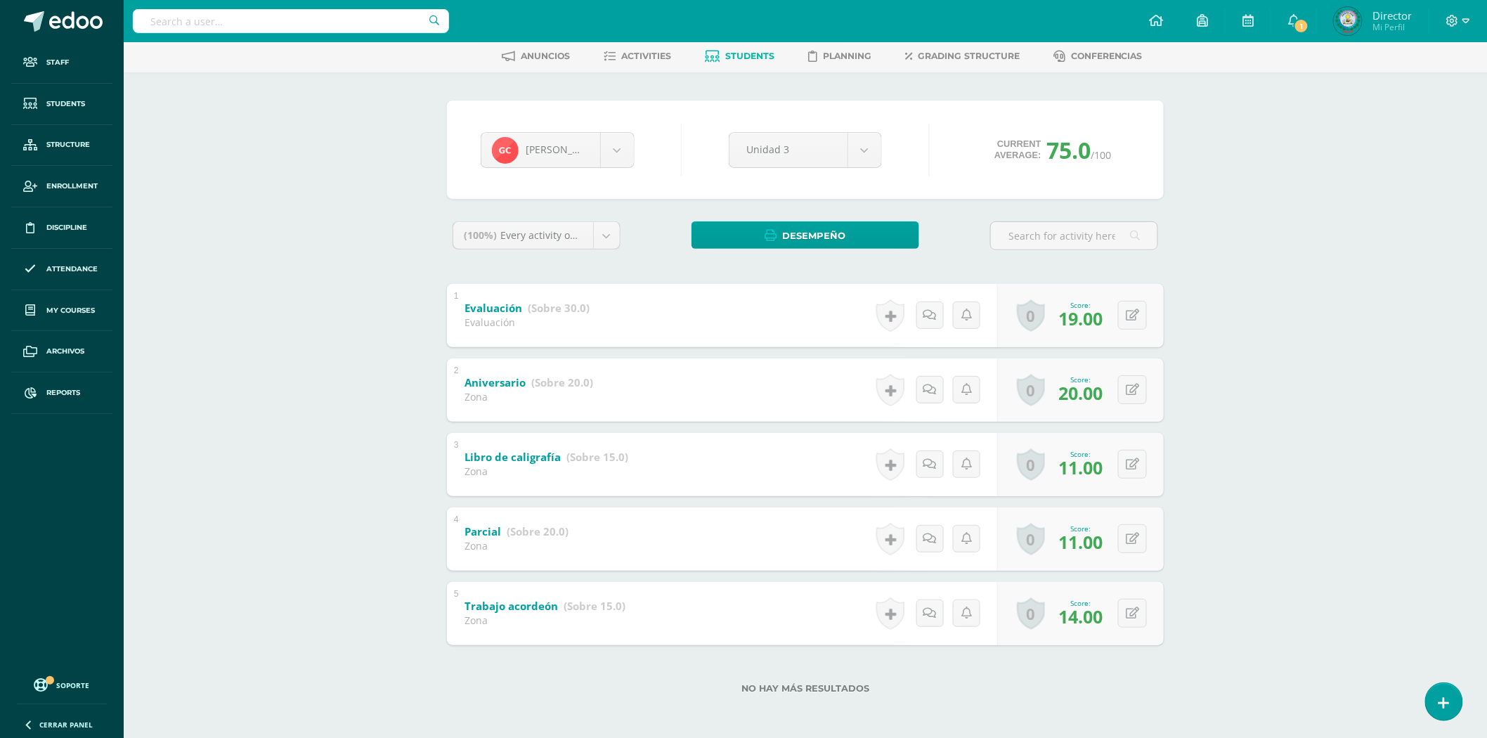
click at [264, 25] on input "text" at bounding box center [291, 21] width 316 height 24
click at [221, 15] on input "text" at bounding box center [291, 21] width 316 height 24
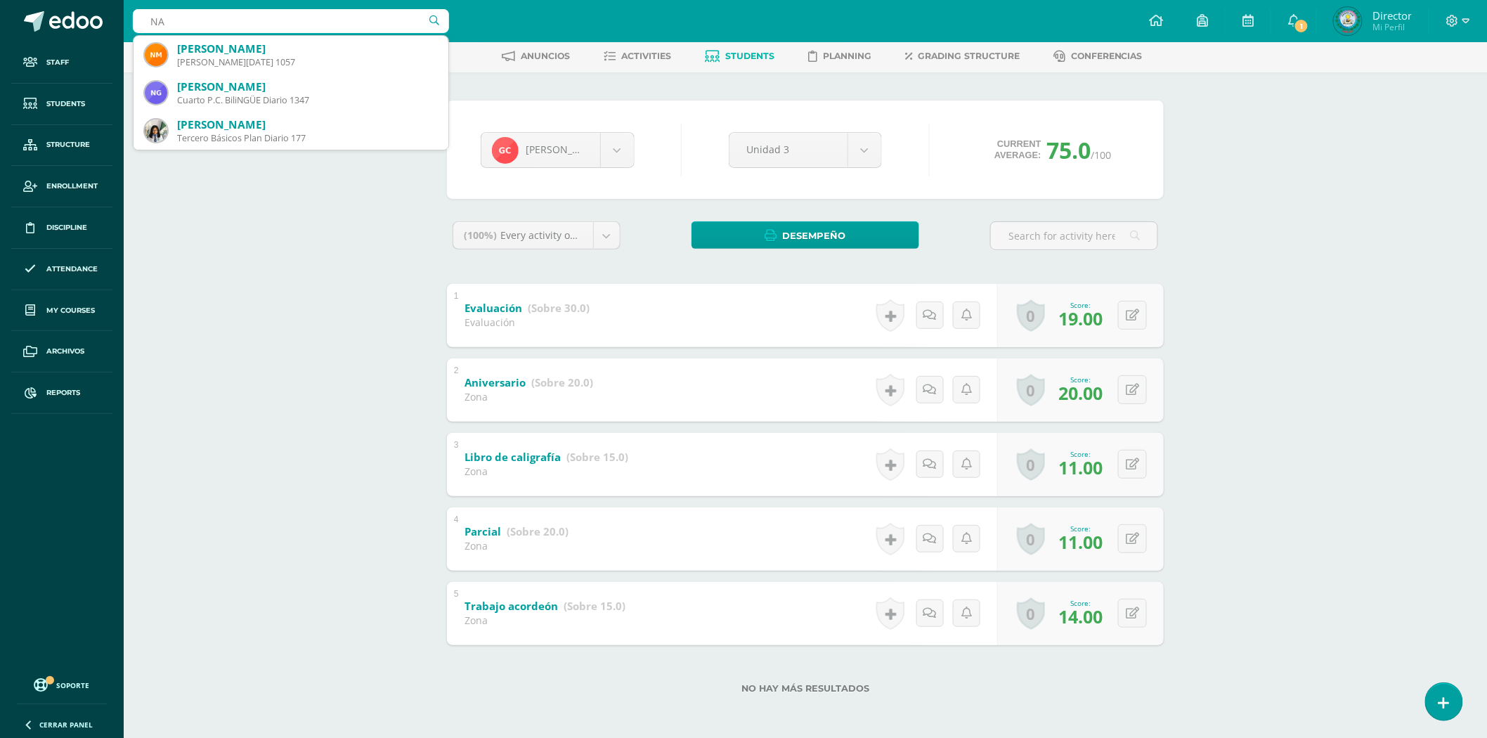
type input "N"
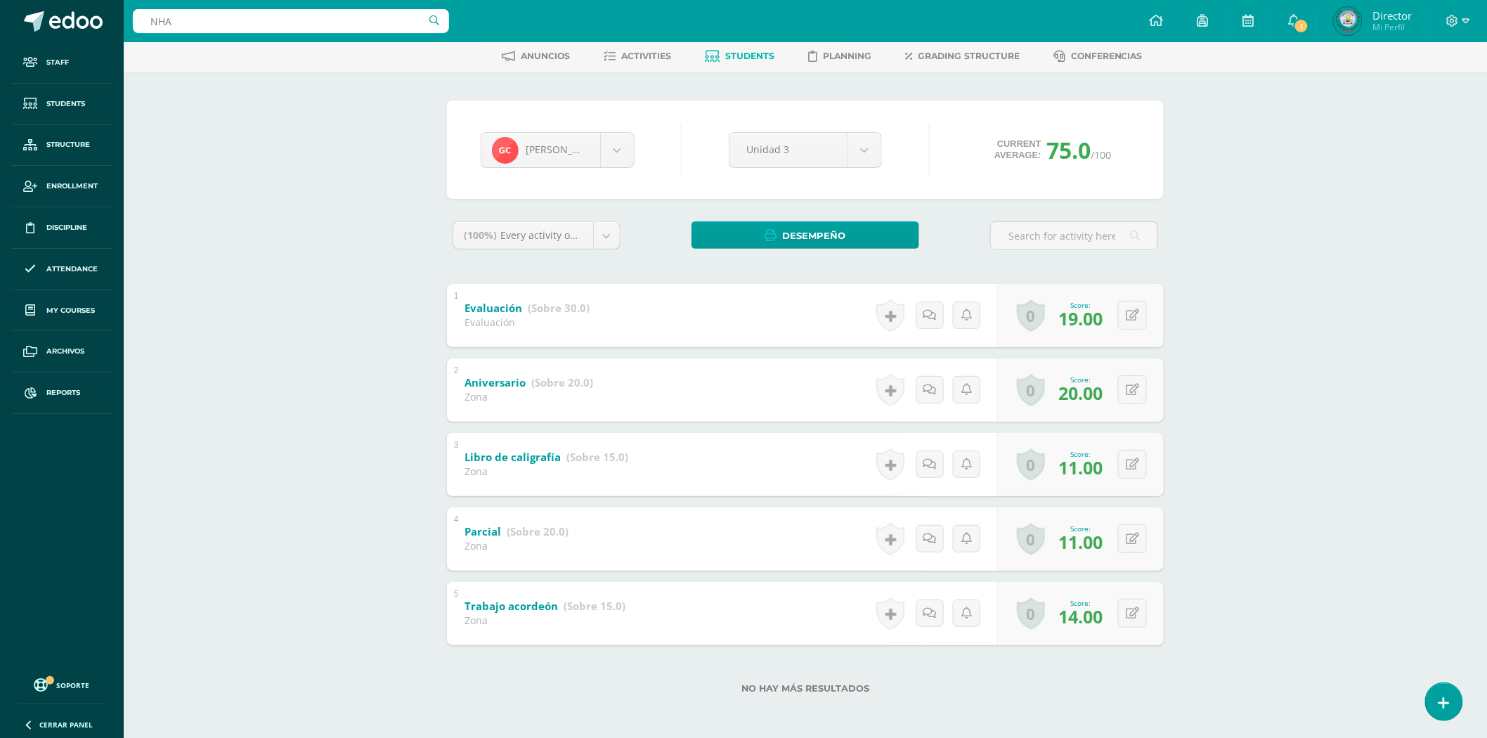
type input "NHAT"
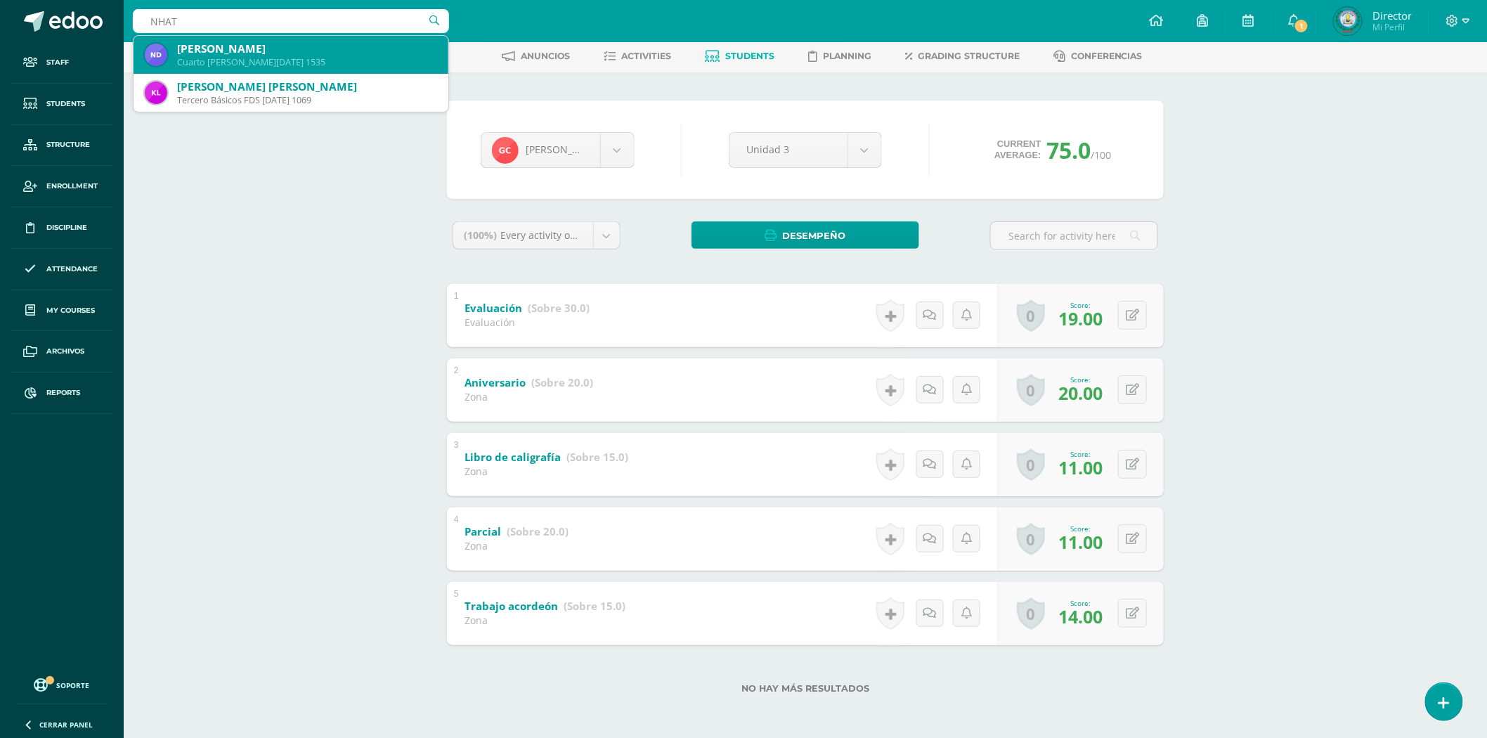
click at [257, 41] on div "[PERSON_NAME]" at bounding box center [307, 48] width 260 height 15
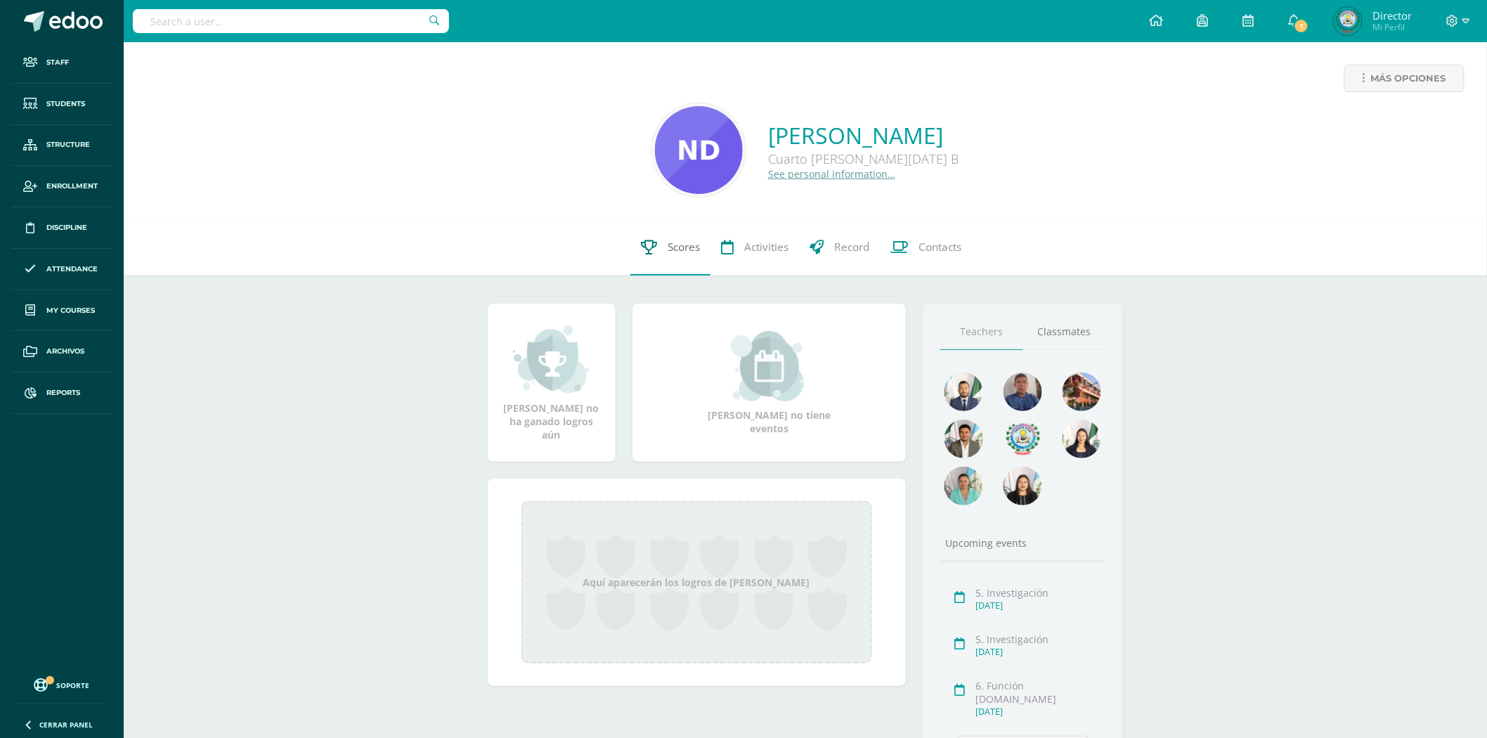
click at [663, 261] on link "Scores" at bounding box center [670, 247] width 80 height 56
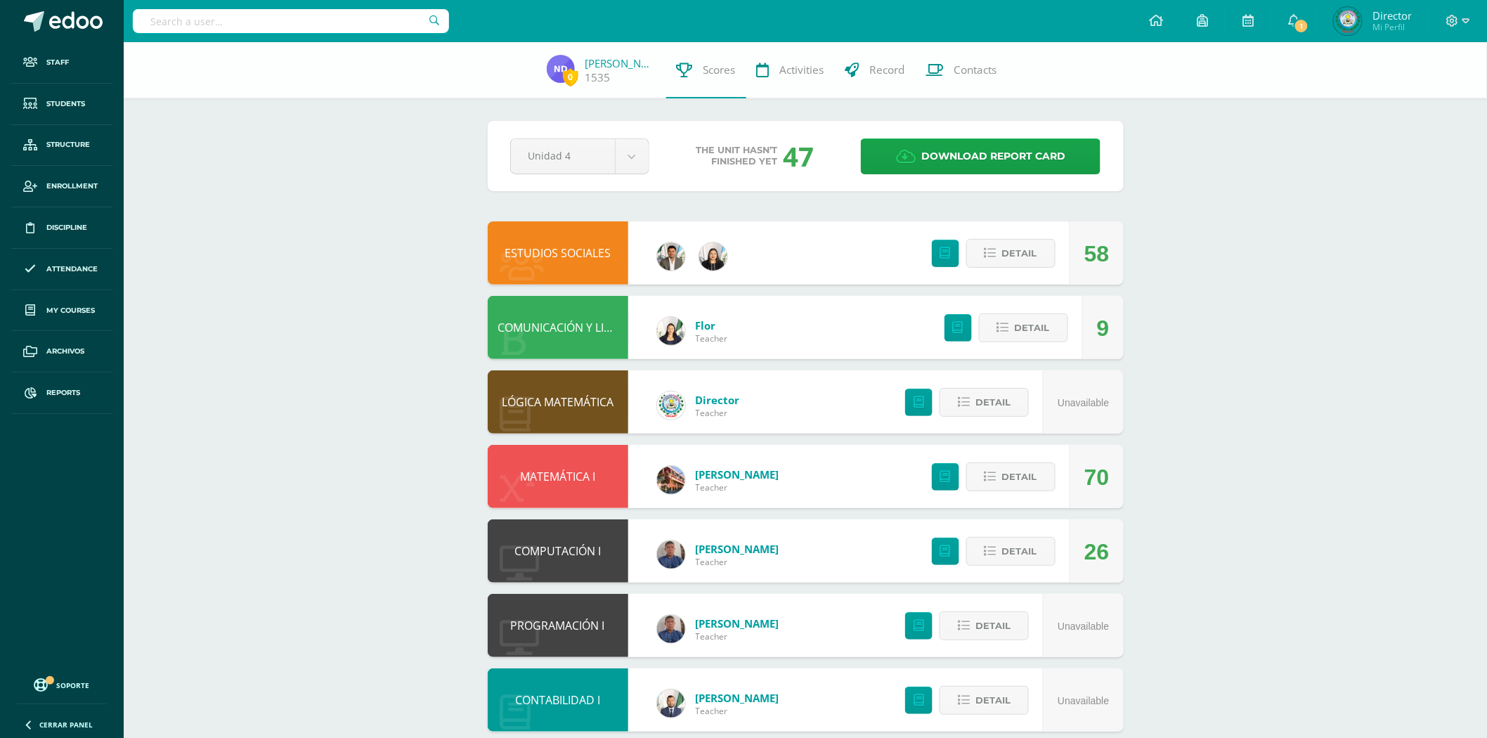
click at [580, 254] on link "ESTUDIOS SOCIALES" at bounding box center [558, 252] width 106 height 15
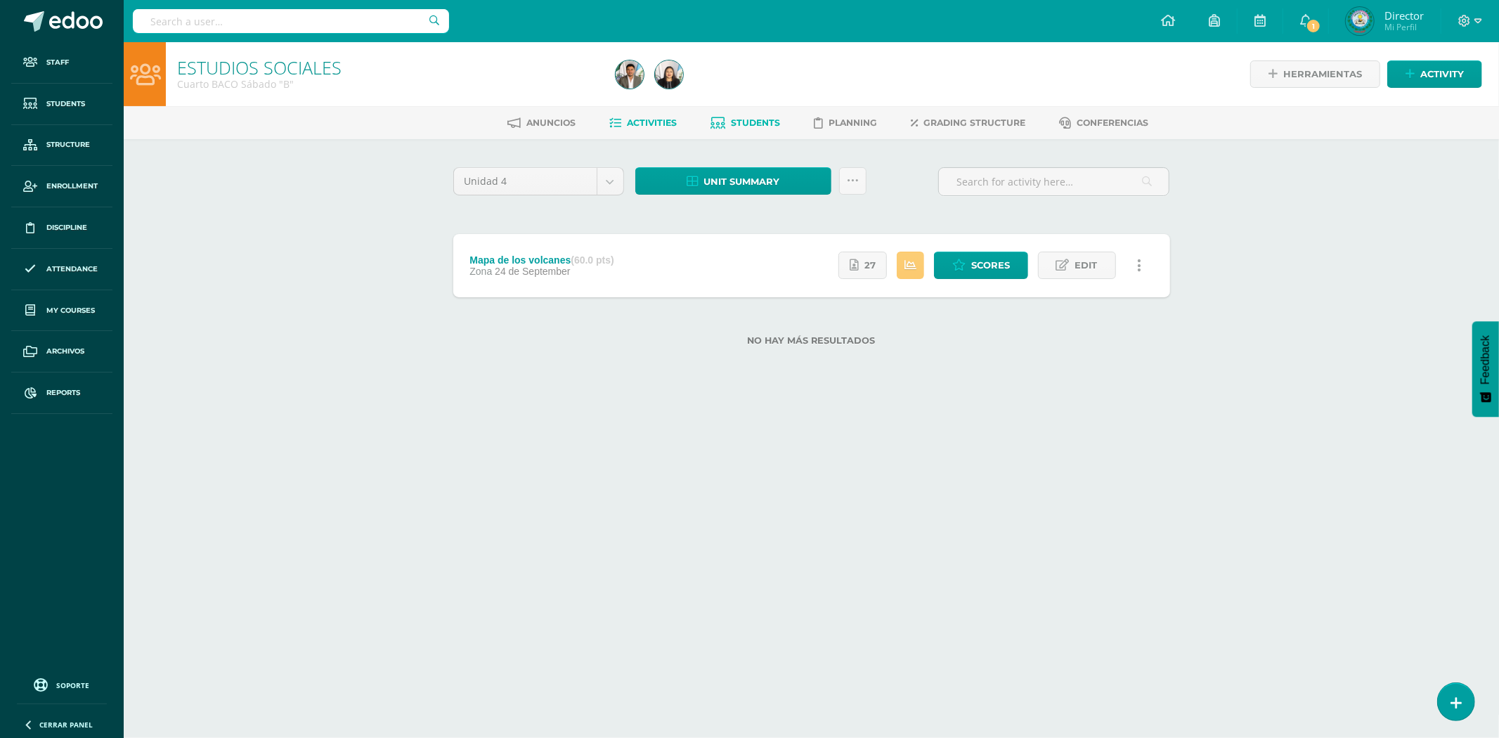
click at [733, 127] on span "Students" at bounding box center [756, 122] width 49 height 11
